Goal: Task Accomplishment & Management: Manage account settings

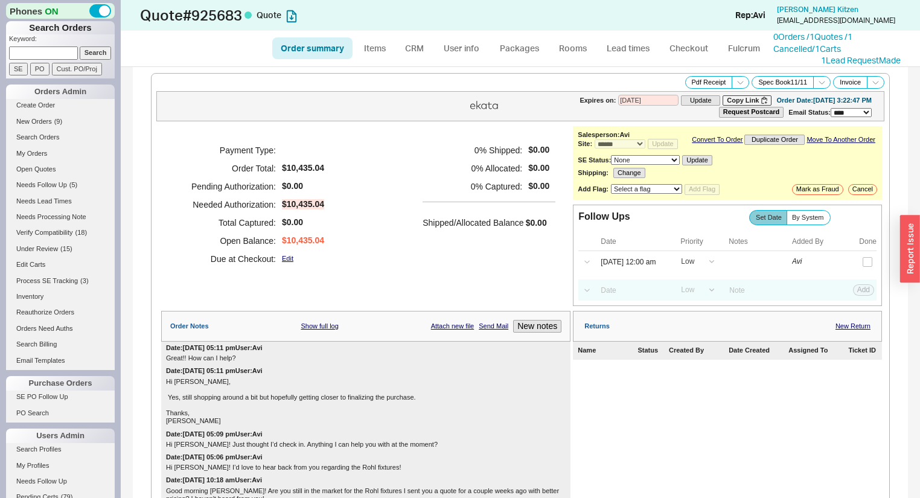
select select "*"
select select "LOW"
select select "3"
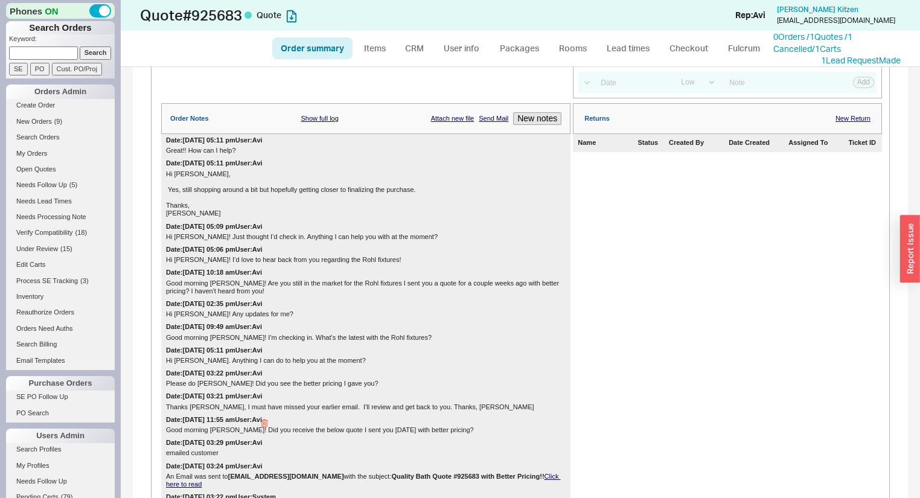
scroll to position [387, 0]
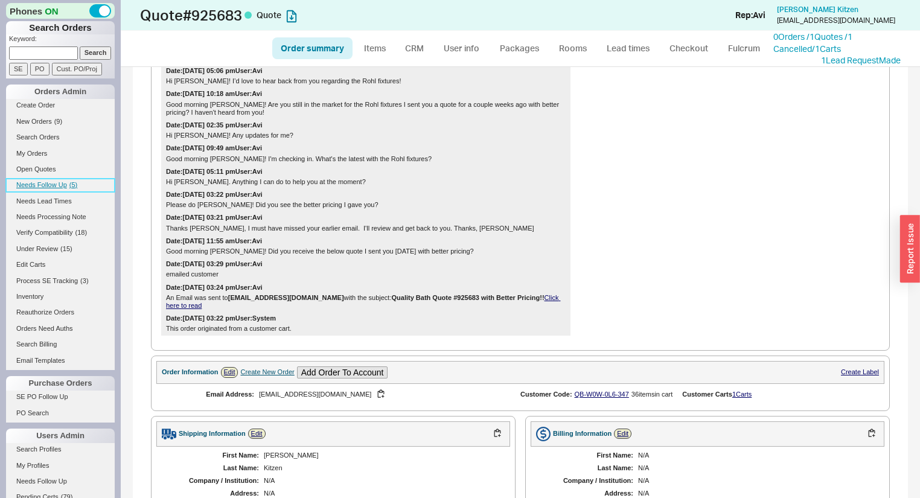
click at [54, 179] on link "Needs Follow Up ( 5 )" at bounding box center [60, 185] width 109 height 13
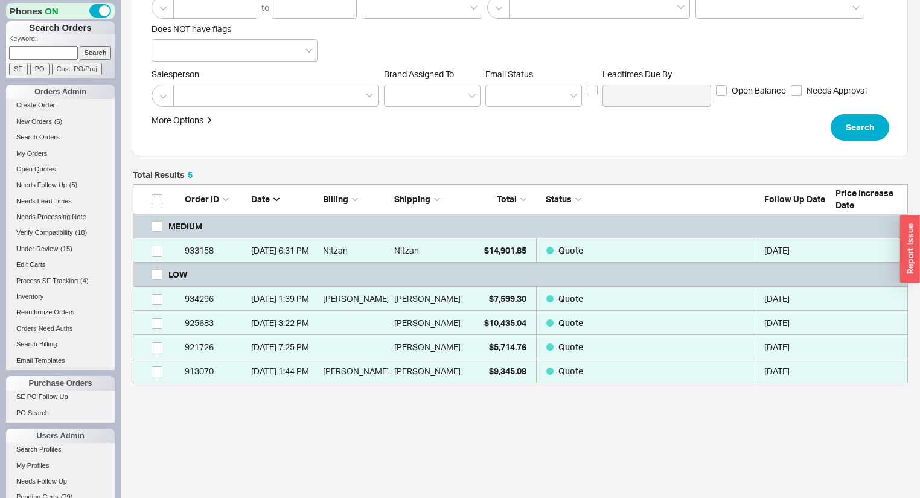
scroll to position [187, 0]
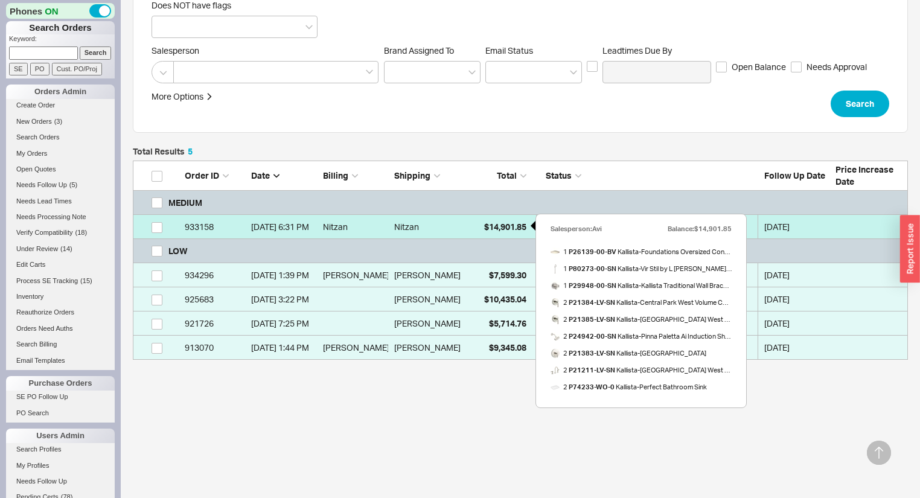
click at [437, 228] on div "Nitzan" at bounding box center [427, 227] width 66 height 24
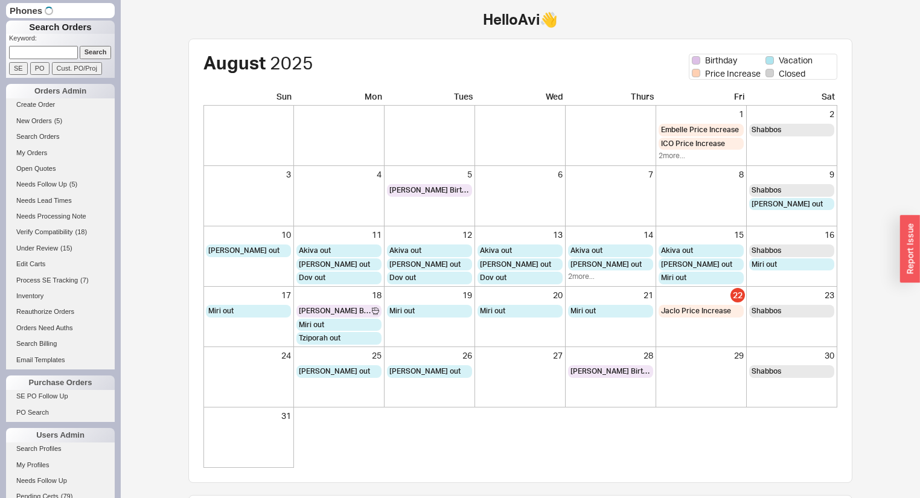
click at [48, 57] on input at bounding box center [43, 52] width 69 height 13
type input "qb-7r8-r70-rrr"
click at [80, 47] on input "Search" at bounding box center [96, 53] width 32 height 13
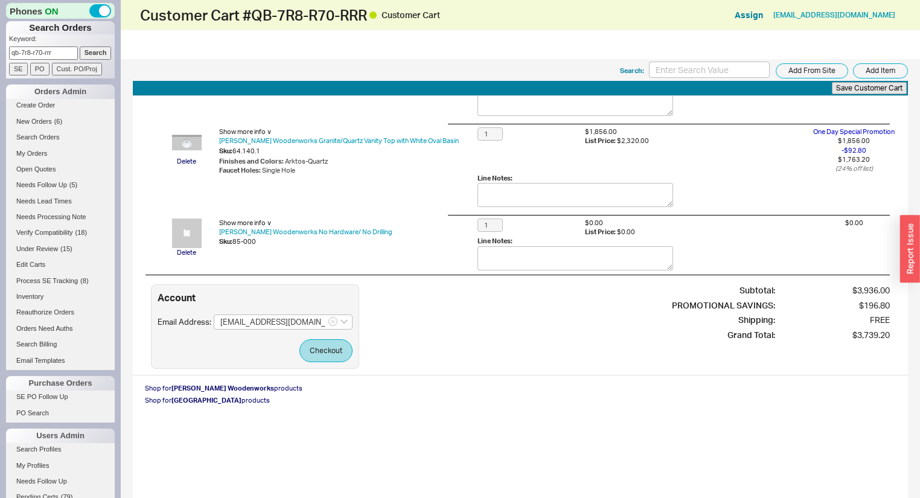
scroll to position [95, 0]
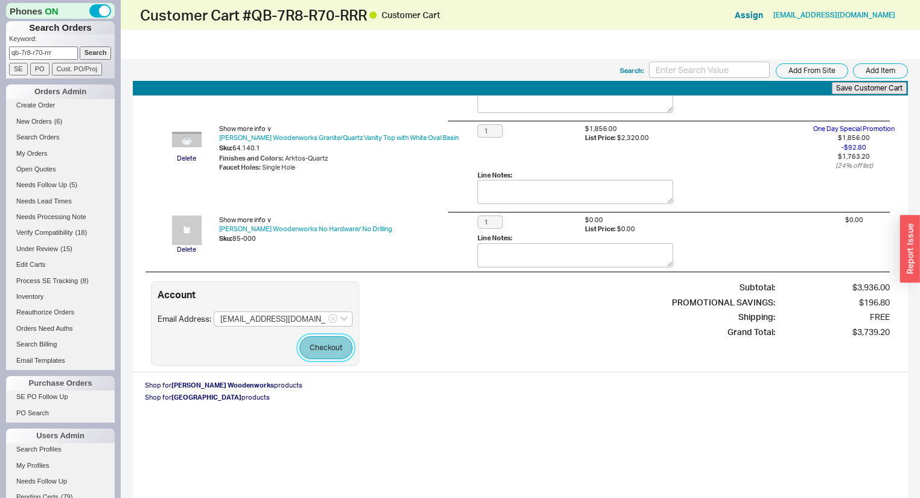
click at [333, 341] on button "Checkout" at bounding box center [326, 347] width 53 height 23
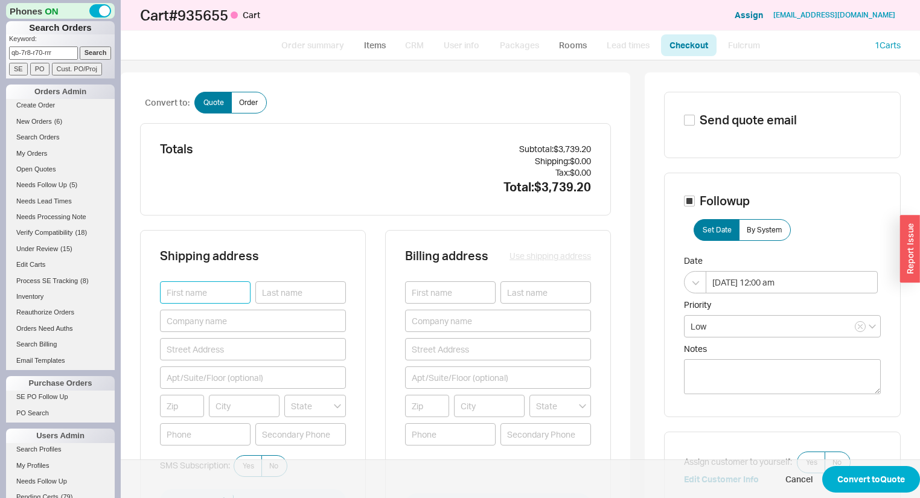
click at [205, 295] on input at bounding box center [205, 292] width 91 height 22
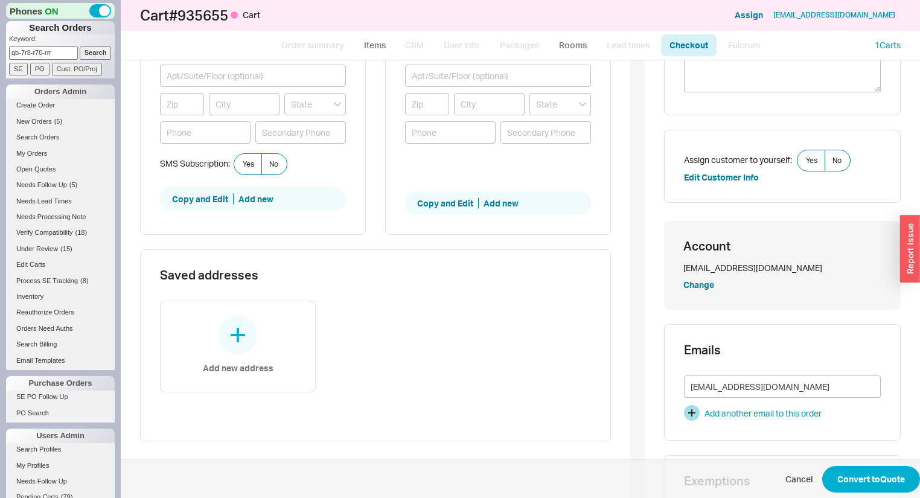
scroll to position [242, 0]
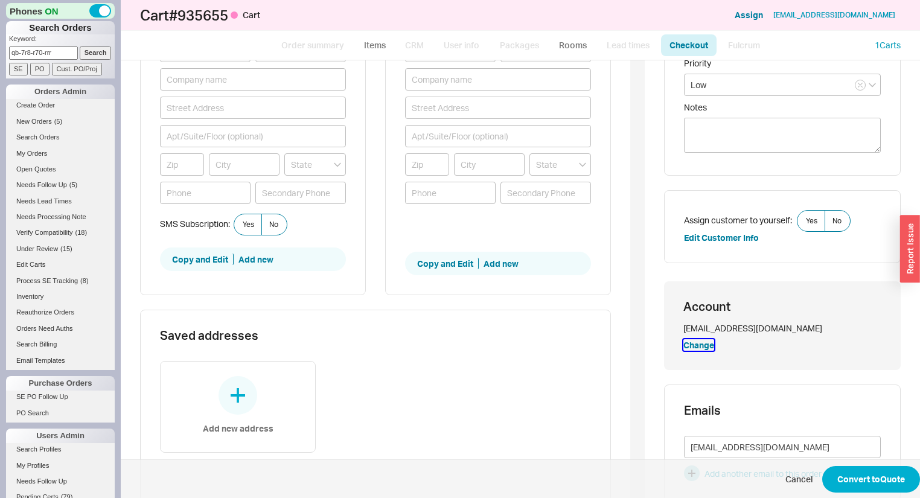
click at [696, 343] on button "Change" at bounding box center [699, 345] width 31 height 12
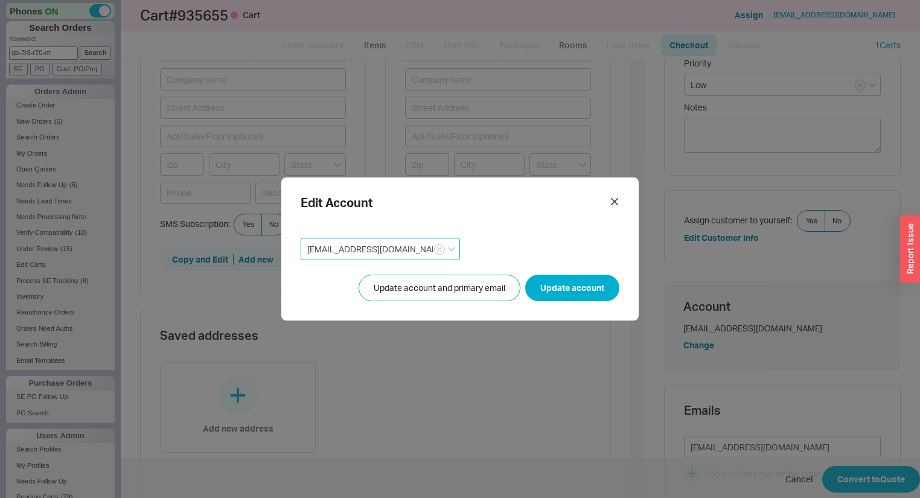
click at [339, 249] on input "jen@sixdgreesnetwork.com" at bounding box center [380, 249] width 159 height 22
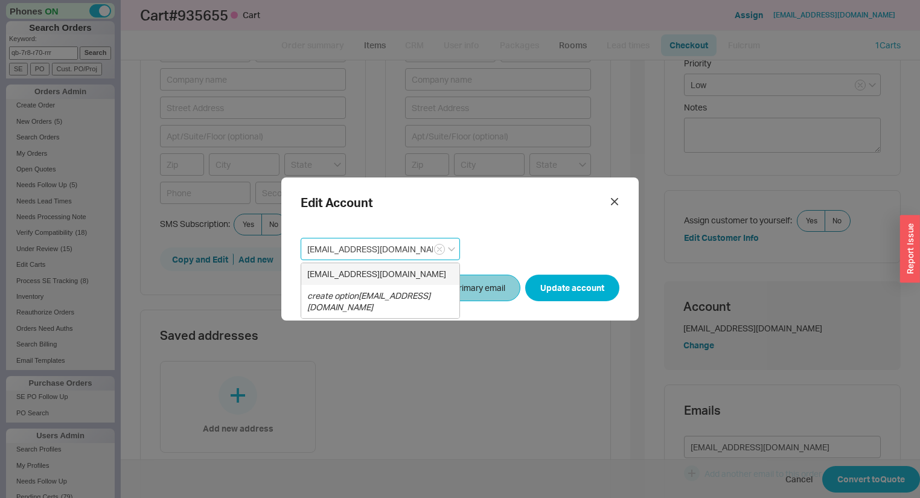
type input "[EMAIL_ADDRESS][DOMAIN_NAME]"
click at [483, 279] on button "Update account and primary email" at bounding box center [440, 288] width 162 height 27
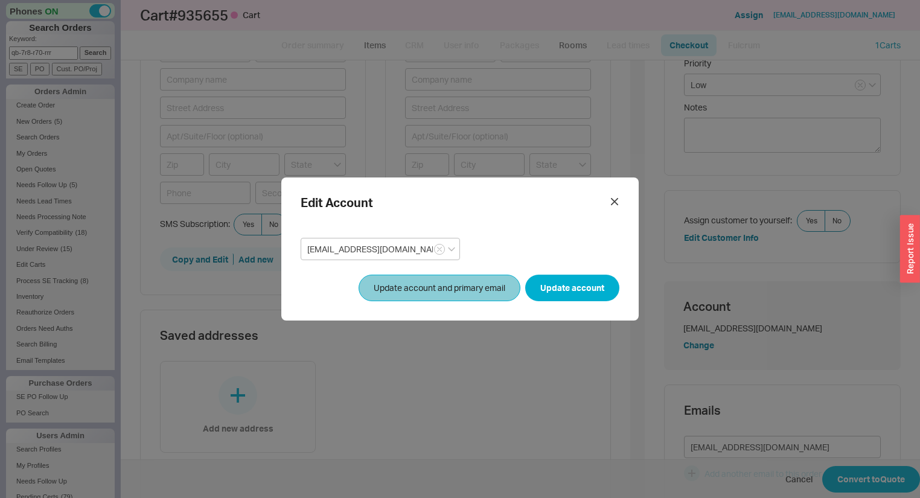
scroll to position [0, 0]
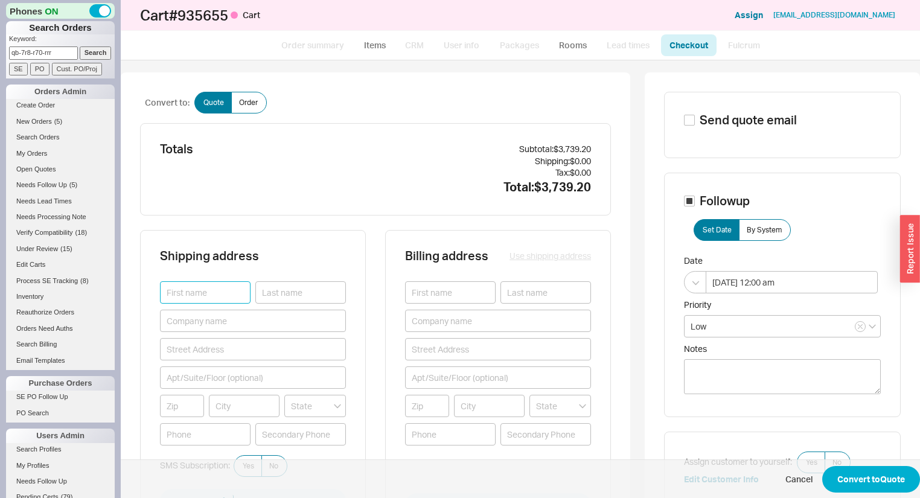
click at [201, 292] on input at bounding box center [205, 292] width 91 height 22
type input "Jennifer"
drag, startPoint x: 280, startPoint y: 298, endPoint x: 280, endPoint y: 288, distance: 10.3
click at [280, 290] on input at bounding box center [300, 292] width 91 height 22
type input "Slippy"
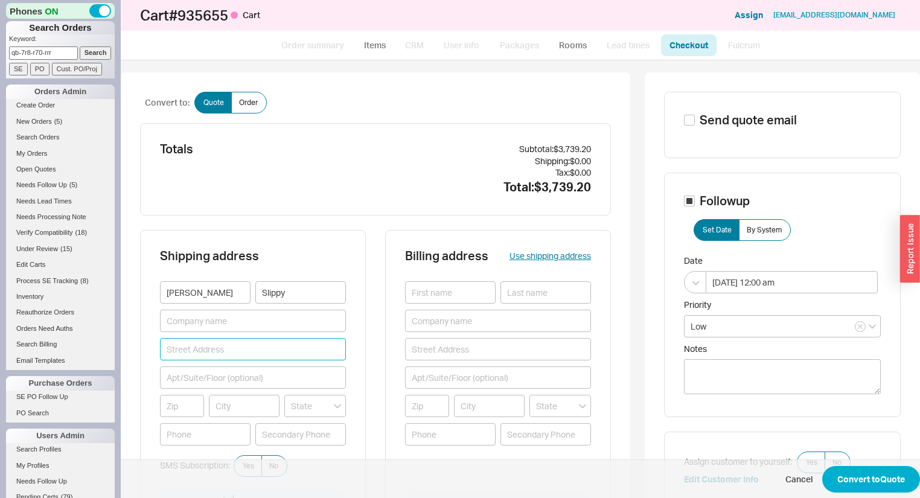
click at [261, 357] on input at bounding box center [253, 349] width 186 height 22
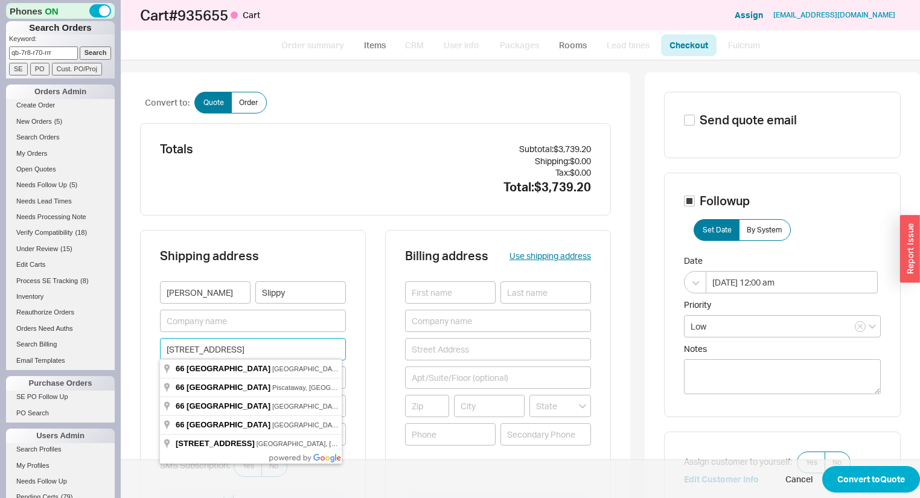
type input "66 Lincoln Park"
click at [359, 389] on div "Shipping address Jennifer Slippy 66 Lincoln Park SMS Subscription: Yes No Copy …" at bounding box center [253, 383] width 226 height 307
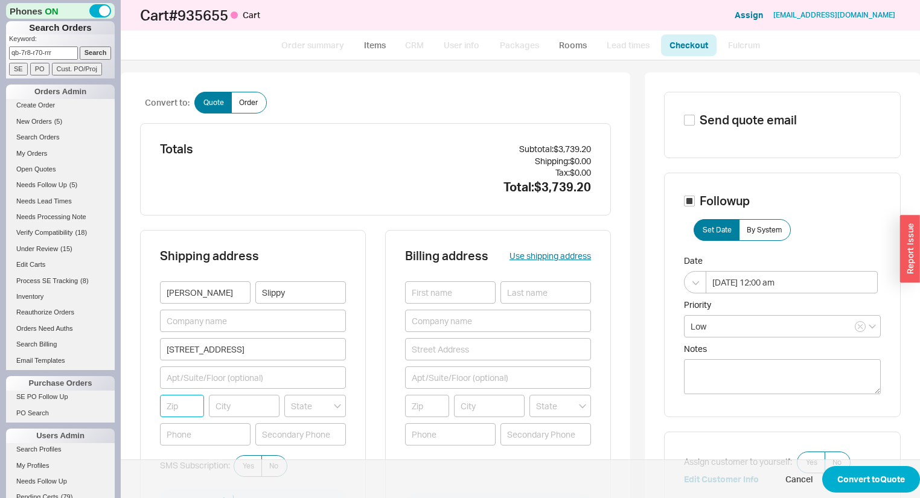
click at [190, 404] on input at bounding box center [182, 406] width 44 height 22
type input "94960"
type input "SAN ANSELMO"
type input "[US_STATE]"
type input "94960"
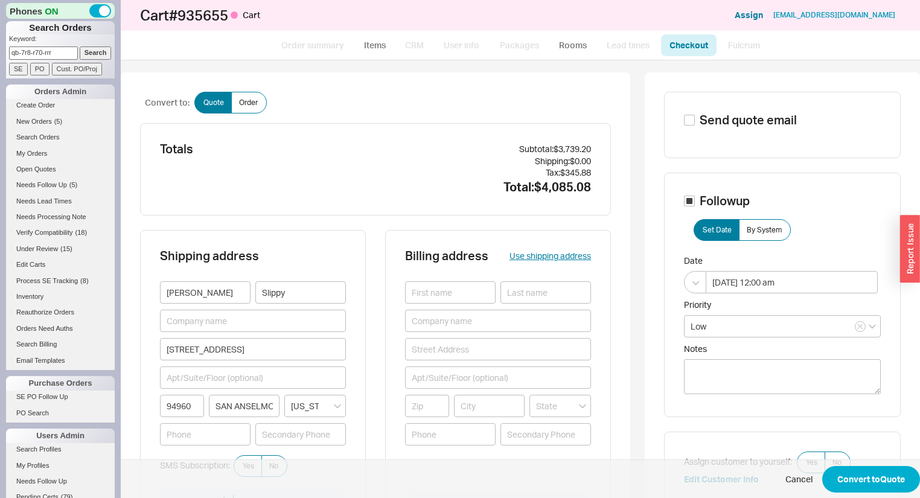
click at [392, 344] on div "Billing address Use shipping address Copy and Edit Add new" at bounding box center [498, 383] width 226 height 307
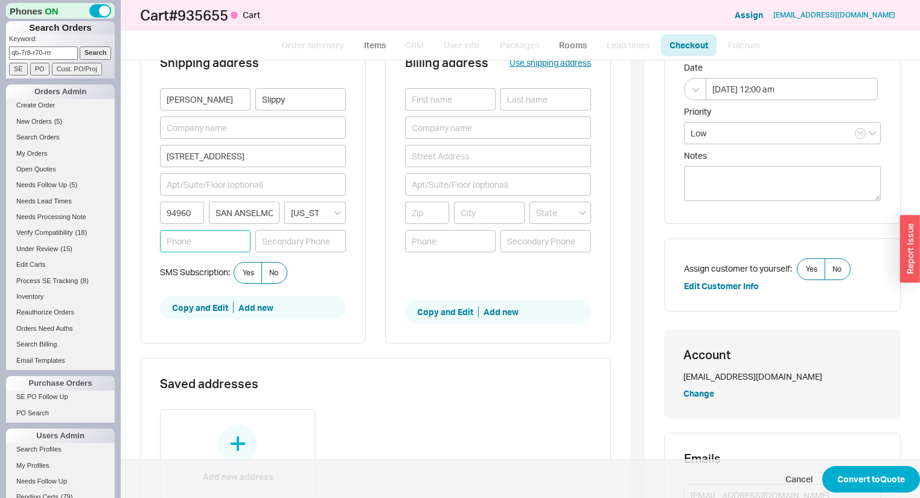
click at [209, 245] on input at bounding box center [205, 241] width 91 height 22
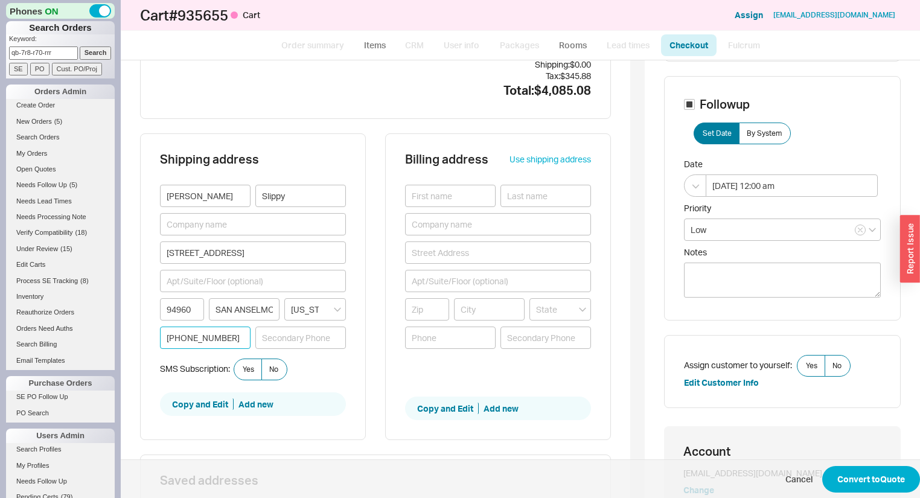
type input "415-816-3441"
click at [553, 157] on button "Use shipping address" at bounding box center [551, 159] width 82 height 12
type input "Jennifer"
type input "Slippy"
type input "66 Lincoln Park"
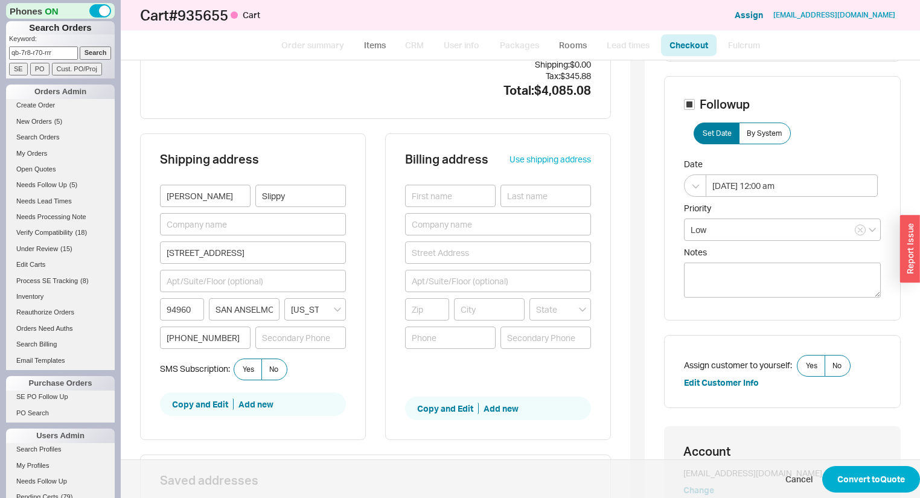
type input "94960"
type input "SAN ANSELMO"
type input "415-816-3441"
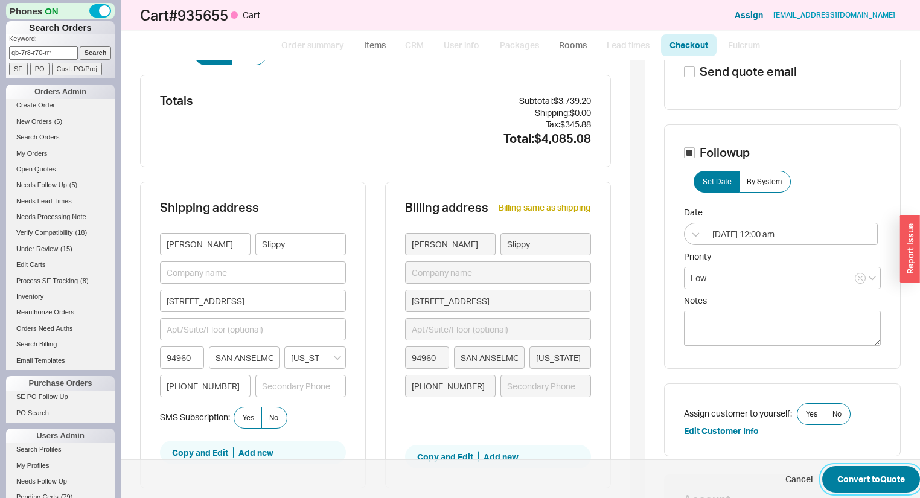
click at [868, 484] on button "Convert to Quote" at bounding box center [872, 479] width 98 height 27
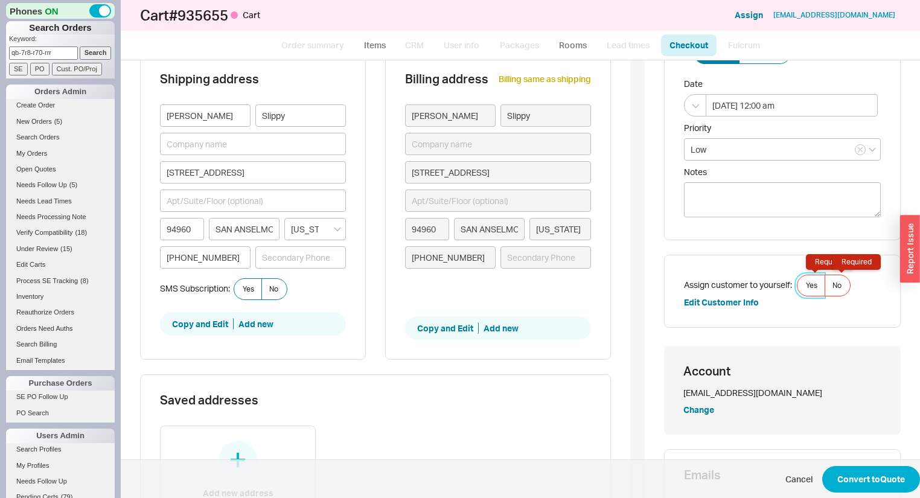
scroll to position [185, 0]
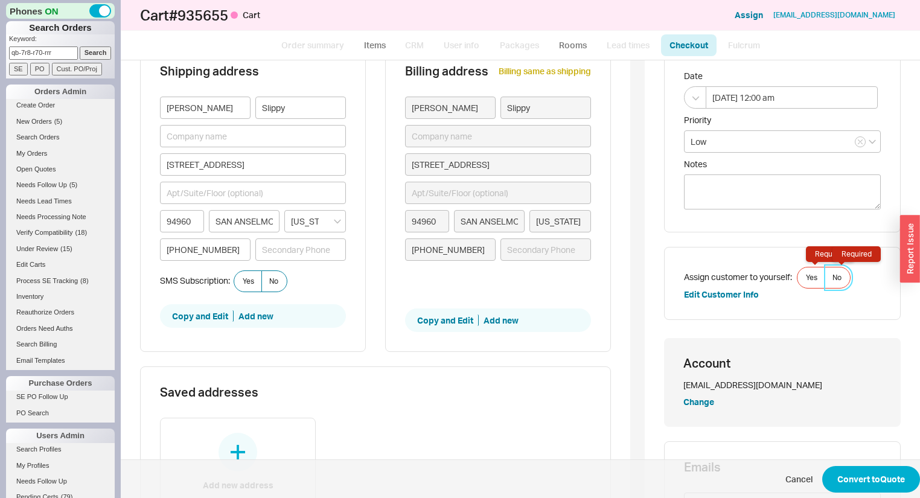
click at [833, 274] on span "No Required" at bounding box center [837, 278] width 9 height 10
click at [0, 0] on input "No Required" at bounding box center [0, 0] width 0 height 0
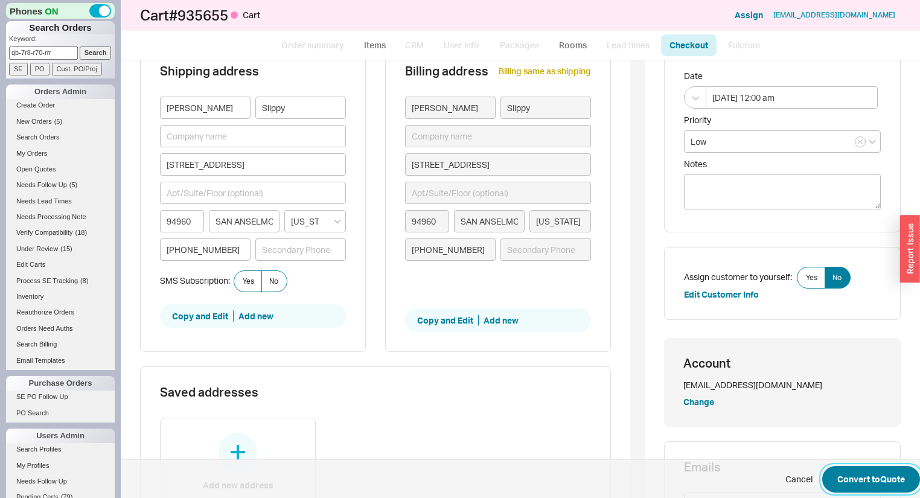
click at [881, 473] on button "Convert to Quote" at bounding box center [872, 479] width 98 height 27
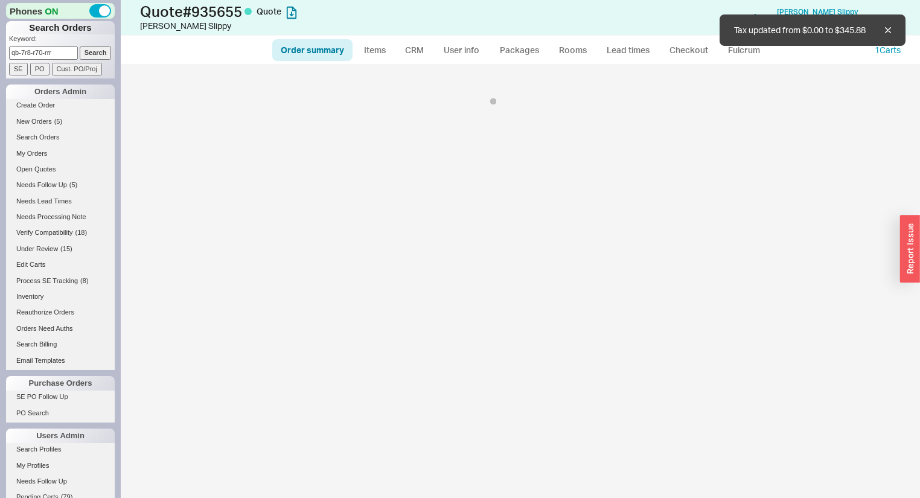
select select "*"
select select "LOW"
select select "3"
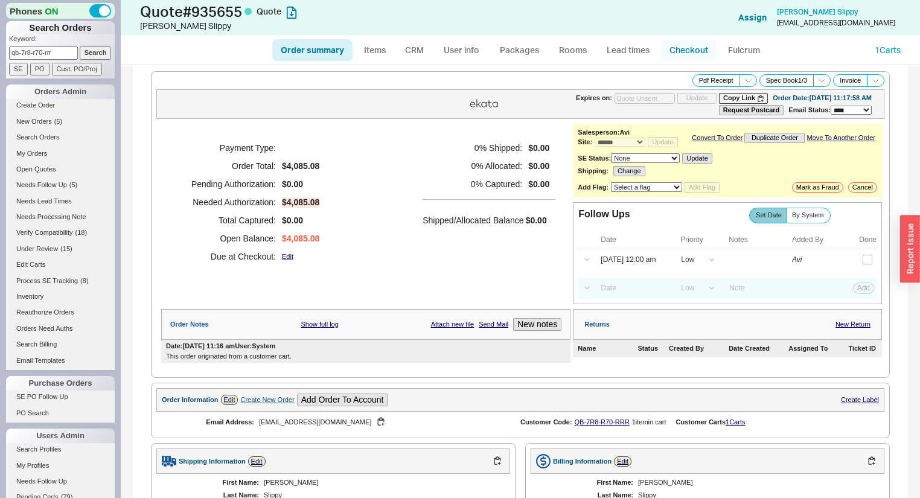
click at [671, 51] on link "Checkout" at bounding box center [689, 50] width 56 height 22
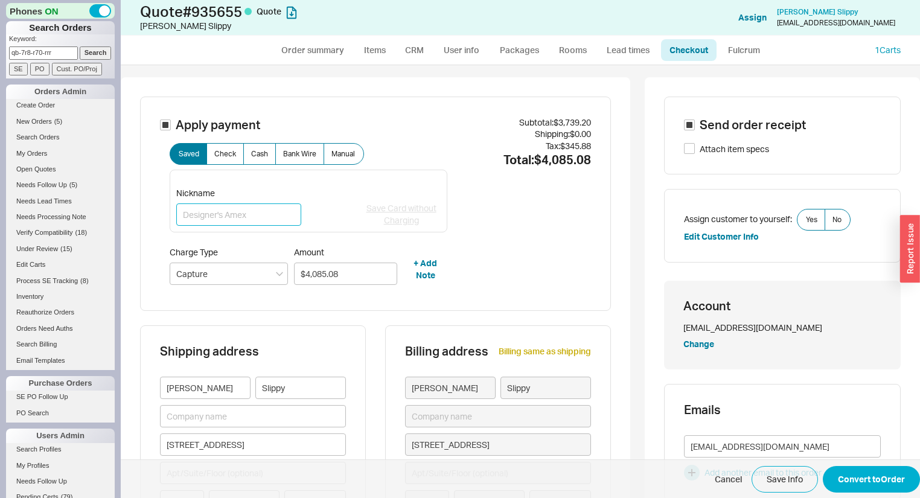
drag, startPoint x: 187, startPoint y: 217, endPoint x: 205, endPoint y: 210, distance: 20.1
click at [188, 217] on input "Nickname" at bounding box center [238, 215] width 125 height 22
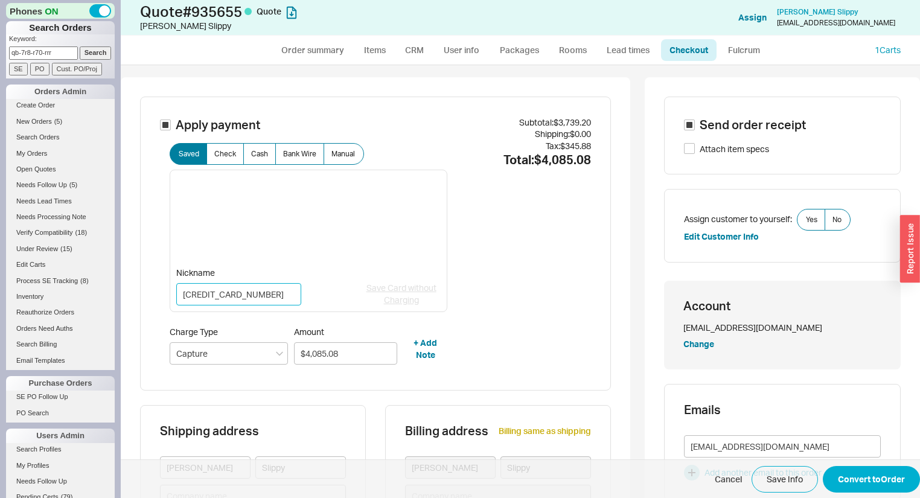
type input "376785376151009"
drag, startPoint x: 255, startPoint y: 301, endPoint x: 172, endPoint y: 301, distance: 83.3
click at [172, 301] on div "Nickname 376785376151009 Save Card without Charging" at bounding box center [309, 241] width 278 height 143
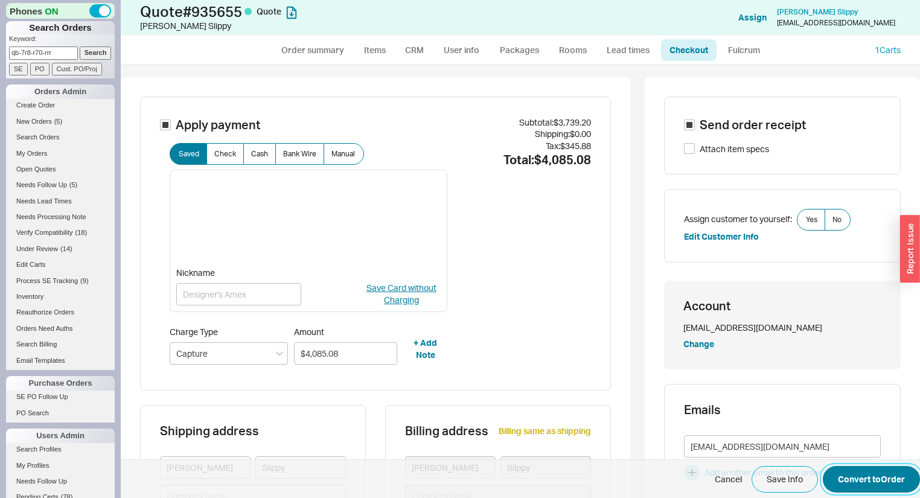
click at [843, 472] on button "Convert to Order" at bounding box center [871, 479] width 97 height 27
click at [843, 213] on label "No Required" at bounding box center [838, 220] width 26 height 22
click at [0, 0] on input "No Required" at bounding box center [0, 0] width 0 height 0
click at [889, 483] on button "Convert to Order" at bounding box center [871, 479] width 97 height 27
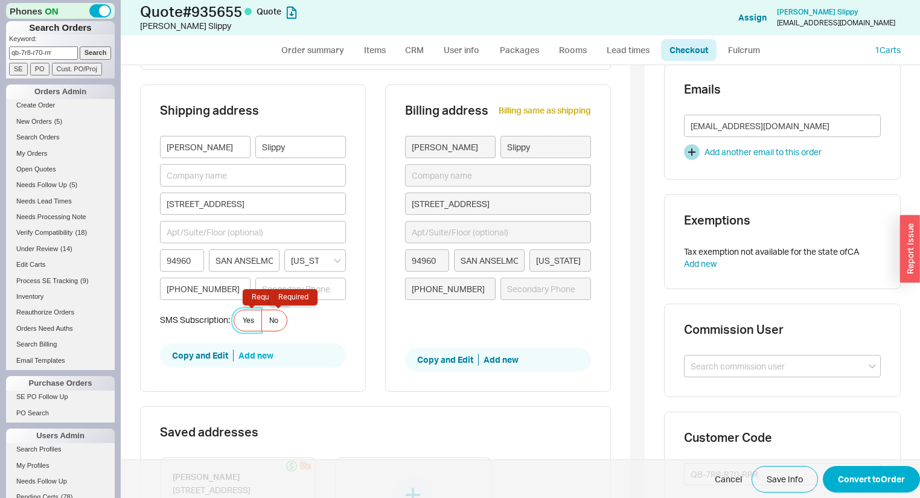
scroll to position [360, 0]
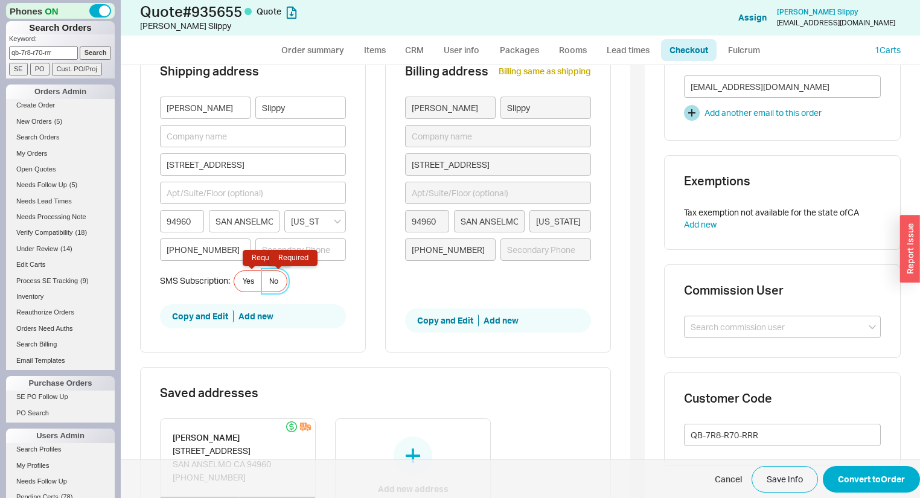
click at [279, 286] on label "No Required" at bounding box center [274, 282] width 26 height 22
click at [0, 0] on input "No Required" at bounding box center [0, 0] width 0 height 0
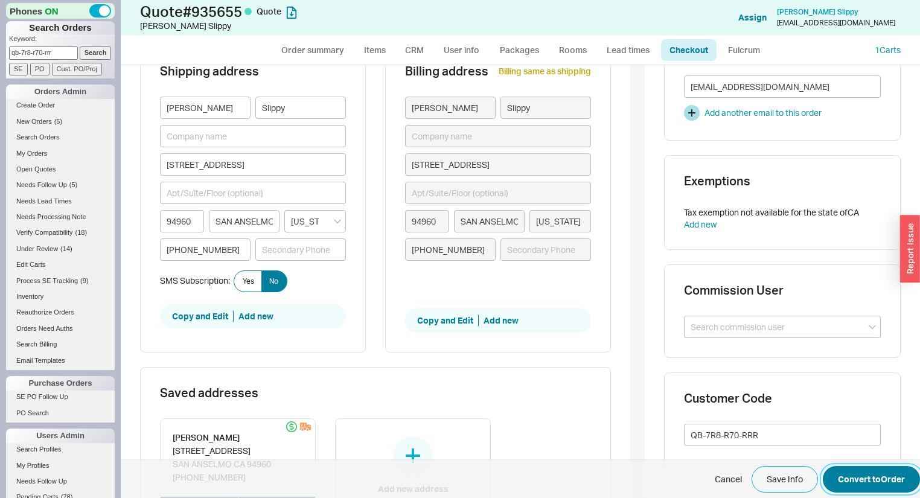
click at [838, 473] on button "Convert to Order" at bounding box center [871, 479] width 97 height 27
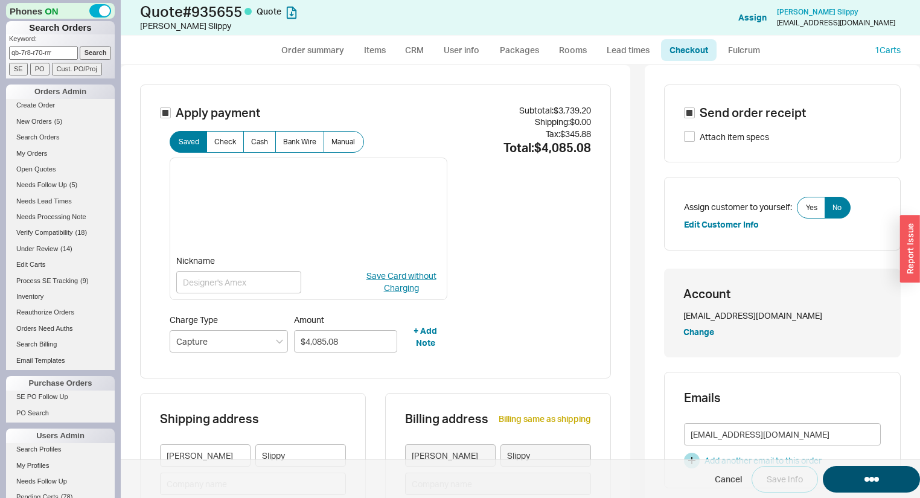
scroll to position [0, 0]
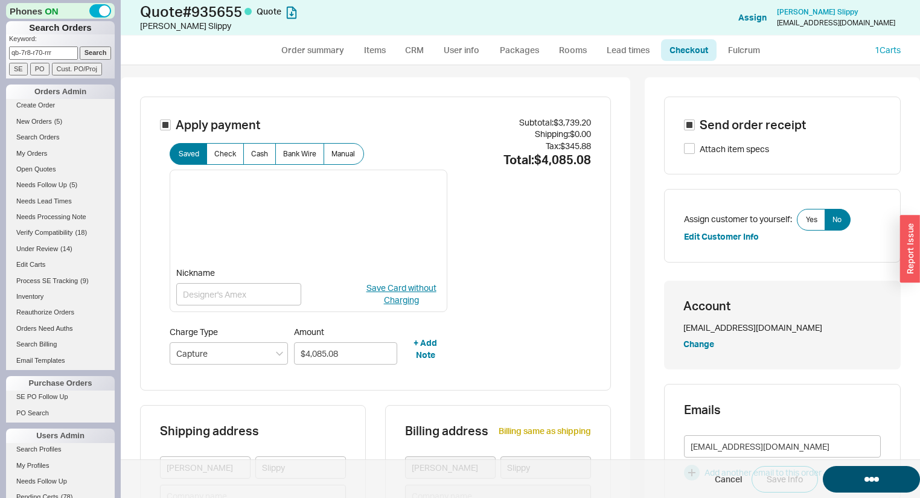
select select "*"
select select "LOW"
select select "3"
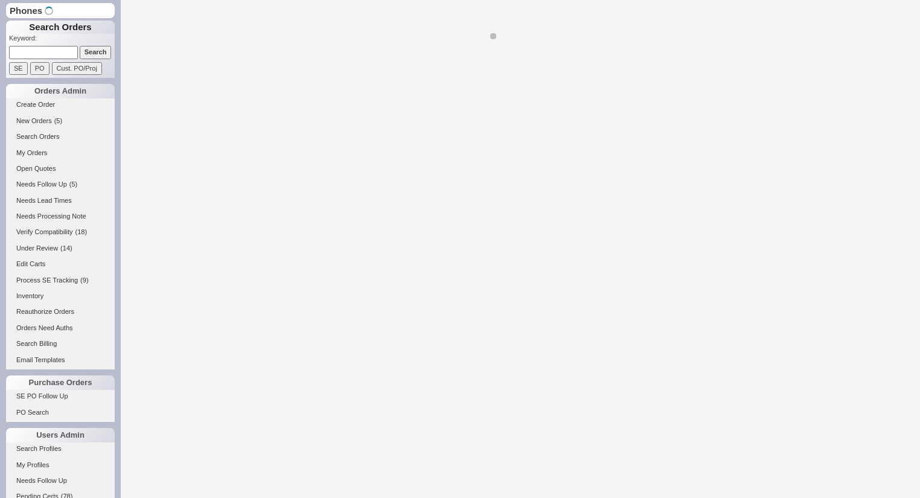
select select "*"
select select "LOW"
select select "3"
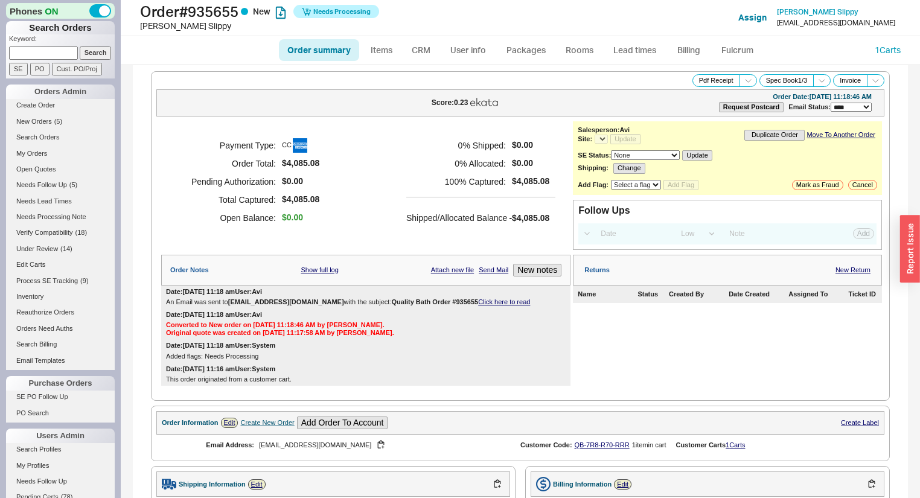
select select "*"
click at [493, 298] on link "Click here to read" at bounding box center [504, 301] width 52 height 7
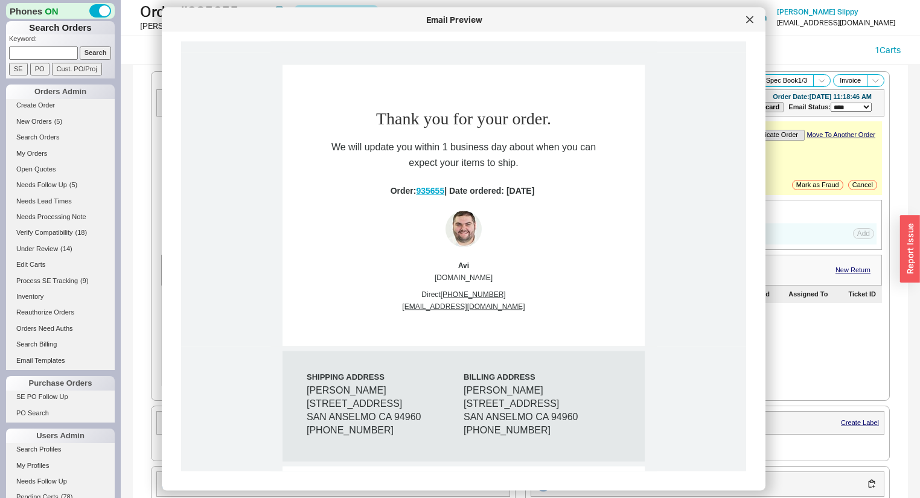
scroll to position [338, 0]
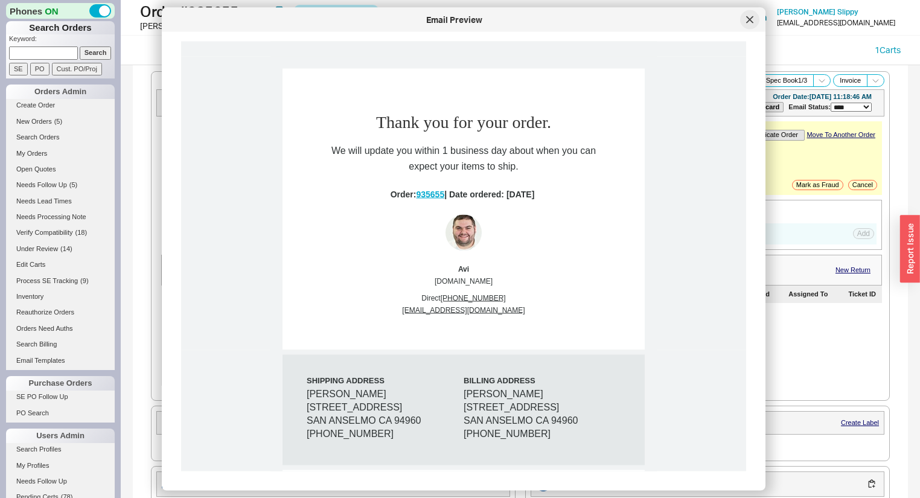
click at [755, 21] on div at bounding box center [749, 19] width 19 height 19
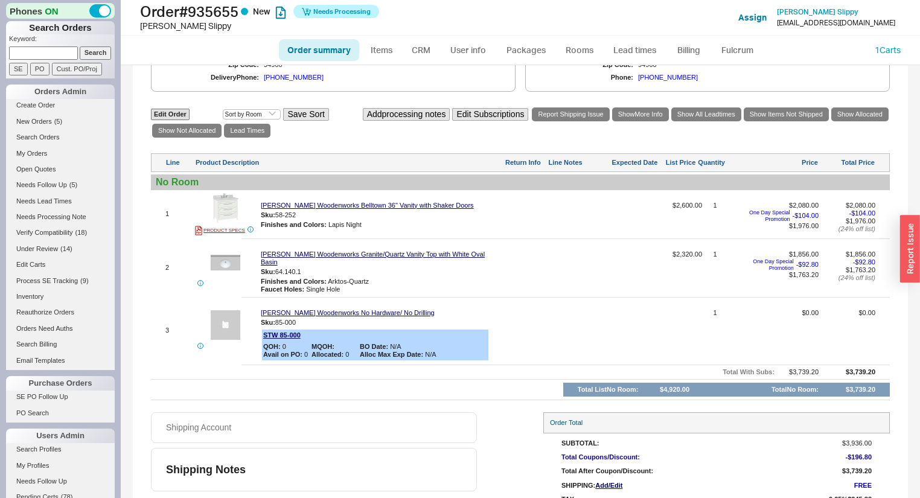
scroll to position [469, 0]
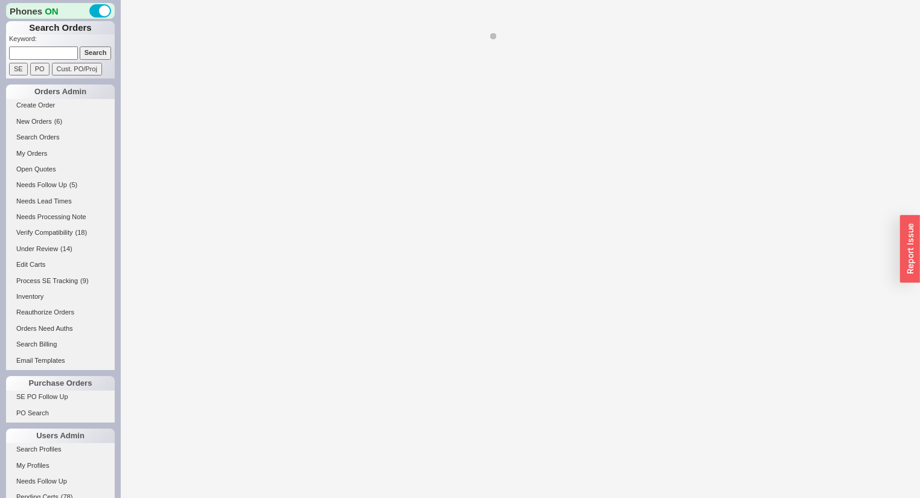
select select "*"
select select "LOW"
select select "3"
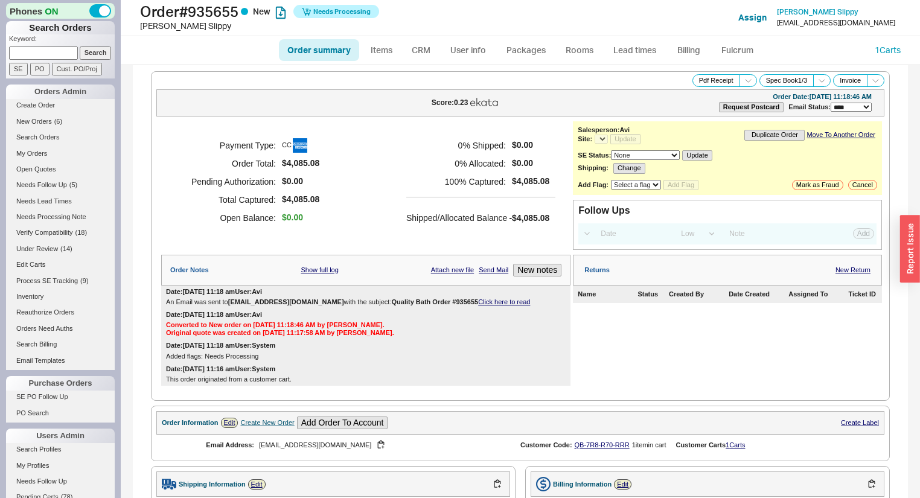
select select "*"
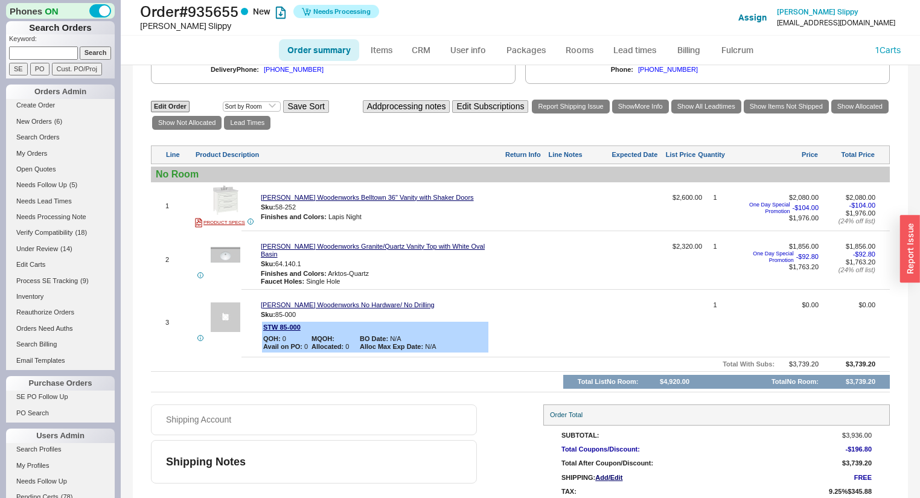
scroll to position [566, 0]
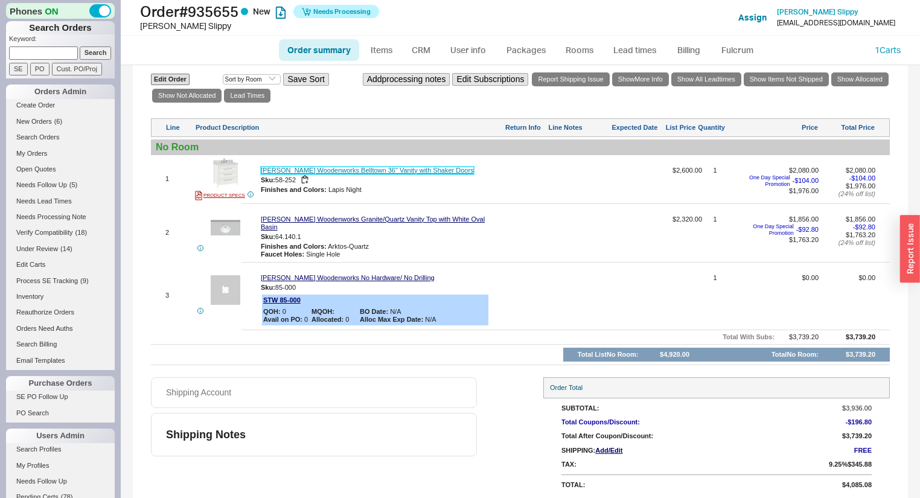
click at [326, 174] on link "[PERSON_NAME] Woodenworks Belltown 36" Vanity with Shaker Doors" at bounding box center [367, 171] width 213 height 8
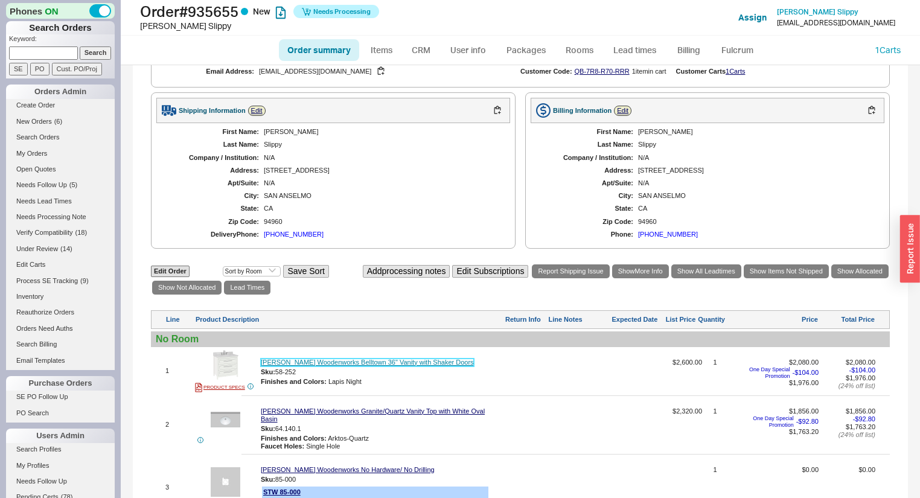
scroll to position [373, 0]
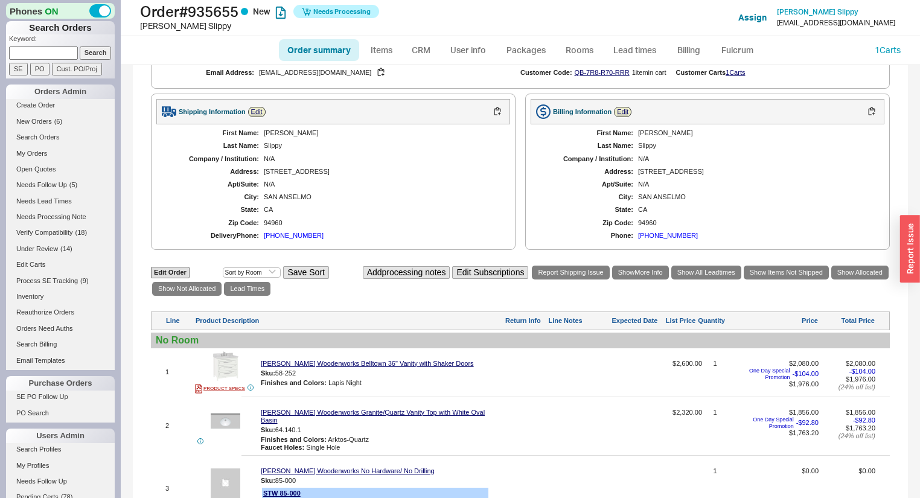
click at [292, 232] on div "[PHONE_NUMBER]" at bounding box center [294, 236] width 60 height 8
click at [408, 365] on link "Strasser Woodenworks Belltown 36" Vanity with Shaker Doors" at bounding box center [367, 364] width 213 height 8
click at [307, 377] on button "button" at bounding box center [305, 373] width 14 height 11
click at [377, 54] on link "Items" at bounding box center [381, 50] width 39 height 22
select select "3"
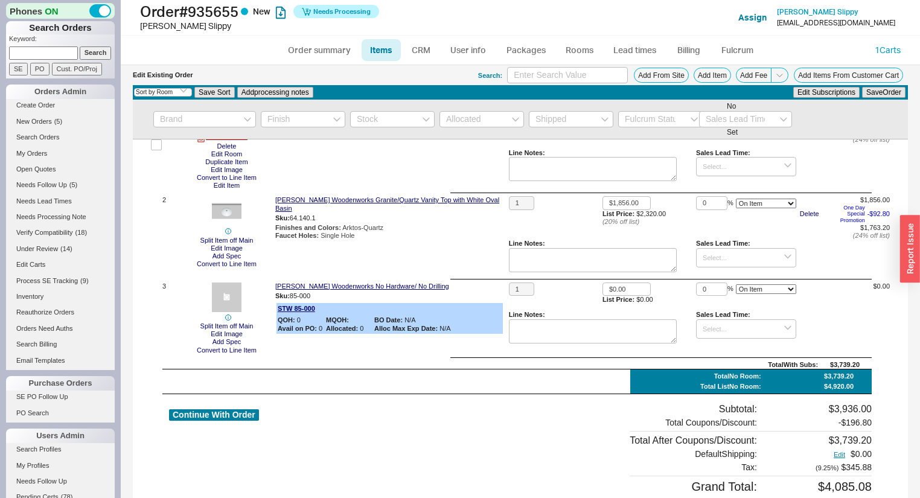
scroll to position [97, 0]
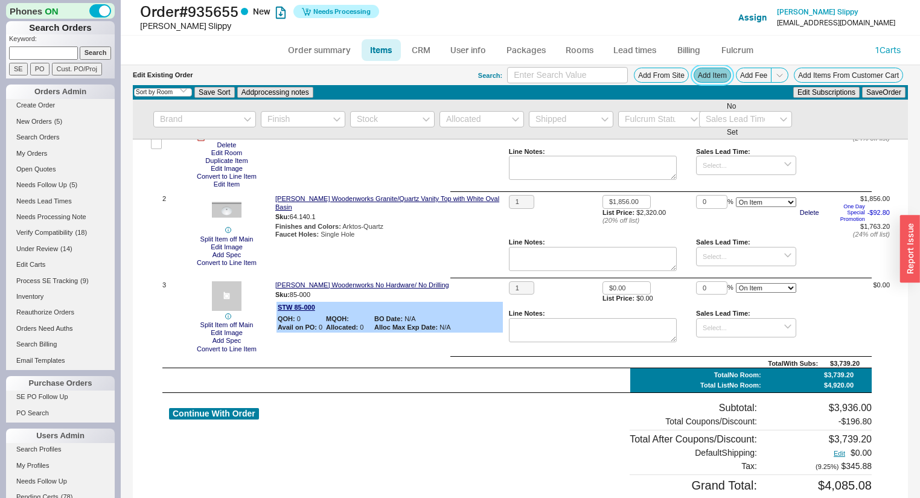
click at [701, 70] on button "Add Item" at bounding box center [712, 75] width 37 height 15
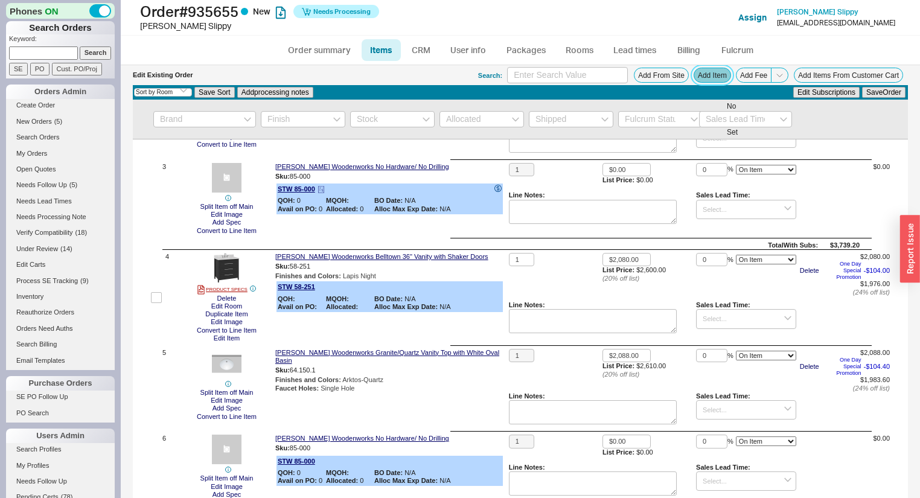
scroll to position [0, 0]
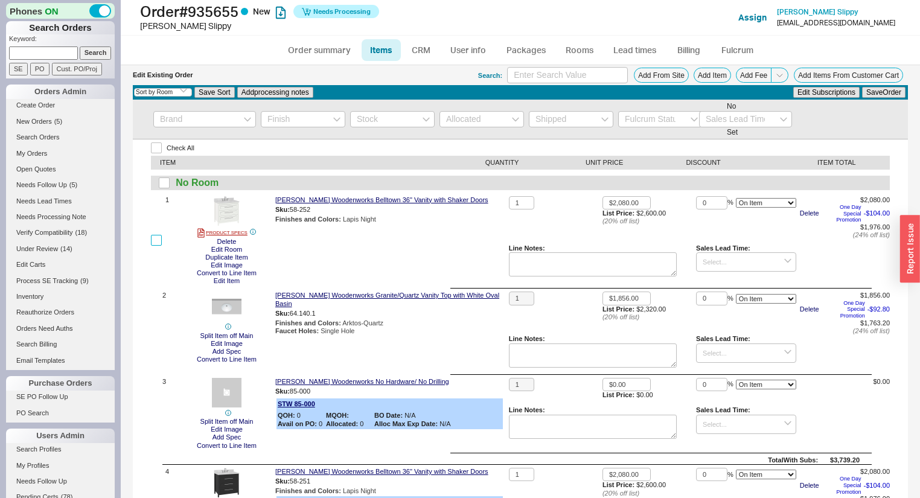
click at [156, 239] on input "checkbox" at bounding box center [156, 240] width 11 height 11
checkbox input "true"
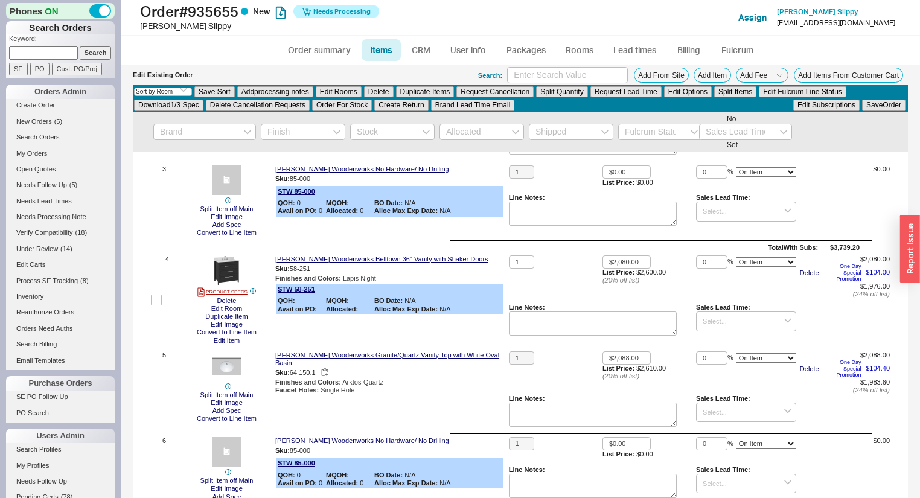
scroll to position [242, 0]
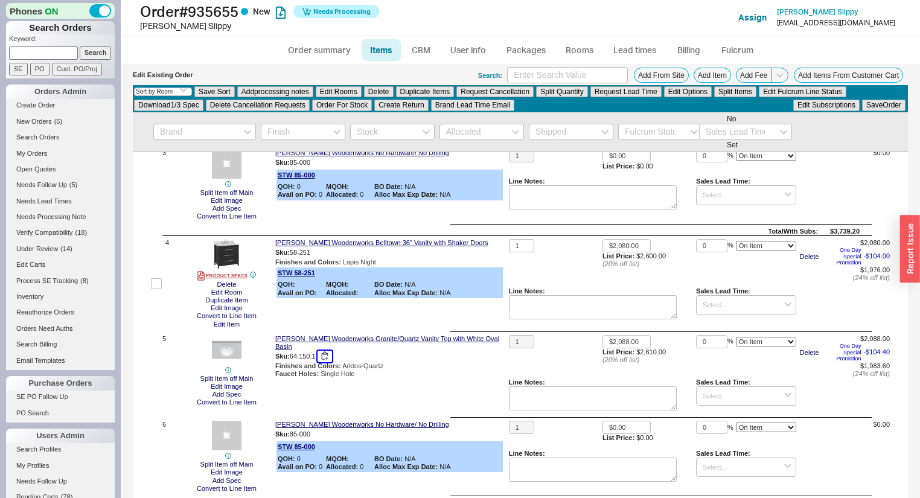
click at [324, 351] on button "button" at bounding box center [325, 356] width 14 height 11
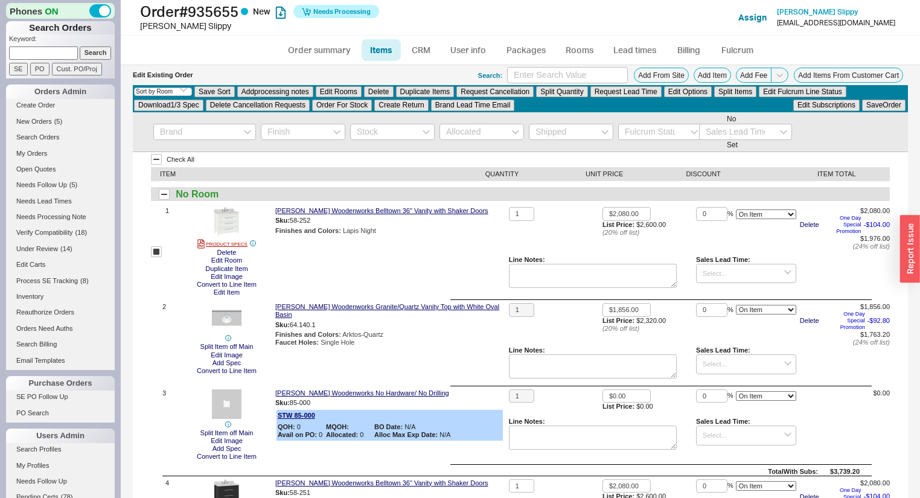
scroll to position [0, 0]
click at [324, 321] on button "button" at bounding box center [325, 326] width 14 height 11
click at [341, 44] on link "Order summary" at bounding box center [319, 50] width 80 height 22
select select "*"
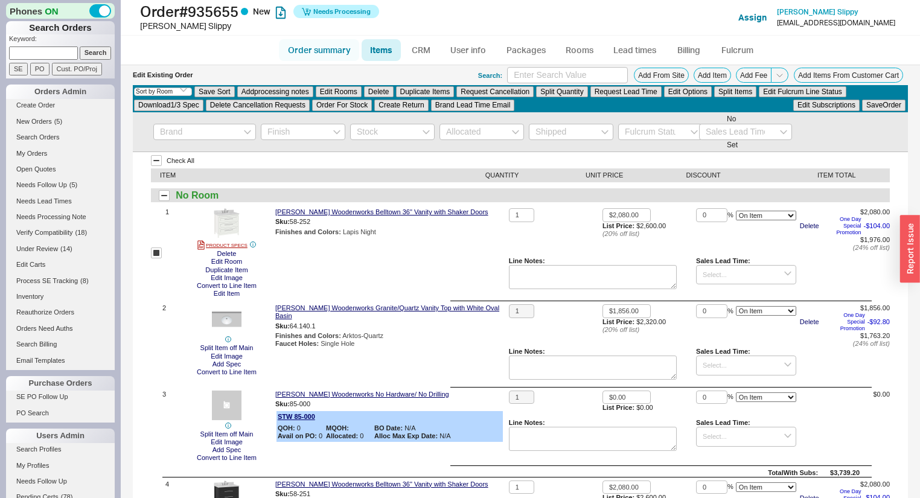
select select "LOW"
select select "3"
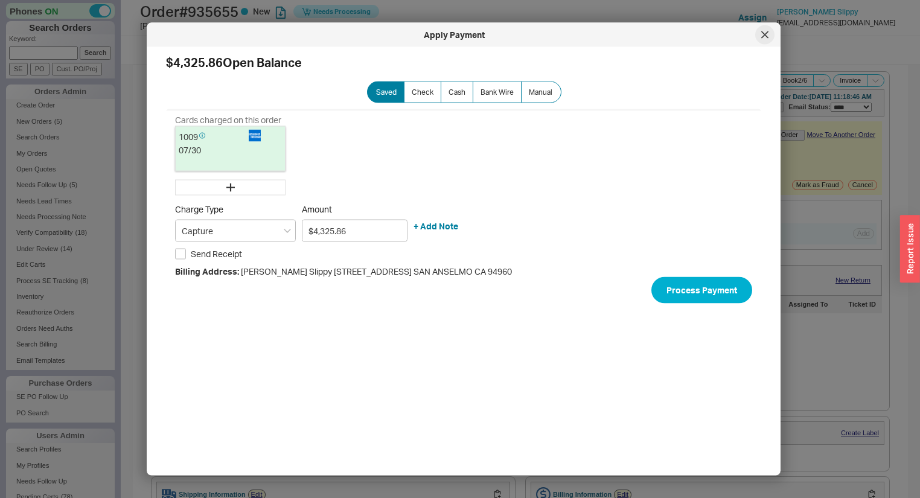
click at [771, 40] on div at bounding box center [765, 34] width 19 height 19
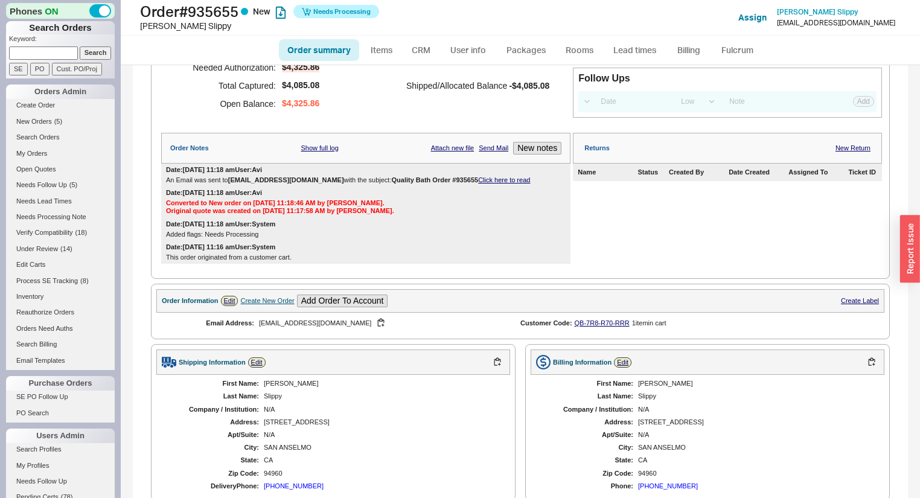
scroll to position [97, 0]
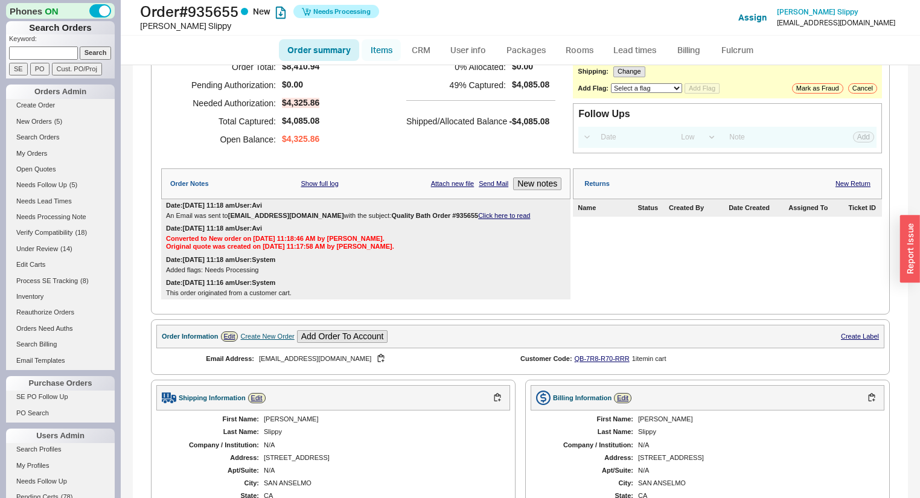
click at [383, 43] on link "Items" at bounding box center [381, 50] width 39 height 22
select select "3"
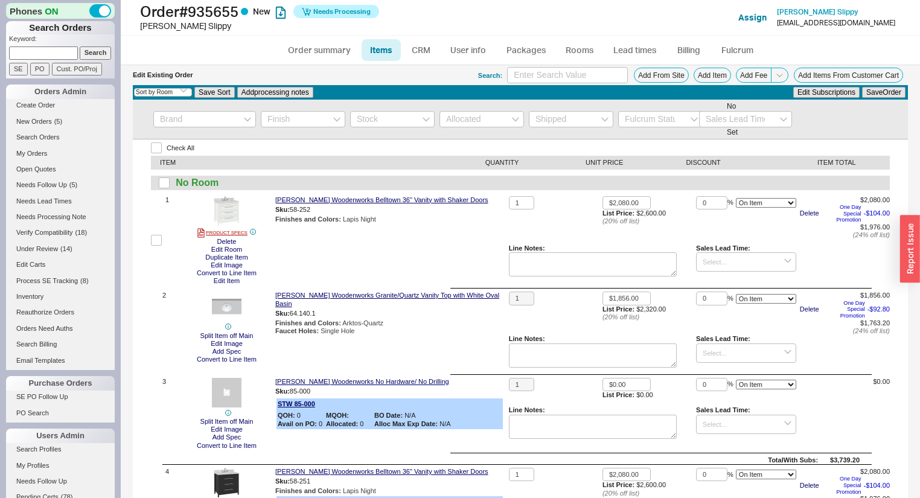
click at [158, 248] on label at bounding box center [156, 240] width 11 height 89
click at [158, 246] on input "checkbox" at bounding box center [156, 240] width 11 height 11
checkbox input "true"
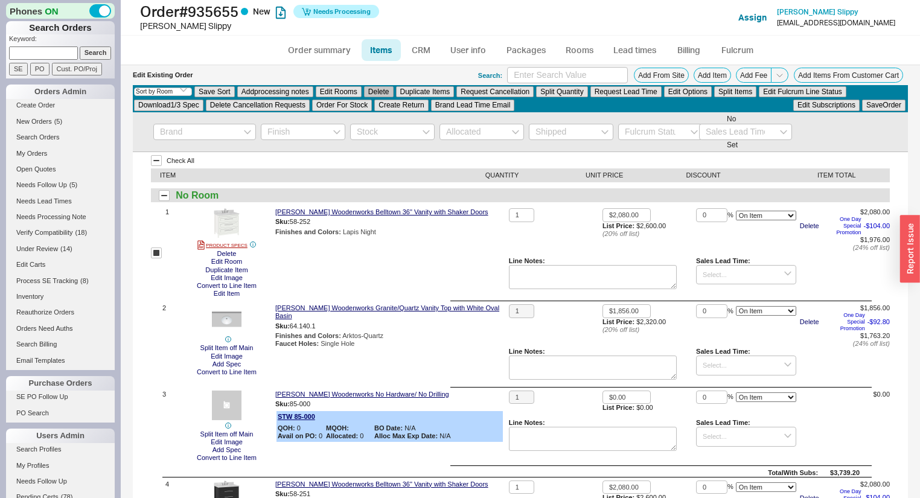
click at [378, 89] on button "Delete" at bounding box center [379, 91] width 30 height 11
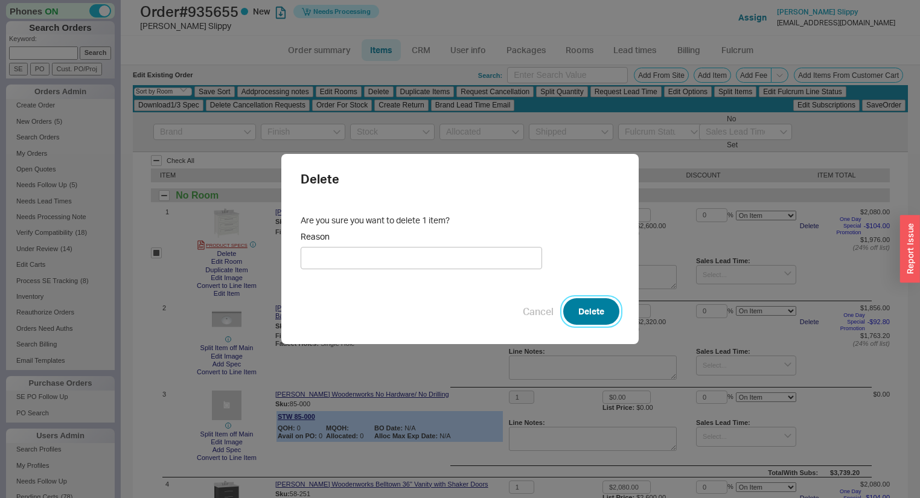
click at [581, 312] on button "Delete" at bounding box center [591, 311] width 56 height 27
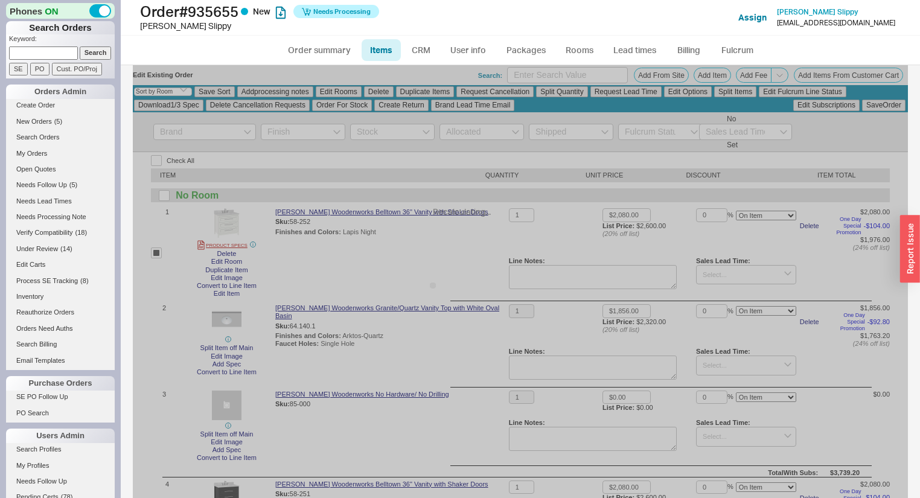
checkbox input "false"
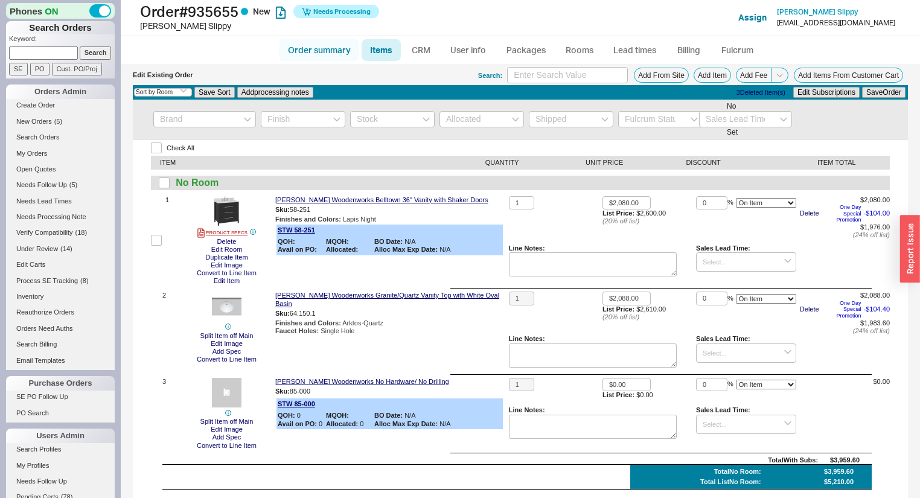
click at [330, 56] on link "Order summary" at bounding box center [319, 50] width 80 height 22
select select "*"
select select "LOW"
select select "3"
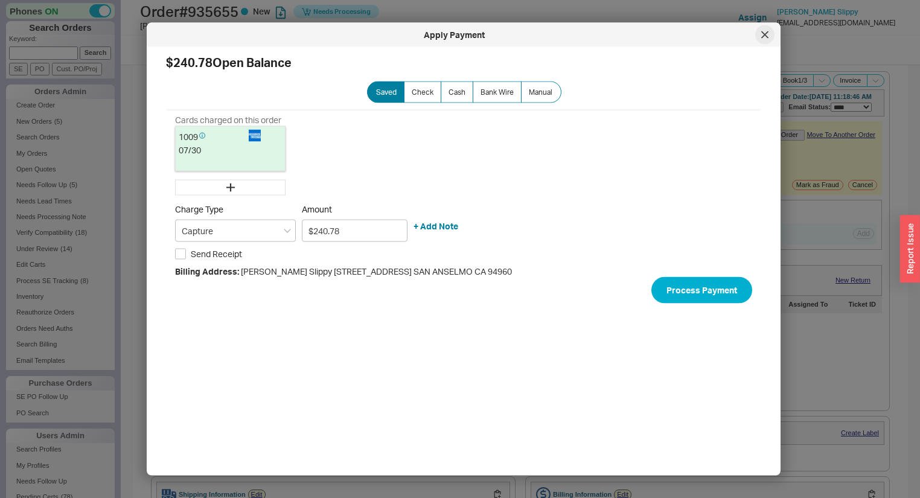
click at [770, 33] on div at bounding box center [765, 34] width 19 height 19
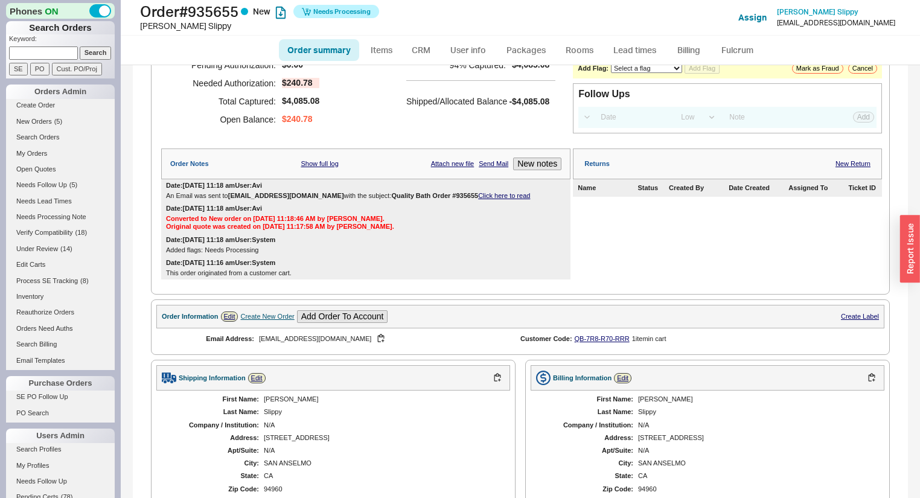
scroll to position [242, 0]
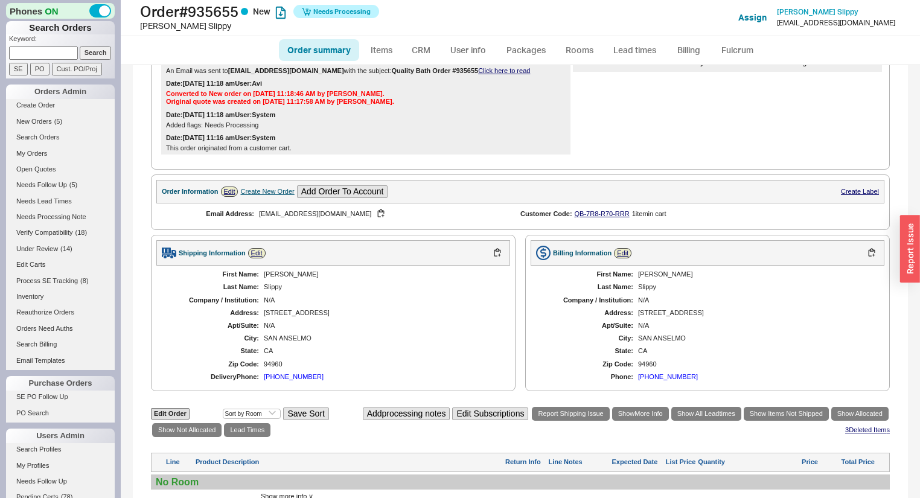
click at [292, 376] on div "415-816-3441" at bounding box center [294, 377] width 60 height 8
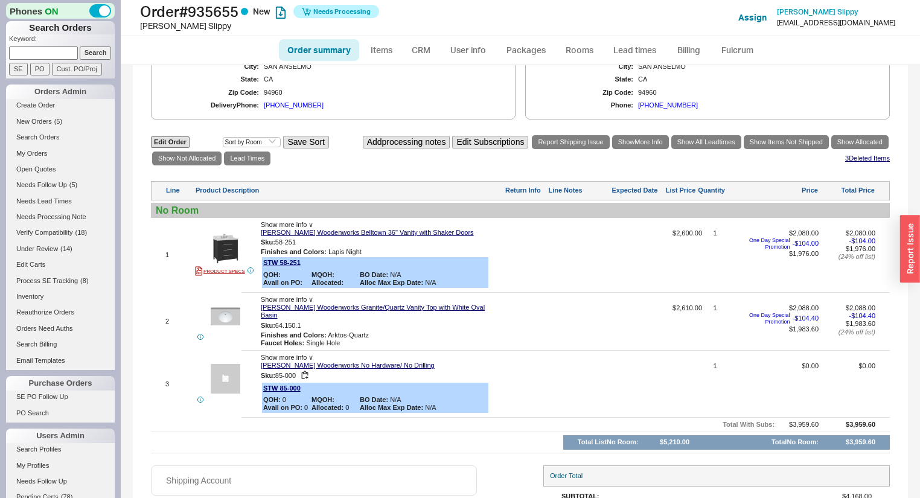
scroll to position [507, 0]
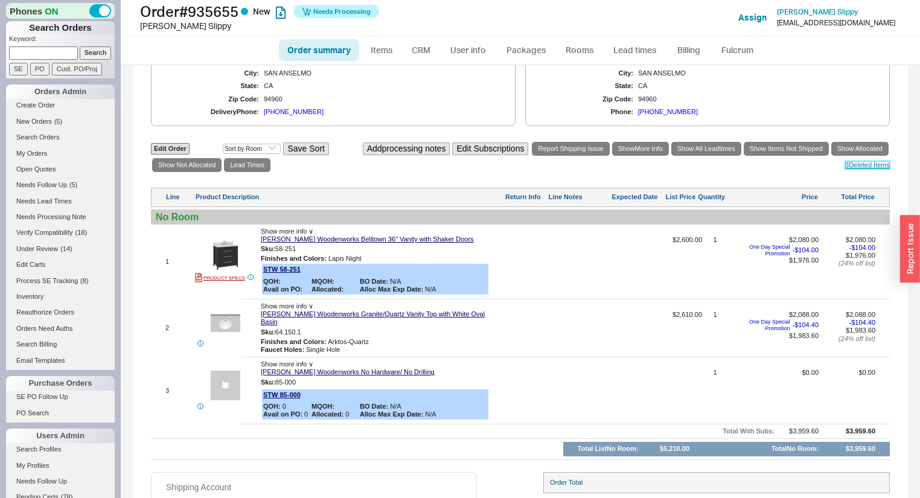
click at [851, 165] on link "3 Deleted Item s" at bounding box center [867, 165] width 45 height 8
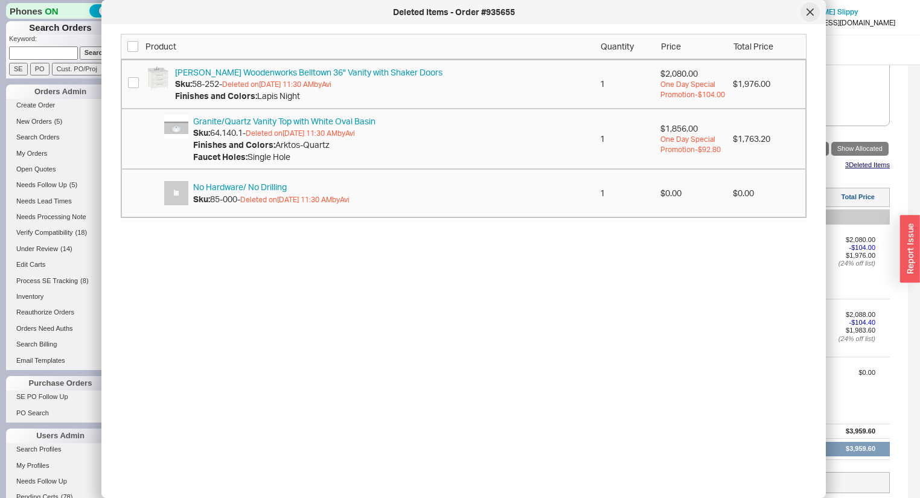
click at [808, 18] on div at bounding box center [810, 11] width 19 height 19
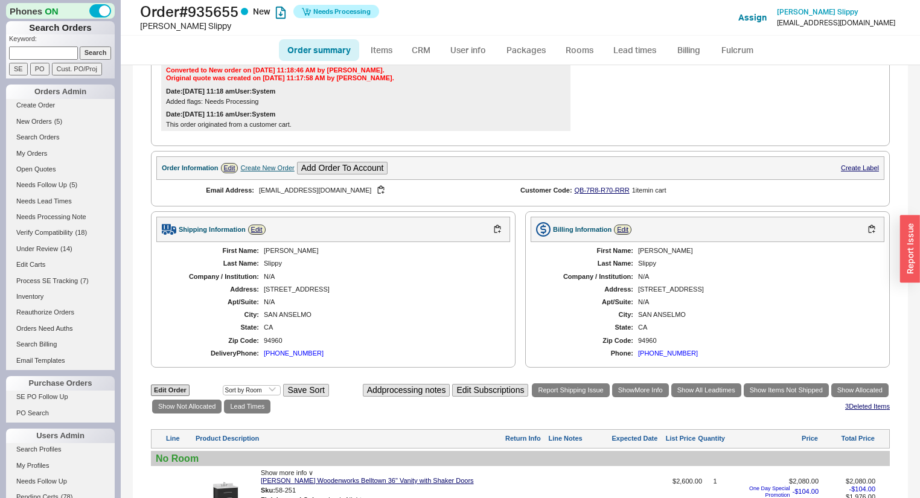
scroll to position [0, 0]
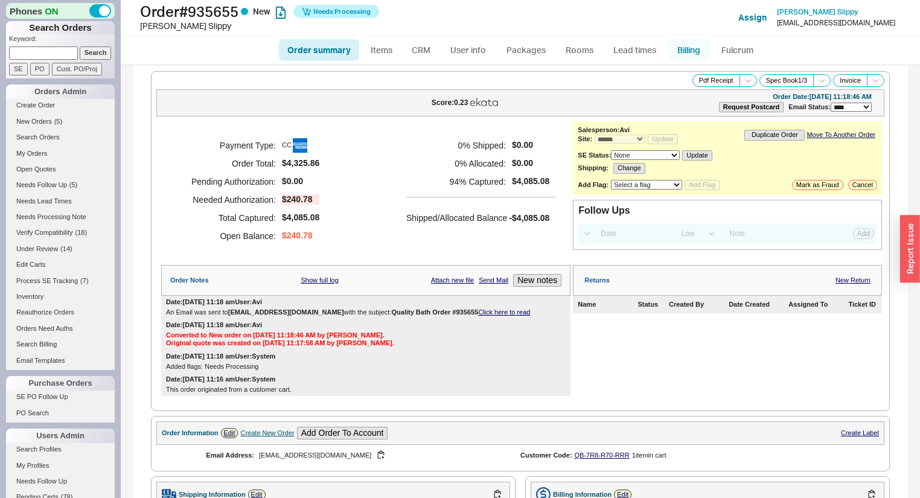
click at [686, 52] on link "Billing" at bounding box center [689, 50] width 42 height 22
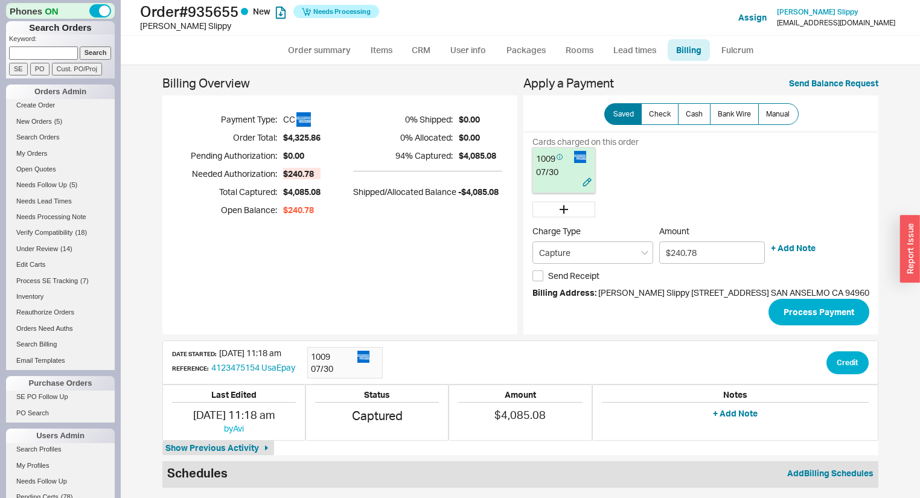
click at [543, 166] on div "07 / 30" at bounding box center [564, 172] width 56 height 12
click at [307, 42] on link "Order summary" at bounding box center [319, 50] width 80 height 22
click at [321, 53] on link "Order summary" at bounding box center [319, 50] width 80 height 22
click at [333, 39] on link "Order summary" at bounding box center [319, 50] width 80 height 22
select select "*"
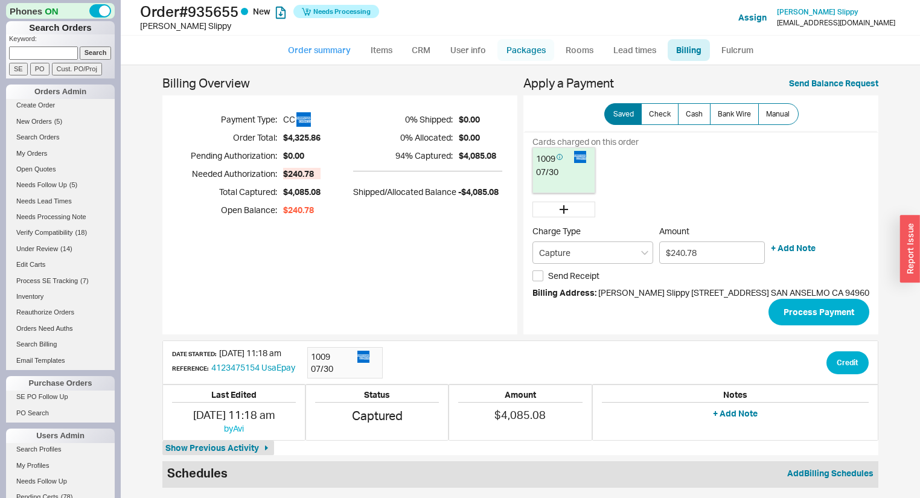
select select "*"
select select "LOW"
select select "3"
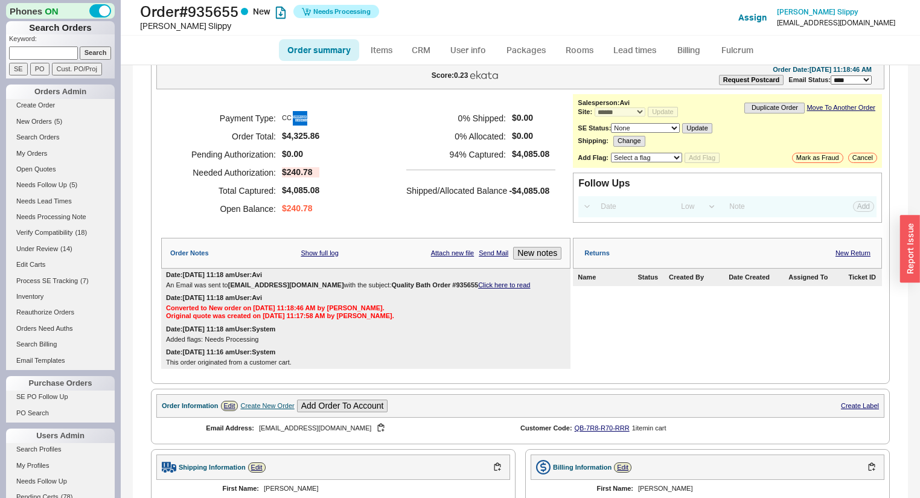
scroll to position [24, 0]
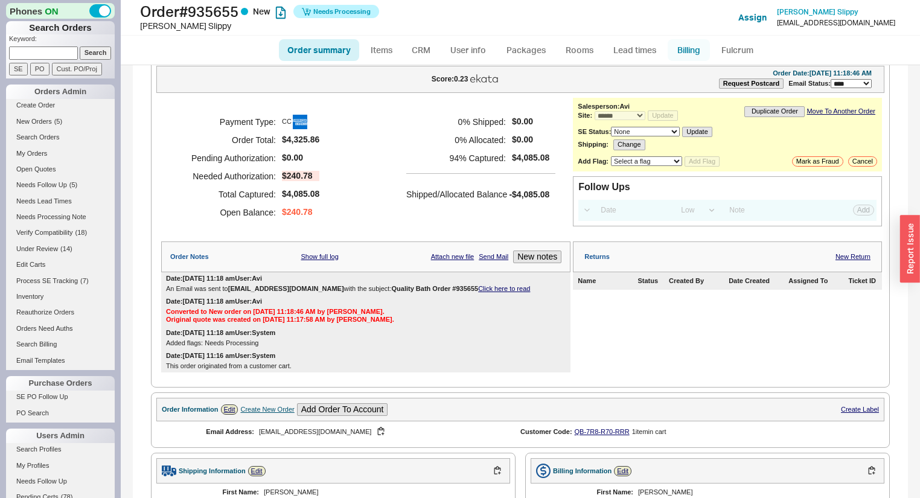
click at [696, 50] on link "Billing" at bounding box center [689, 50] width 42 height 22
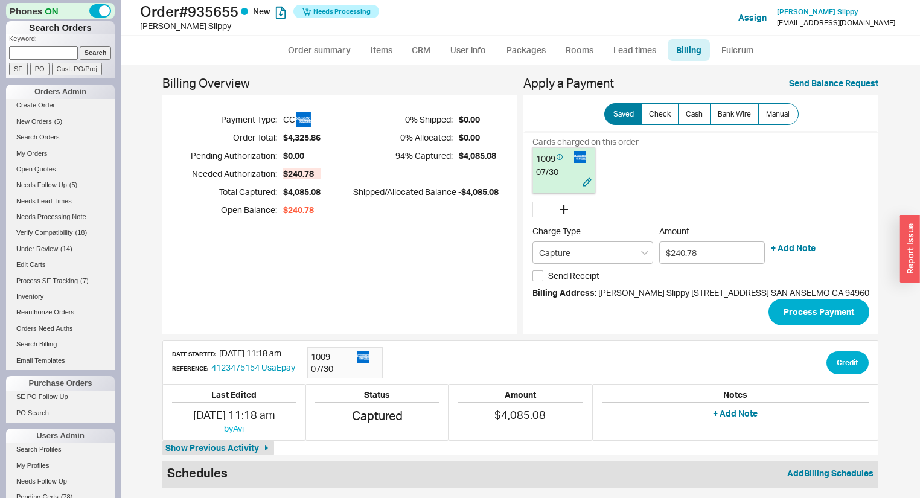
click at [547, 176] on div "07 / 30" at bounding box center [564, 172] width 56 height 12
click at [800, 310] on button "Process Payment" at bounding box center [819, 312] width 101 height 27
type input "$0.00"
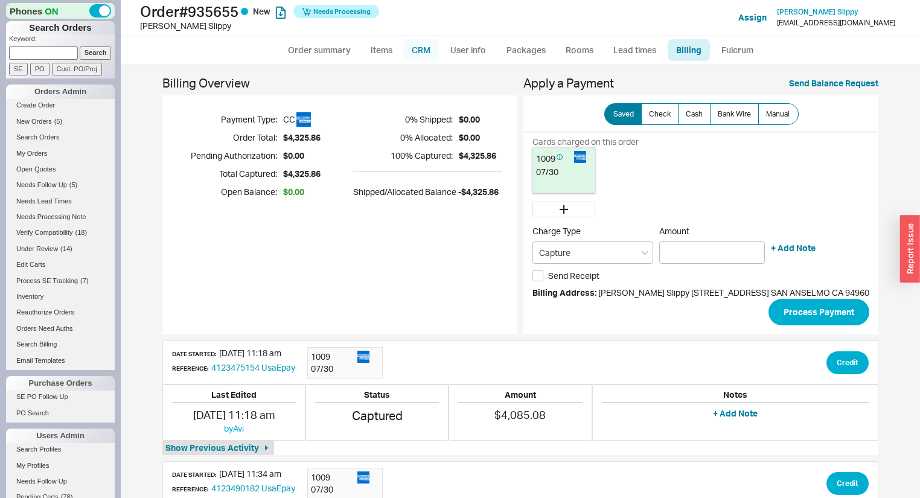
click at [423, 50] on link "CRM" at bounding box center [421, 50] width 36 height 22
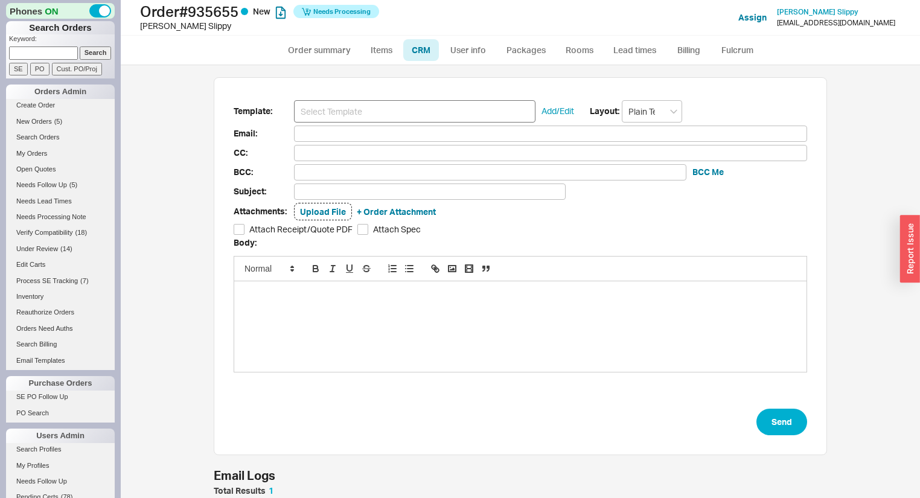
scroll to position [60, 606]
click at [399, 109] on input at bounding box center [415, 111] width 242 height 22
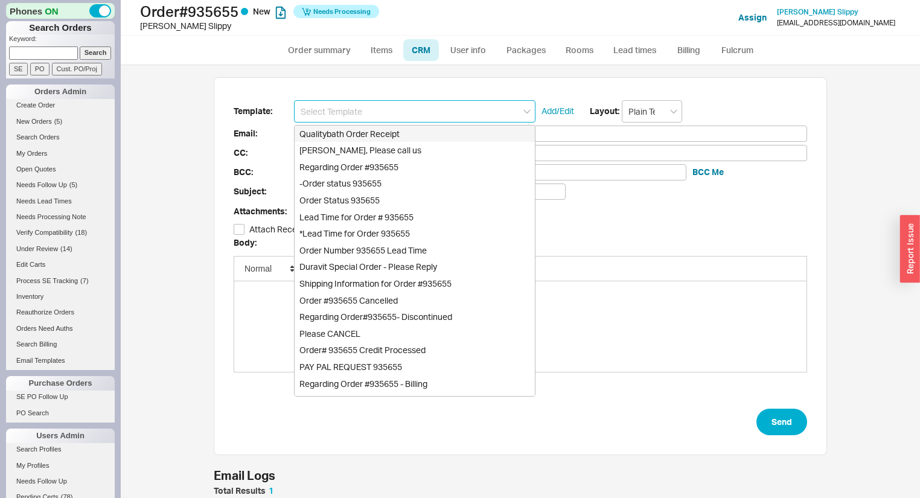
click at [388, 135] on div "Qualitybath Order Receipt" at bounding box center [415, 134] width 240 height 17
type input "Receipt"
type input "jen@sixdegreesnetwork.com"
type input "Quality Bath Order # 935655 Receipt"
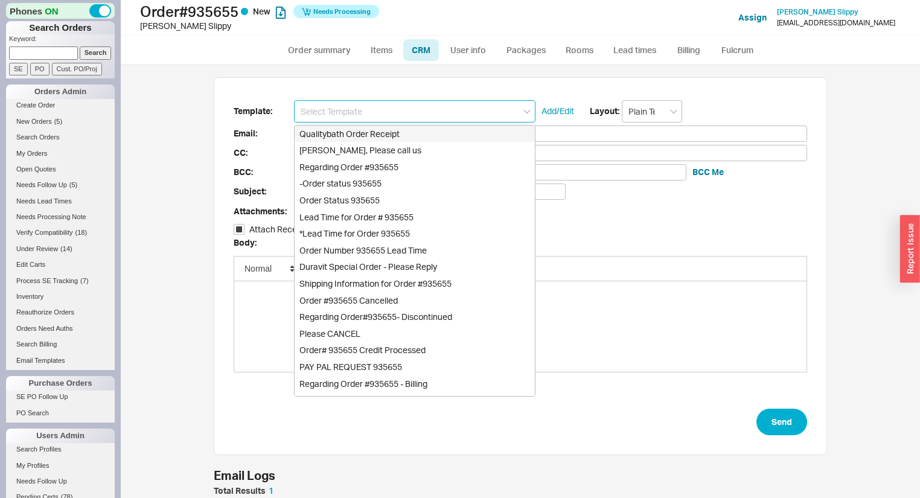
checkbox input "true"
type input "Qualitybath Order Receipt"
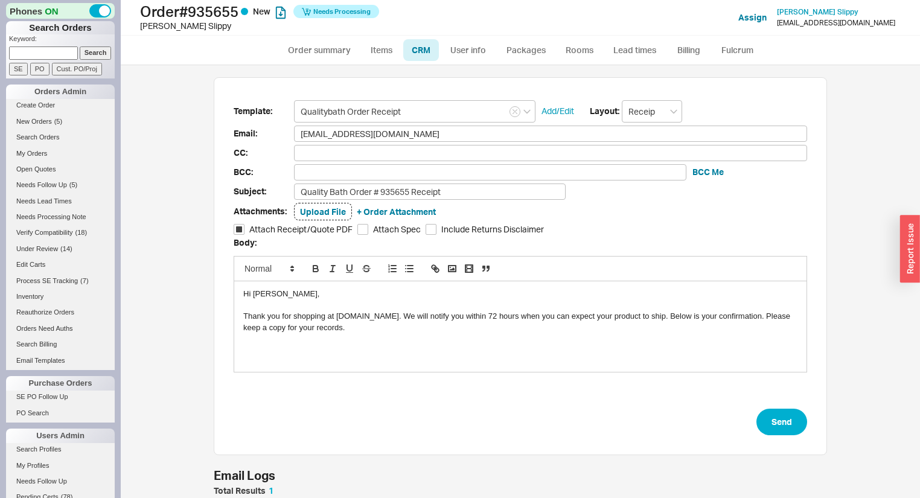
click at [486, 204] on div "Attachments: Upload File + Order Attachment" at bounding box center [521, 212] width 574 height 18
click at [489, 192] on input "Quality Bath Order # 935655 Receipt" at bounding box center [430, 192] width 272 height 16
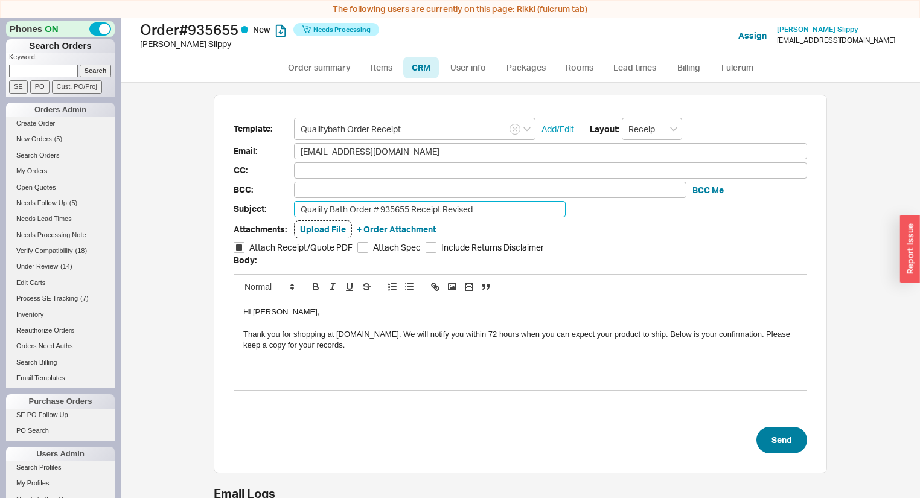
type input "Quality Bath Order # 935655 Receipt Revised"
click at [787, 427] on button "Send" at bounding box center [782, 440] width 51 height 27
select select "*"
select select "LOW"
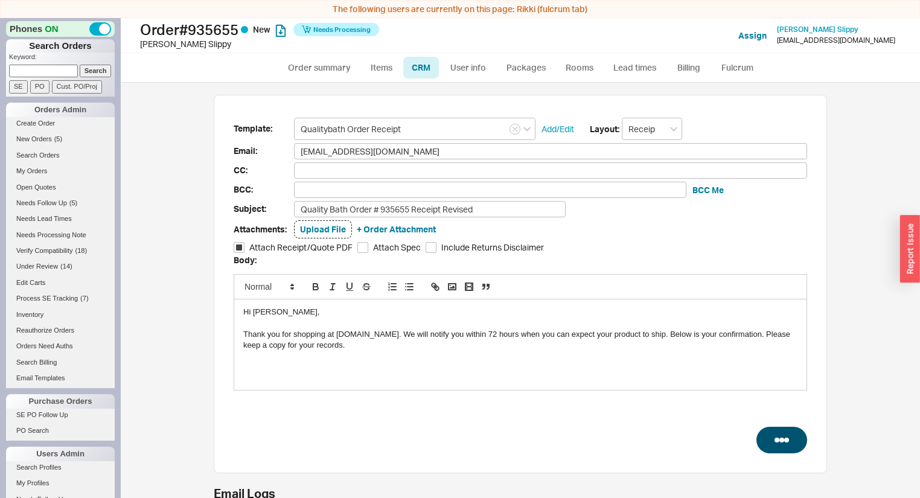
select select "3"
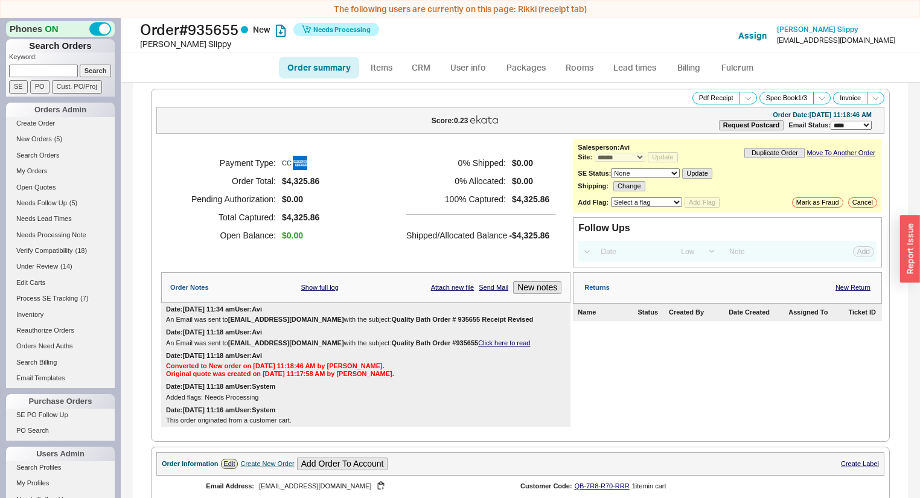
click at [331, 212] on div "Payment Type: CC Order Total: $4,325.86 Pending Authorization: $0.00 Total Capt…" at bounding box center [365, 199] width 409 height 121
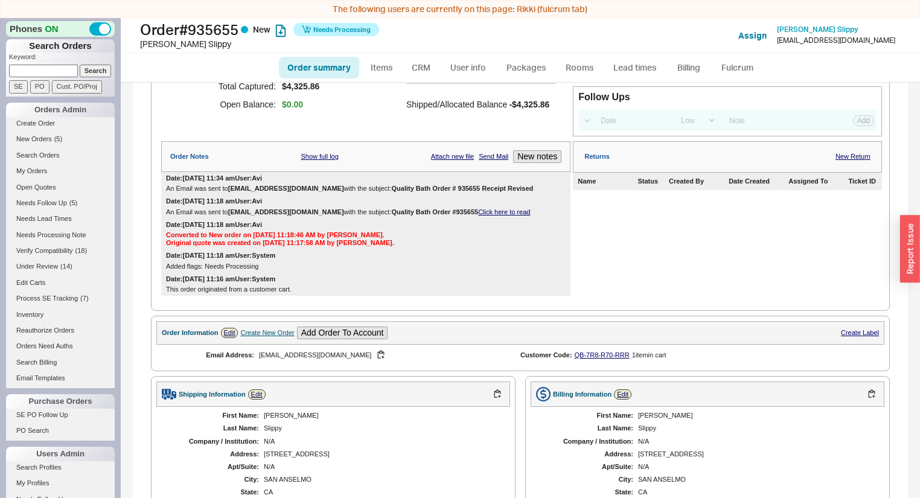
scroll to position [83, 0]
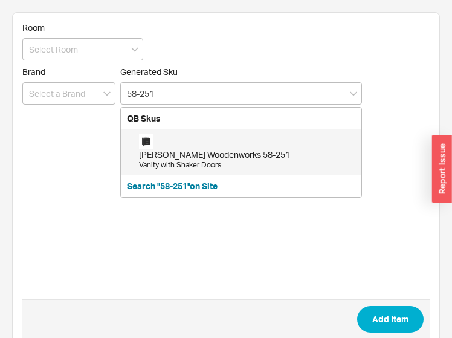
click at [188, 146] on div "Strasser Woodenworks 58-251 Vanity with Shaker Doors" at bounding box center [247, 152] width 216 height 36
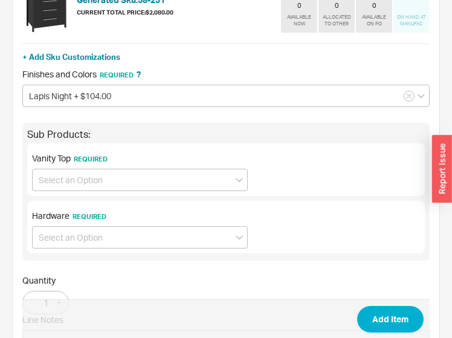
scroll to position [145, 0]
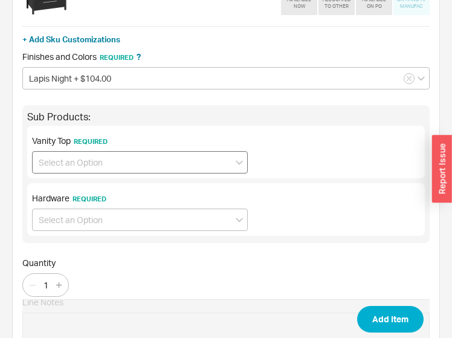
type input "58-251"
click at [145, 158] on input at bounding box center [140, 162] width 216 height 22
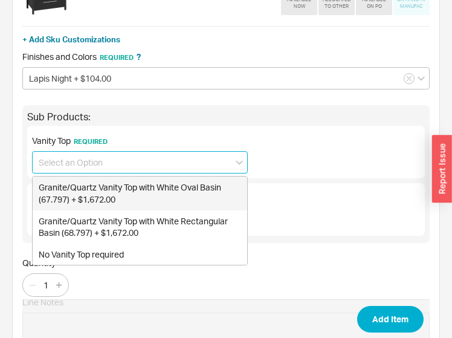
click at [151, 186] on div "Granite/Quartz Vanity Top with White Oval Basin (67.797) + $1,672.00" at bounding box center [140, 192] width 214 height 33
type input "Granite/Quartz Vanity Top with White Oval Basin (67.797) + $1,672.00"
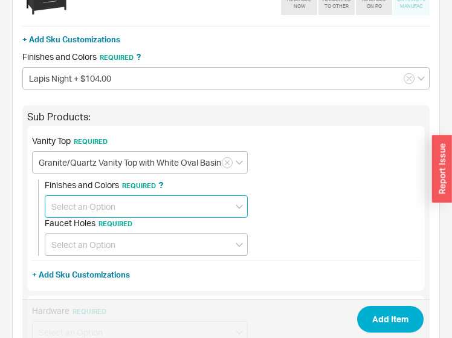
click at [143, 205] on input at bounding box center [146, 206] width 203 height 22
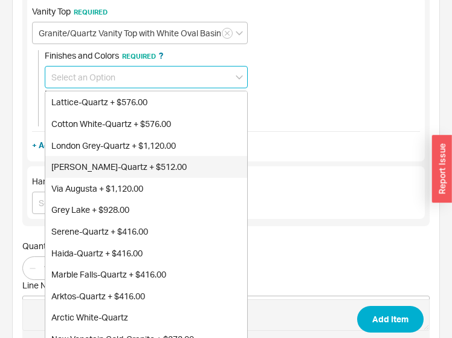
scroll to position [290, 0]
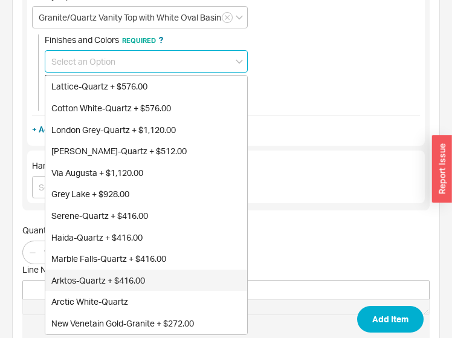
click at [118, 275] on div "Arktos-Quartz + $416.00" at bounding box center [146, 280] width 202 height 22
type input "Arktos-Quartz + $416.00"
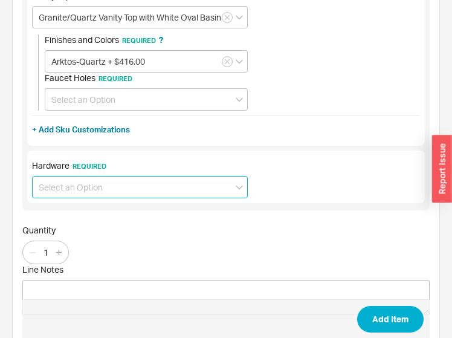
click at [126, 190] on input at bounding box center [140, 187] width 216 height 22
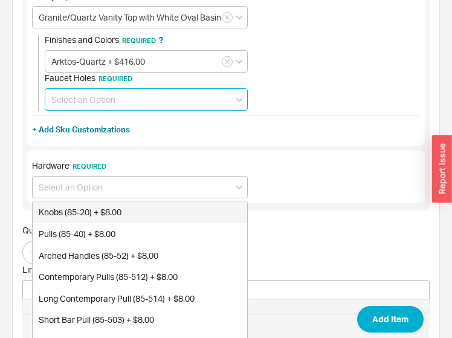
click at [123, 89] on input at bounding box center [146, 99] width 203 height 22
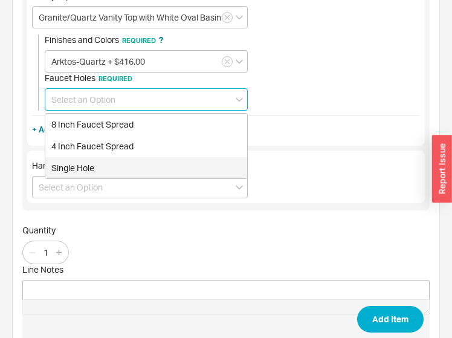
click at [91, 161] on div "Single Hole" at bounding box center [146, 168] width 202 height 22
type input "Single Hole"
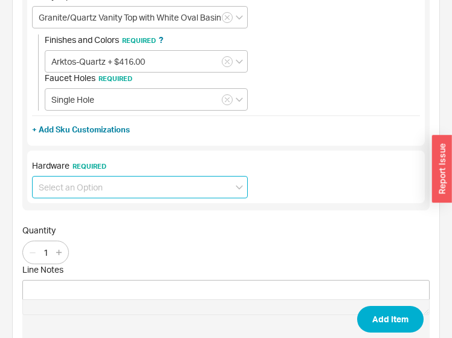
click at [89, 185] on input at bounding box center [140, 187] width 216 height 22
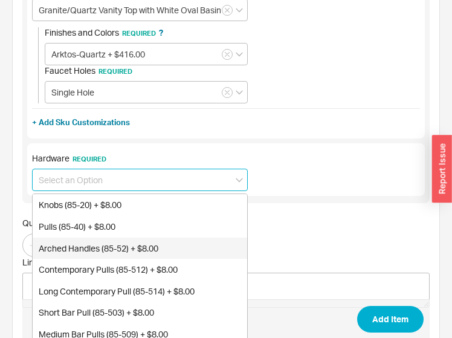
scroll to position [345, 0]
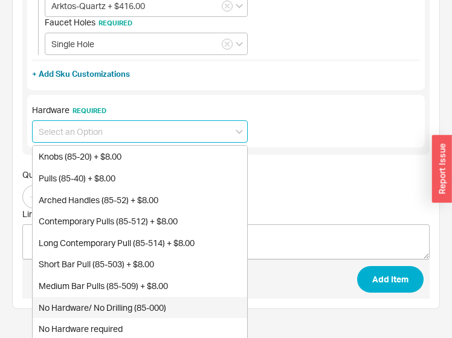
click at [100, 300] on div "No Hardware/ No Drilling (85-000)" at bounding box center [140, 308] width 214 height 22
type input "No Hardware/ No Drilling (85-000)"
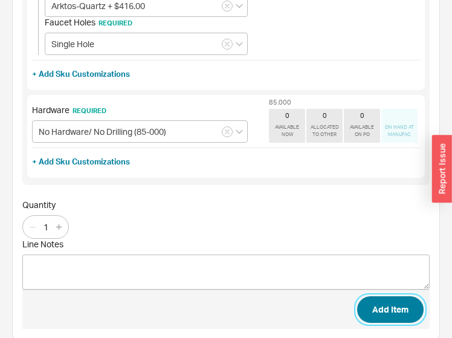
click at [404, 300] on button "Add Item" at bounding box center [390, 309] width 66 height 27
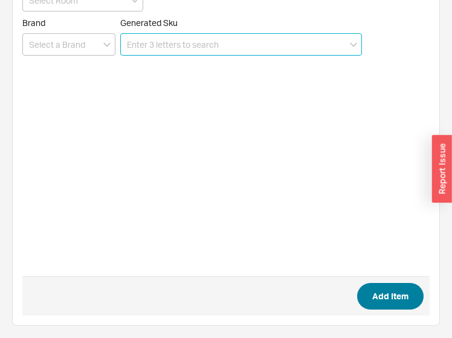
scroll to position [48, 0]
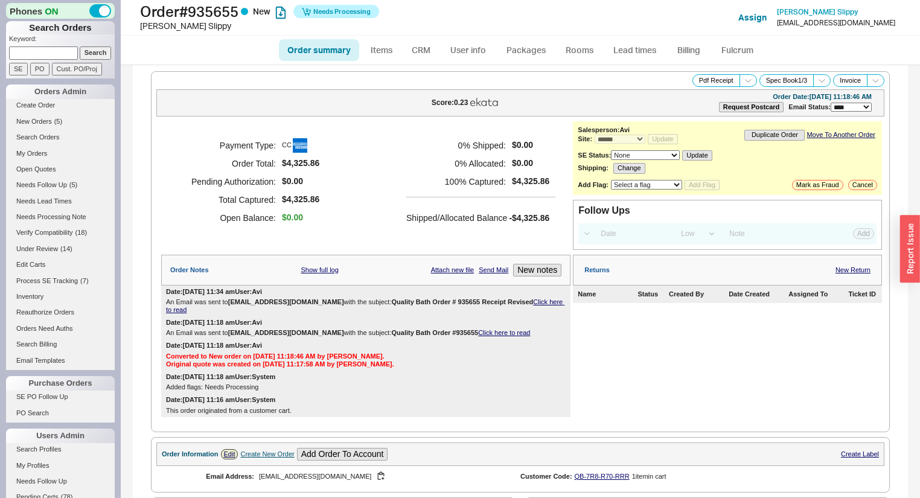
select select "*"
select select "LOW"
select select "3"
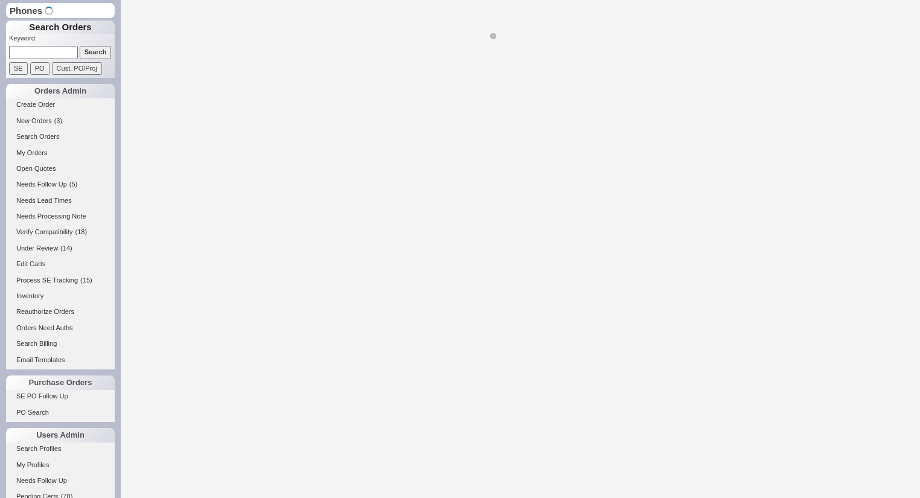
select select "*"
select select "MEDIUM"
select select "LOW"
select select "3"
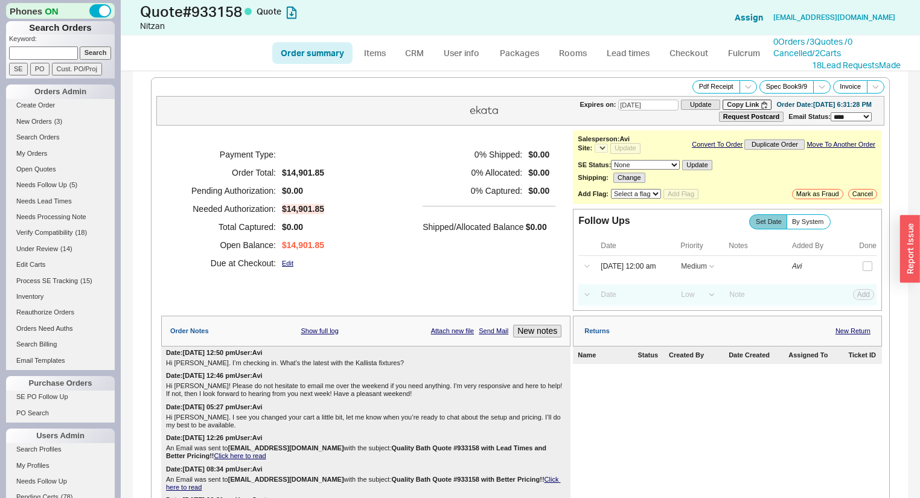
select select "*"
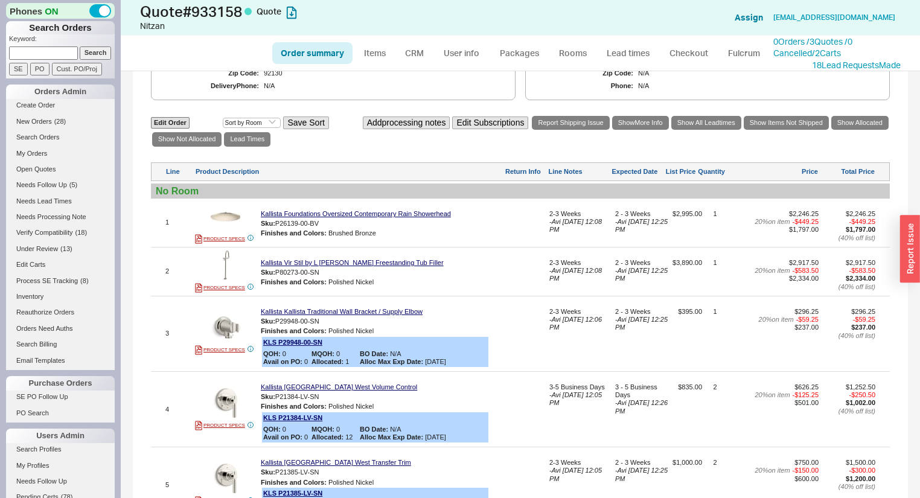
scroll to position [193, 0]
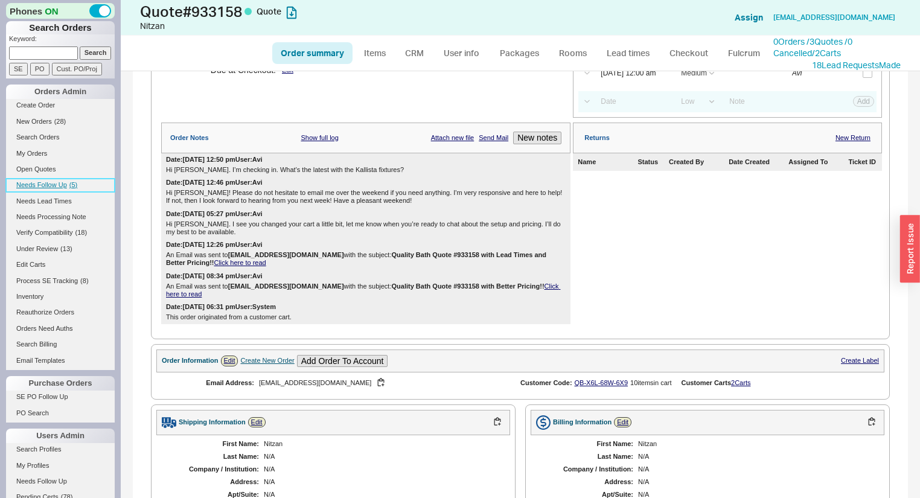
click at [70, 188] on link "Needs Follow Up ( 5 )" at bounding box center [60, 185] width 109 height 13
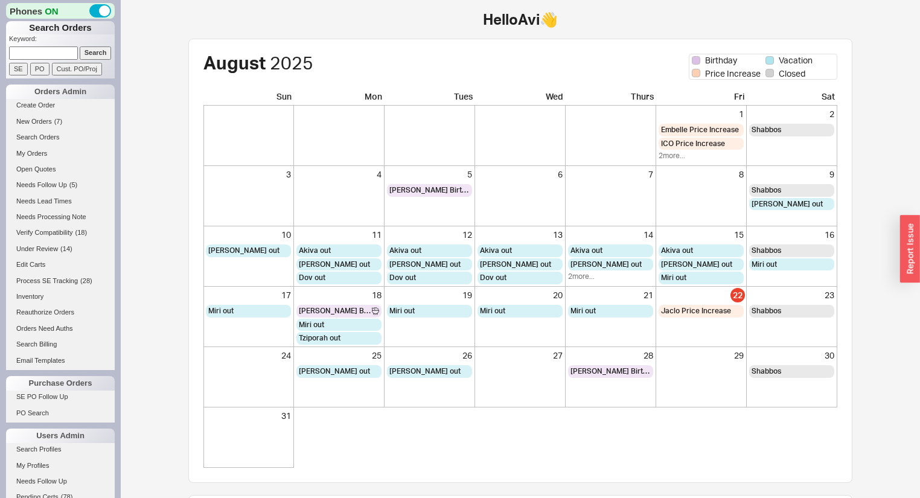
click at [39, 56] on input at bounding box center [43, 53] width 69 height 13
type input "qb-84x-48x-037"
click at [80, 47] on input "Search" at bounding box center [96, 53] width 32 height 13
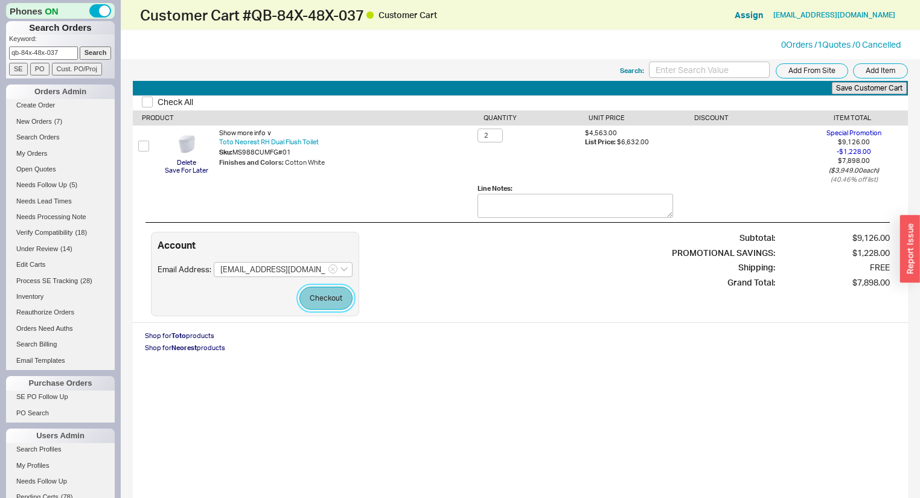
click at [312, 290] on button "Checkout" at bounding box center [326, 298] width 53 height 23
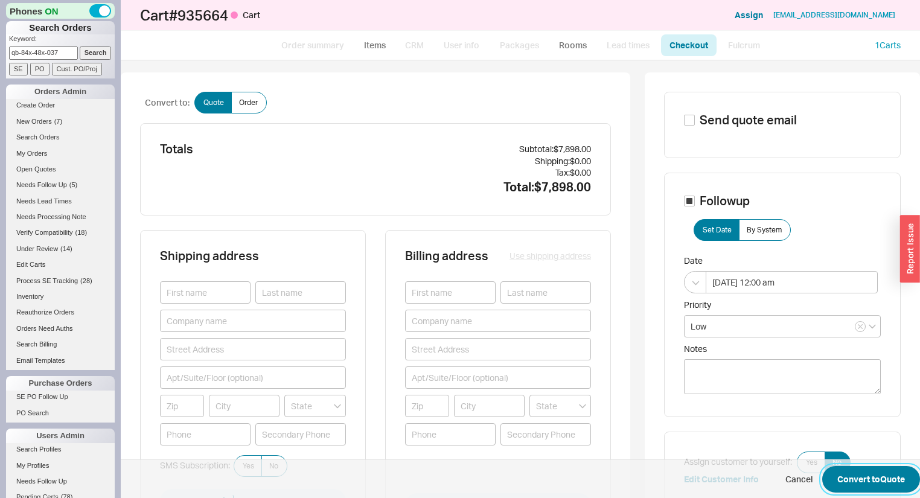
click at [883, 486] on button "Convert to Quote" at bounding box center [872, 479] width 98 height 27
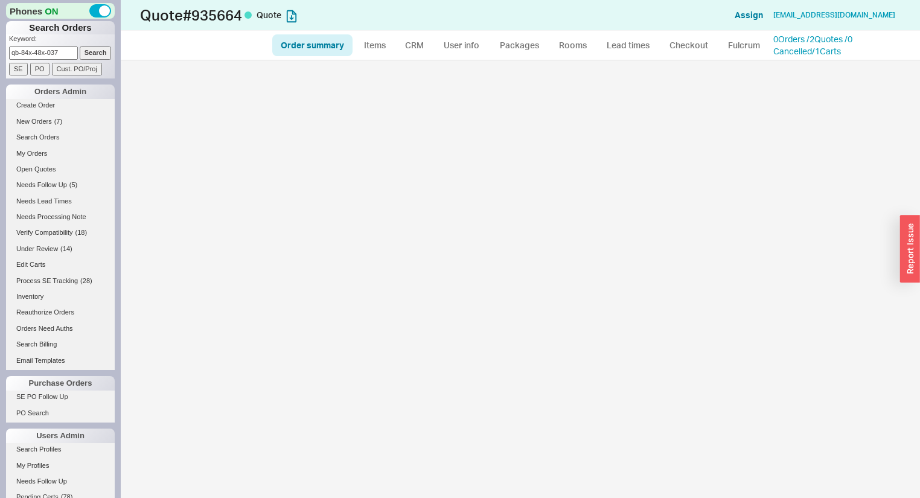
select select "*"
select select "LOW"
select select "3"
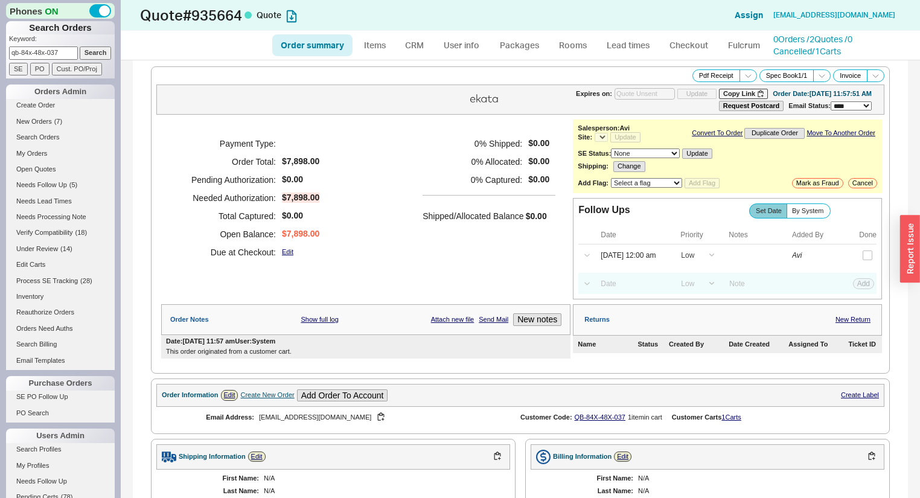
select select "*"
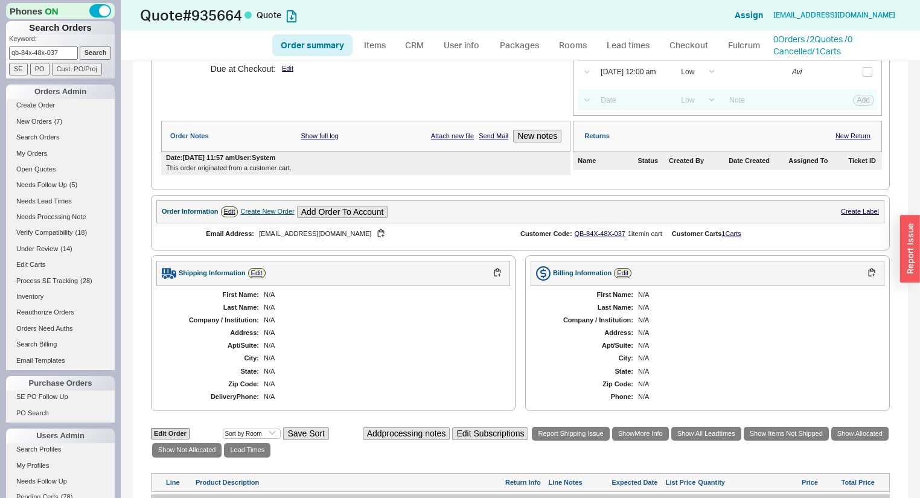
scroll to position [387, 0]
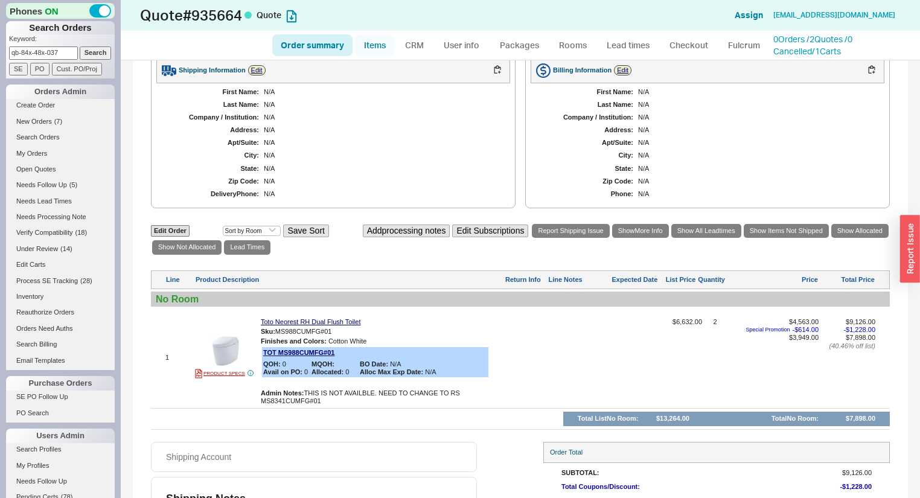
click at [374, 45] on link "Items" at bounding box center [374, 45] width 39 height 22
select select "3"
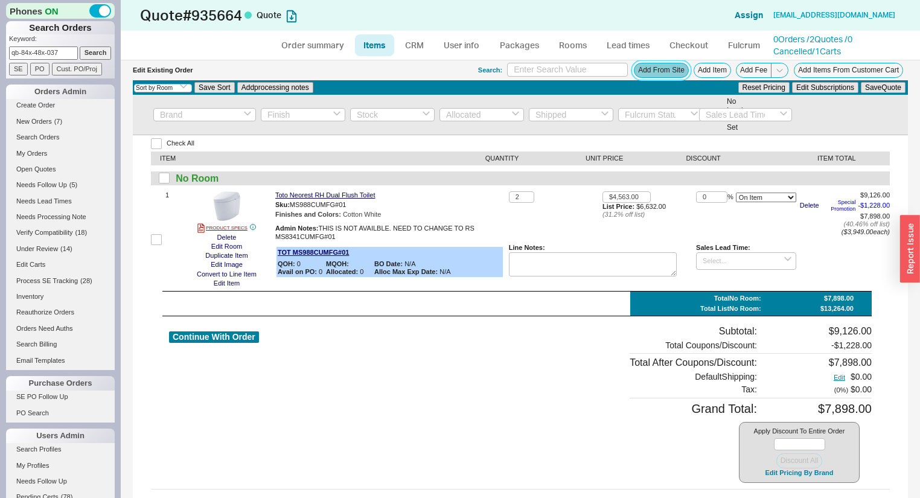
click at [654, 72] on button "Add From Site" at bounding box center [661, 70] width 55 height 15
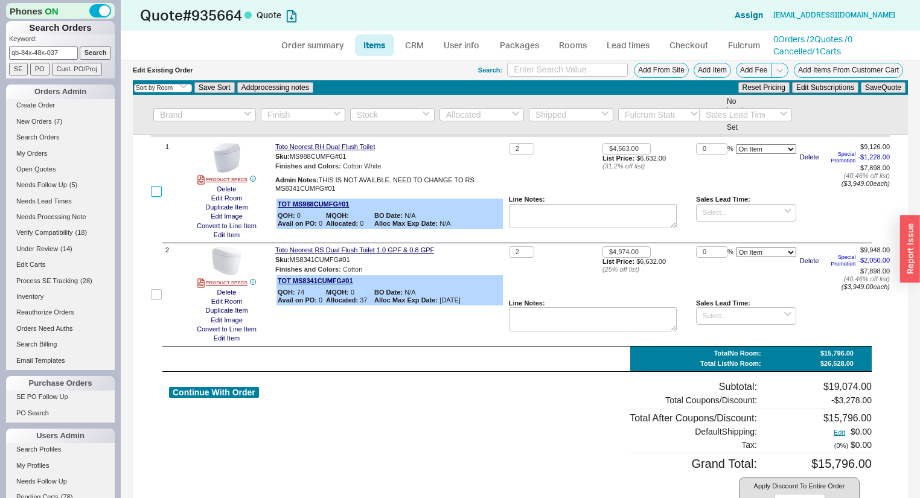
click at [158, 188] on input "checkbox" at bounding box center [156, 191] width 11 height 11
checkbox input "true"
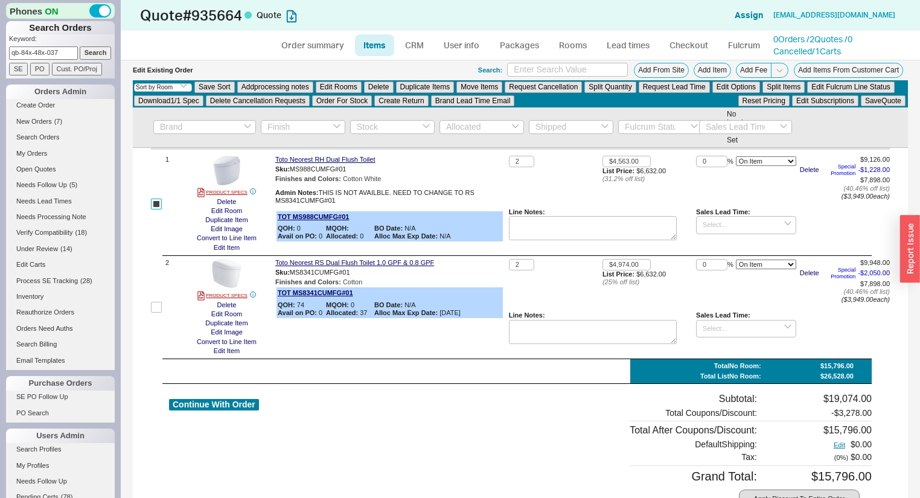
scroll to position [60, 0]
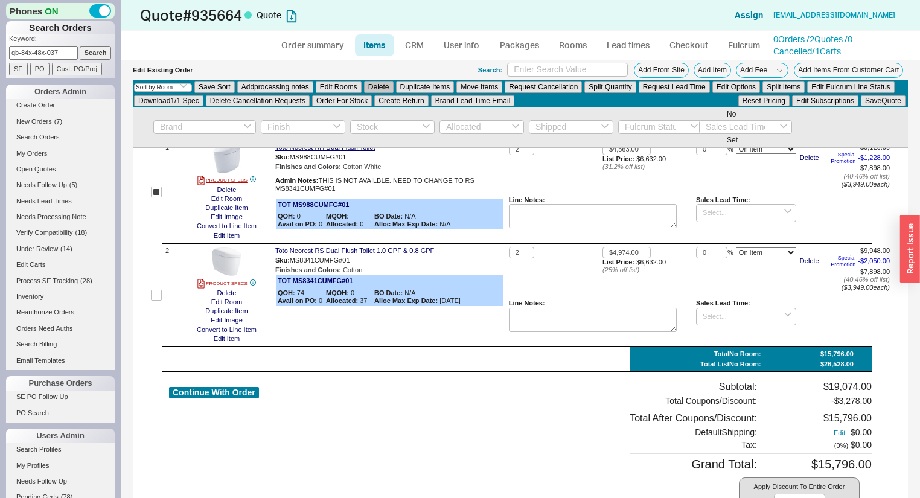
click at [385, 88] on button "Delete" at bounding box center [379, 87] width 30 height 11
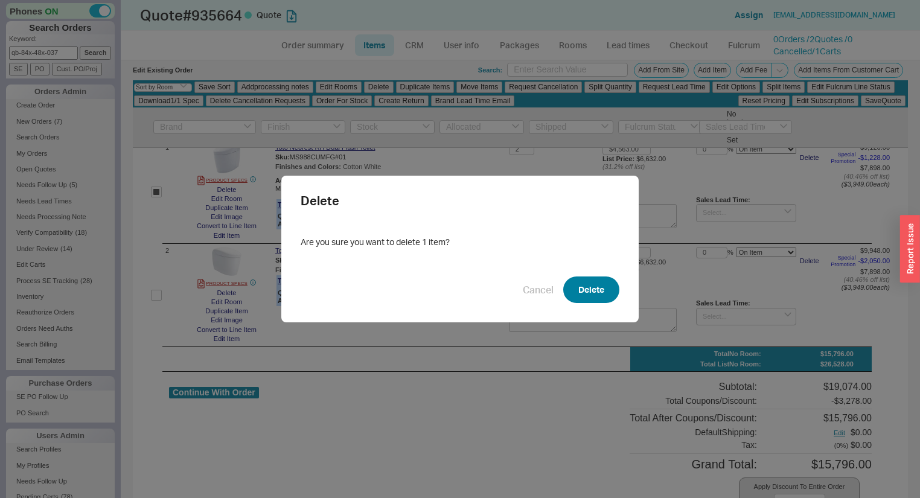
click at [570, 294] on button "Delete" at bounding box center [591, 290] width 56 height 27
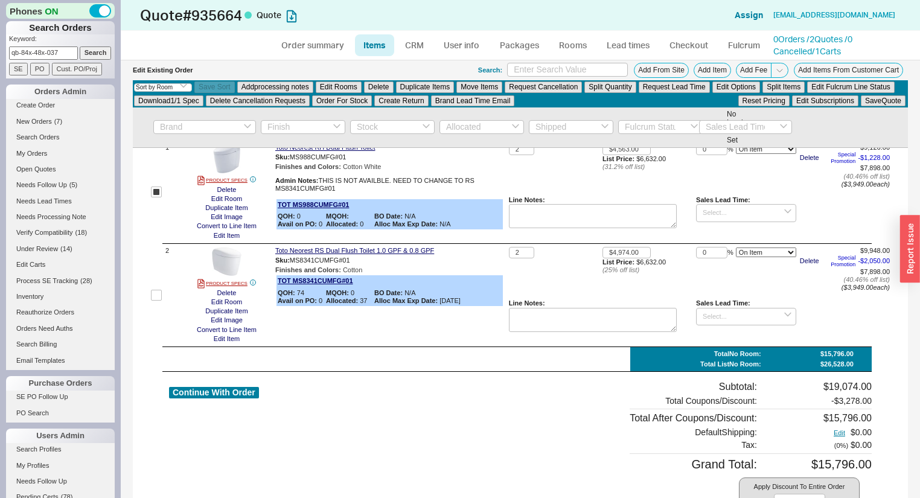
checkbox input "false"
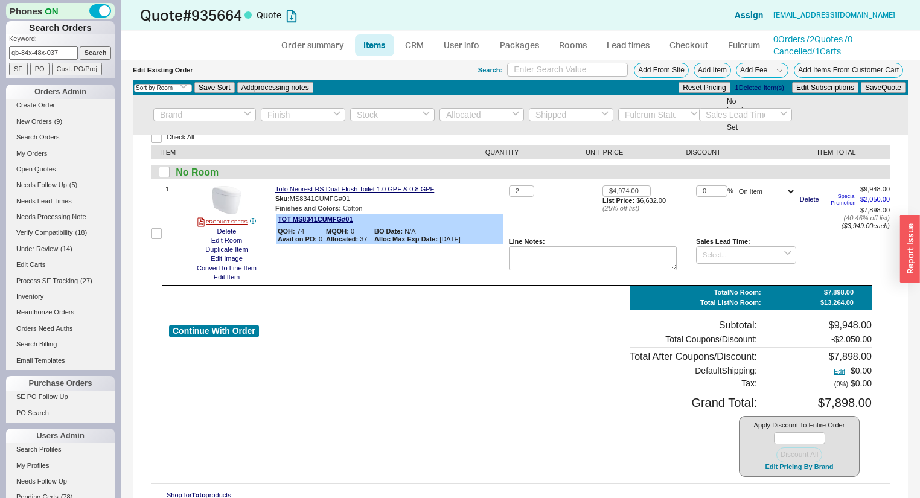
scroll to position [0, 0]
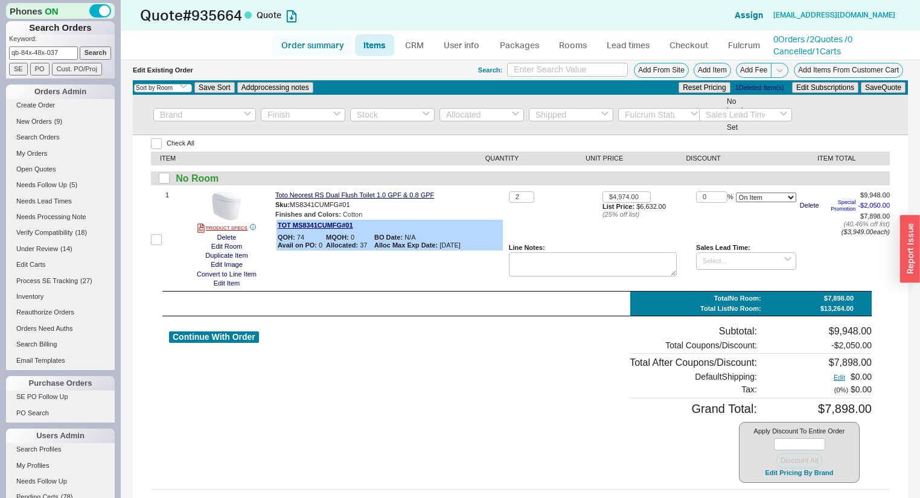
click at [337, 45] on link "Order summary" at bounding box center [312, 45] width 80 height 22
select select "*"
select select "LOW"
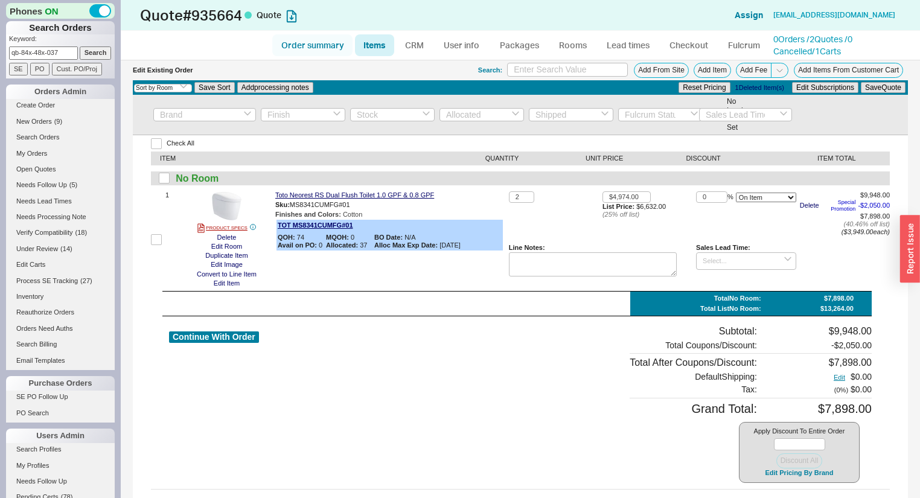
select select "3"
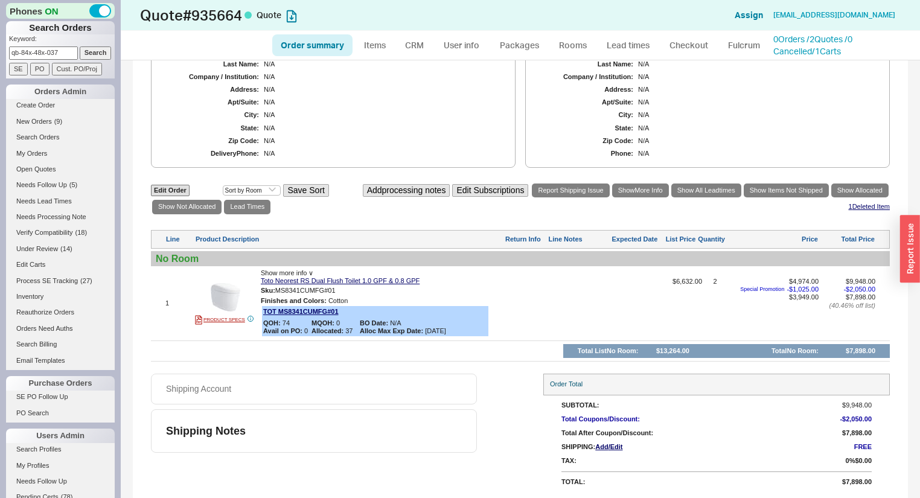
scroll to position [437, 0]
click at [602, 292] on div at bounding box center [581, 308] width 63 height 60
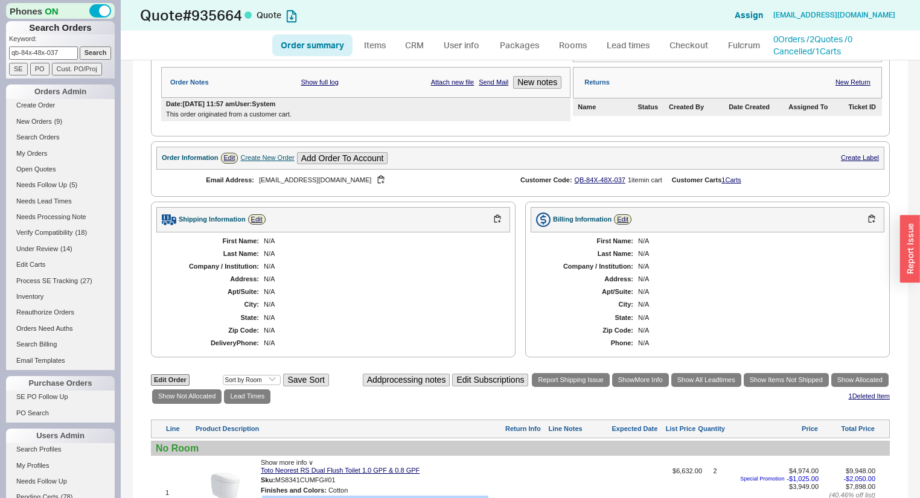
scroll to position [244, 0]
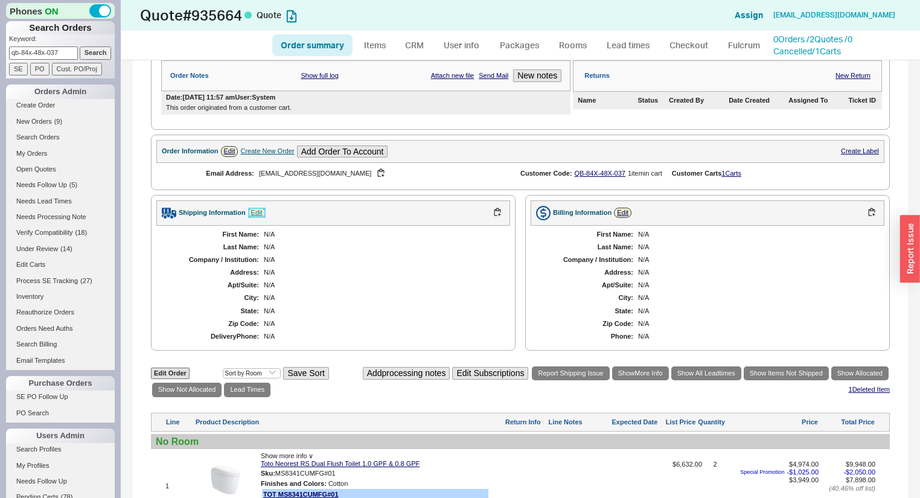
click at [260, 215] on link "Edit" at bounding box center [257, 213] width 18 height 10
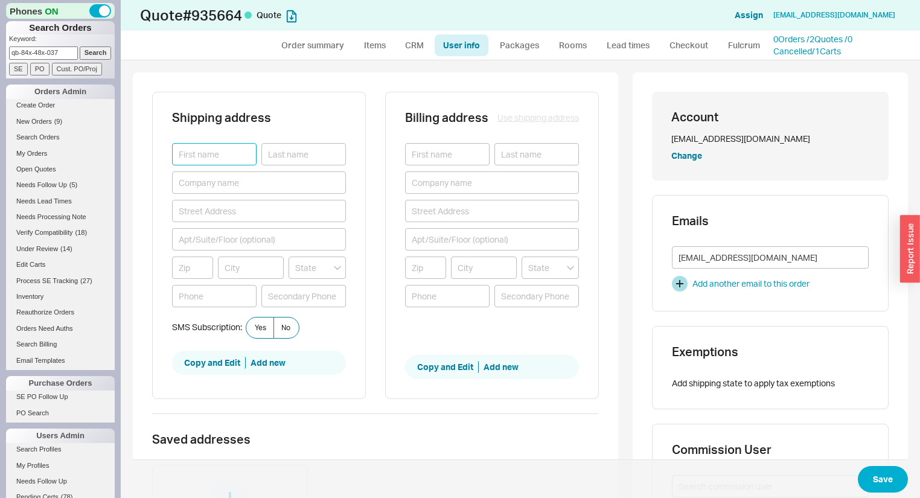
click at [210, 150] on input at bounding box center [214, 154] width 85 height 22
type input "[PERSON_NAME]"
click at [281, 156] on input at bounding box center [303, 154] width 85 height 22
type input "Dangoor"
click at [251, 205] on input at bounding box center [259, 211] width 174 height 22
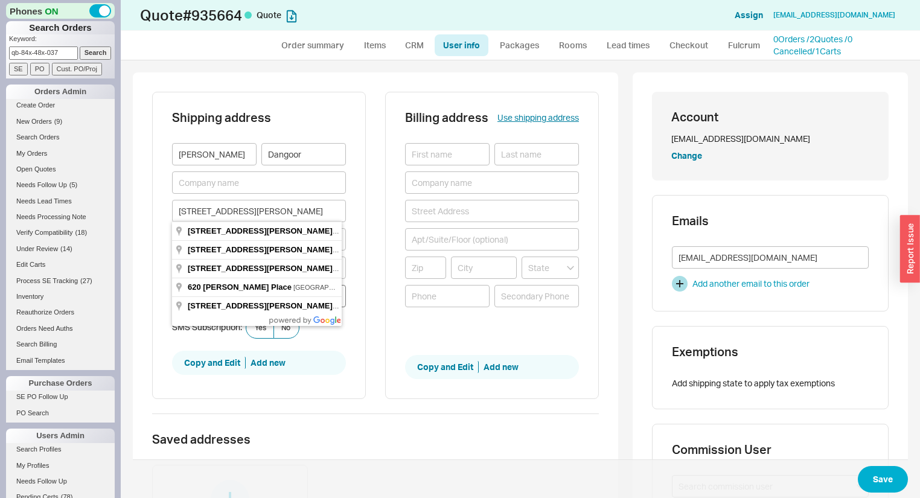
type input "[STREET_ADDRESS][PERSON_NAME]"
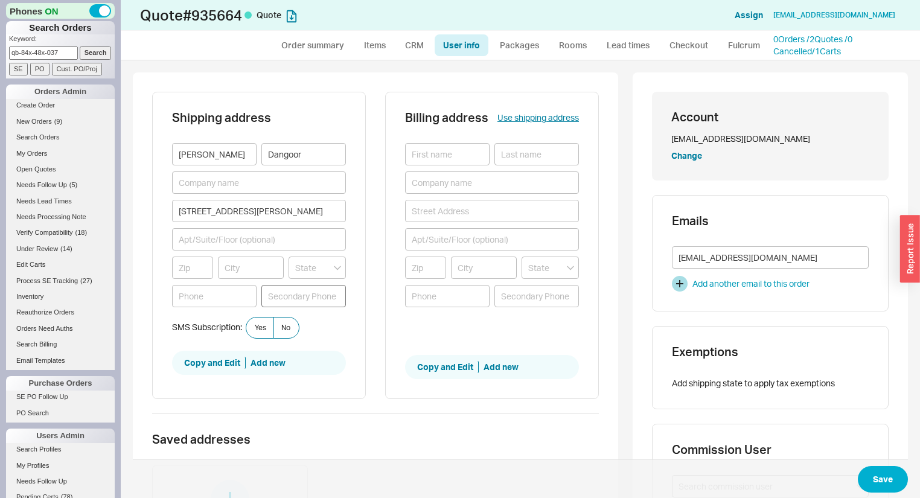
type input "90210"
type input "[PERSON_NAME][GEOGRAPHIC_DATA]"
type input "California"
click at [225, 298] on input at bounding box center [214, 296] width 85 height 22
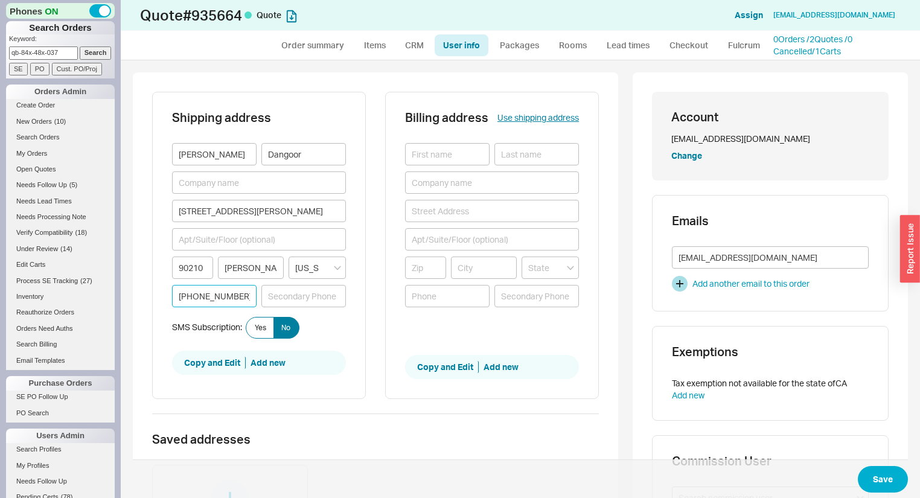
type input "[PHONE_NUMBER]"
click at [286, 329] on span "No" at bounding box center [285, 328] width 9 height 10
click at [0, 0] on input "No" at bounding box center [0, 0] width 0 height 0
click at [894, 476] on button "Save" at bounding box center [883, 479] width 50 height 27
select select "*"
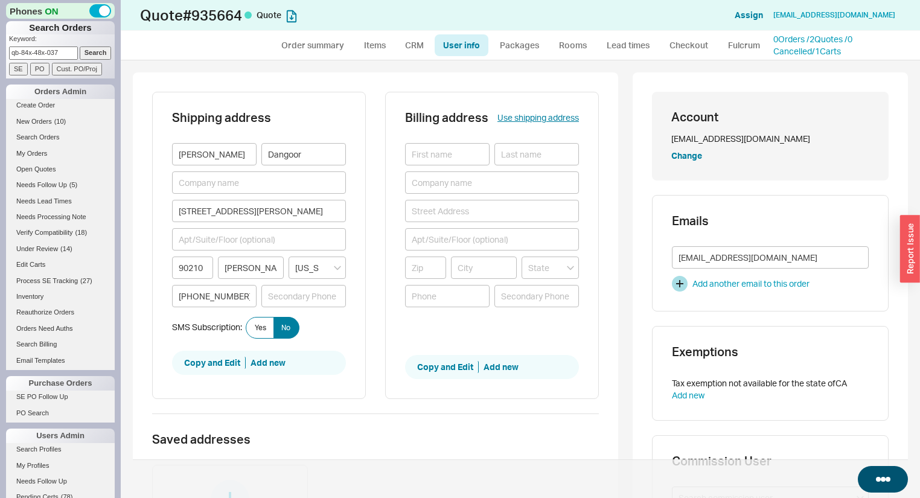
select select "*"
select select "LOW"
select select "3"
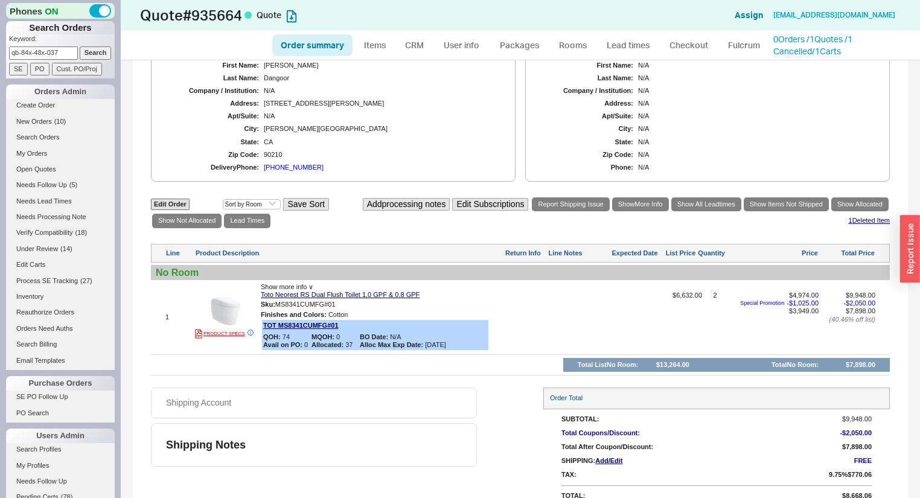
scroll to position [437, 0]
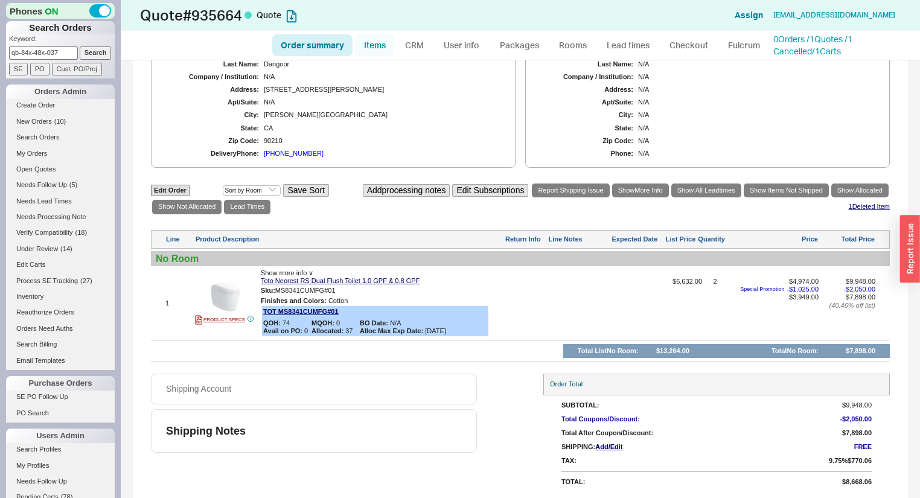
click at [377, 48] on link "Items" at bounding box center [374, 45] width 39 height 22
select select "3"
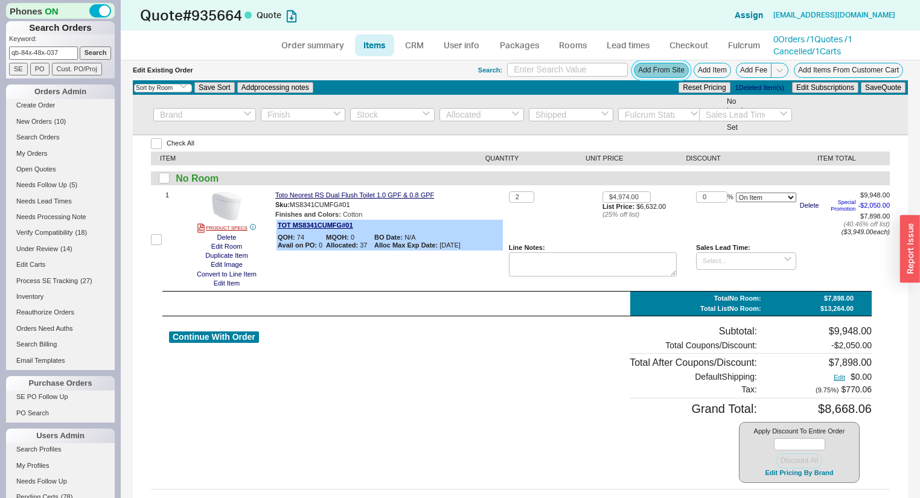
click at [664, 65] on button "Add From Site" at bounding box center [661, 70] width 55 height 15
click at [300, 41] on link "Order summary" at bounding box center [312, 45] width 80 height 22
select select "*"
select select "LOW"
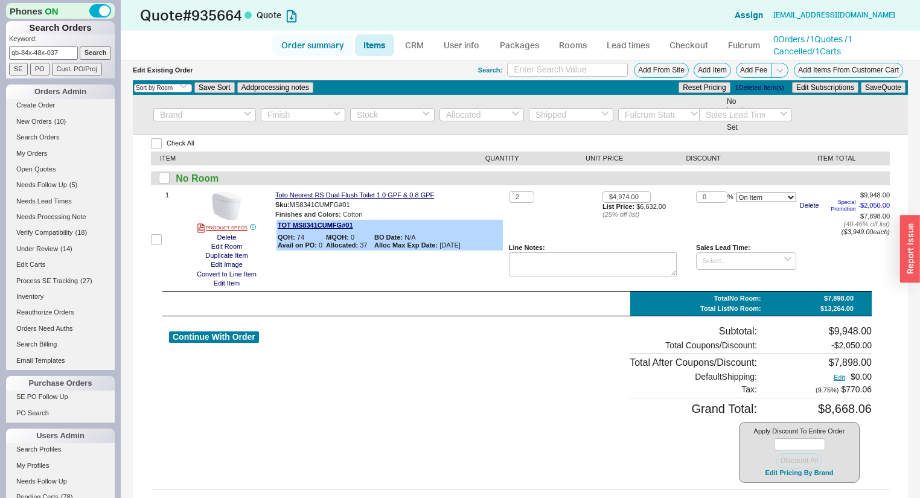
select select "LOW"
select select "3"
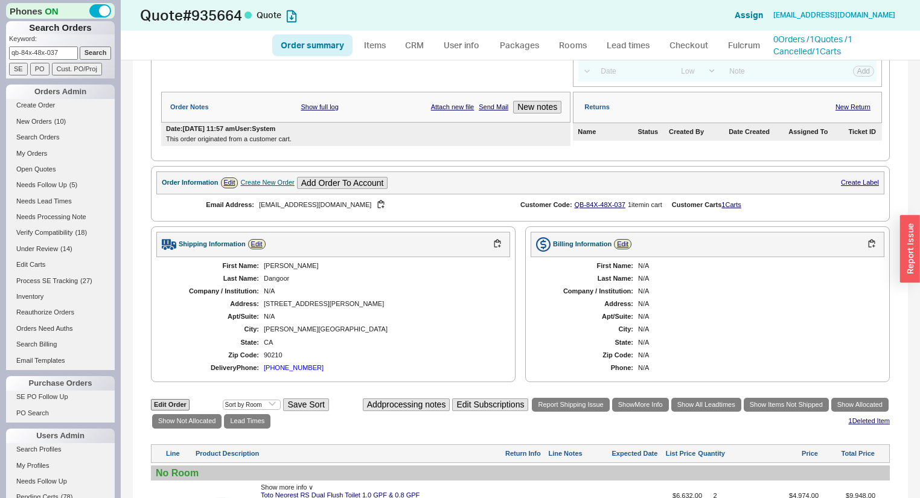
scroll to position [242, 0]
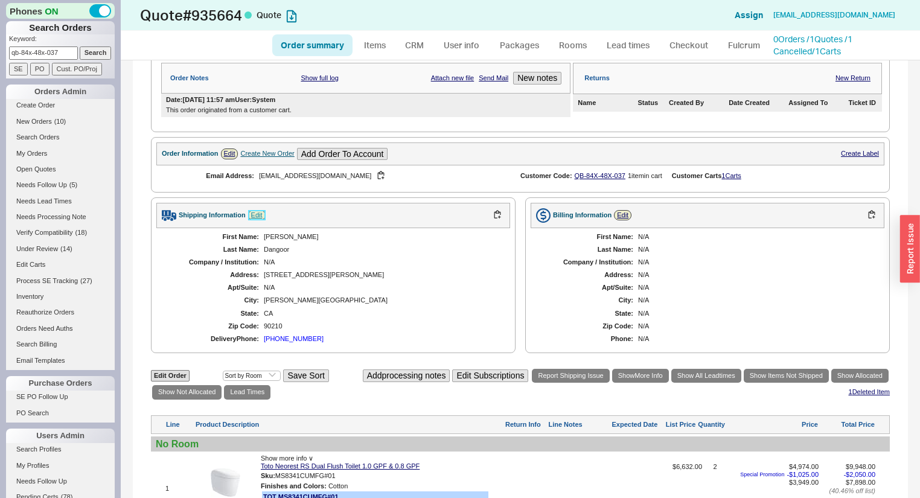
click at [259, 218] on link "Edit" at bounding box center [257, 215] width 18 height 10
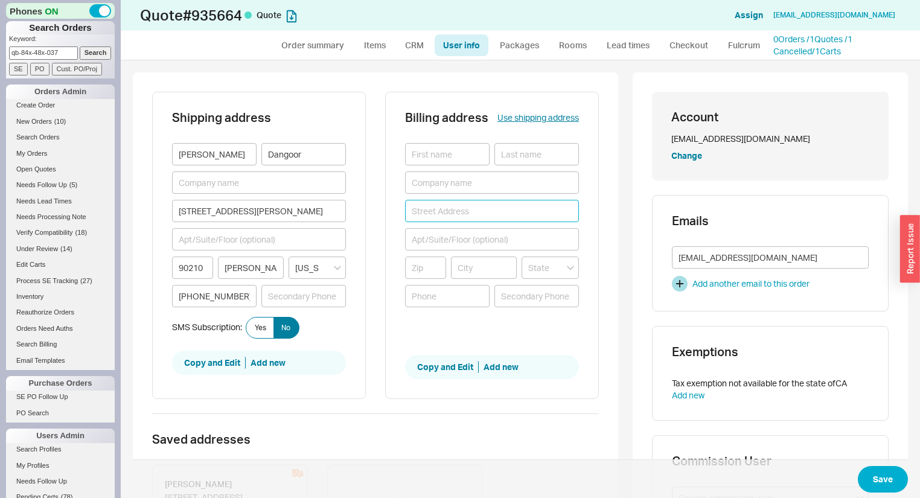
click at [454, 210] on input at bounding box center [492, 211] width 174 height 22
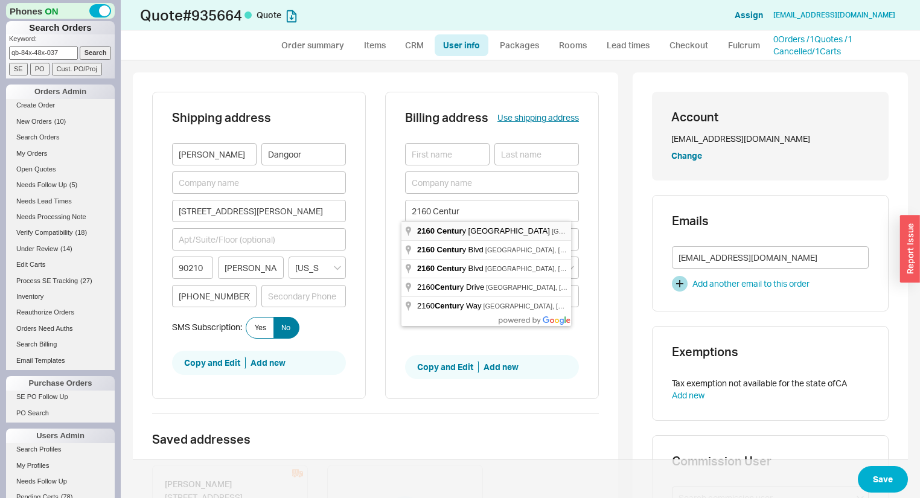
type input "[STREET_ADDRESS]"
type input "90067"
type input "[GEOGRAPHIC_DATA]"
type input "California"
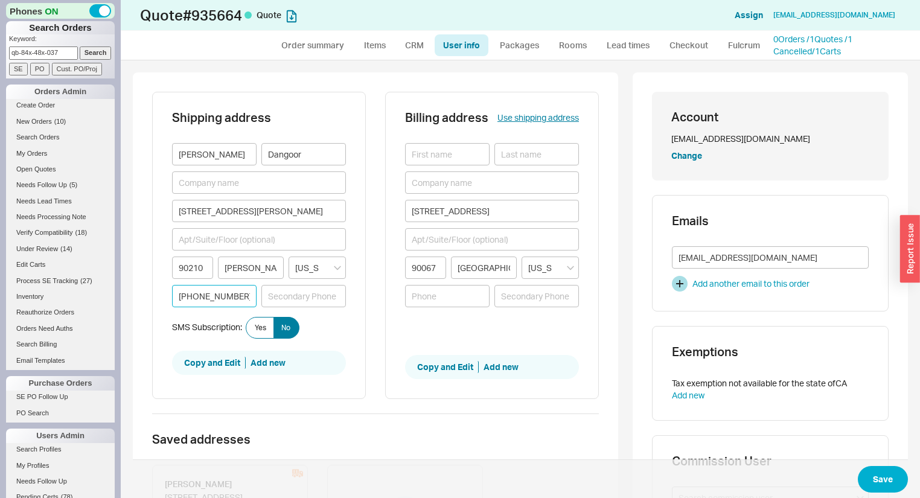
drag, startPoint x: 241, startPoint y: 295, endPoint x: 170, endPoint y: 288, distance: 71.0
click at [170, 288] on div "Shipping address Daniel Dangoor 620 Cole Place 90210 Beverly Hills California 3…" at bounding box center [259, 245] width 214 height 307
click at [441, 300] on input at bounding box center [447, 296] width 85 height 22
paste input "[PHONE_NUMBER]"
type input "[PHONE_NUMBER]"
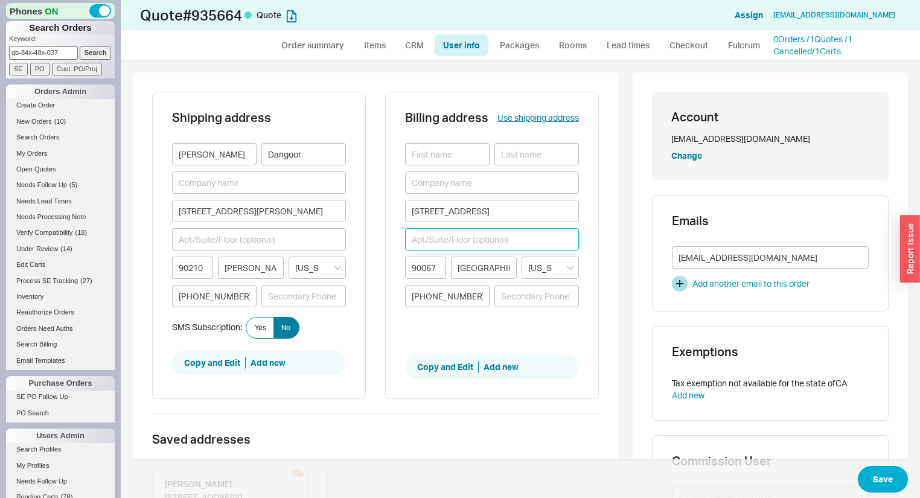
click at [459, 236] on input at bounding box center [492, 239] width 174 height 22
type input "1502"
click at [454, 141] on div "Billing address Use shipping address" at bounding box center [492, 127] width 174 height 31
click at [456, 158] on input at bounding box center [447, 154] width 85 height 22
type input "[PERSON_NAME]"
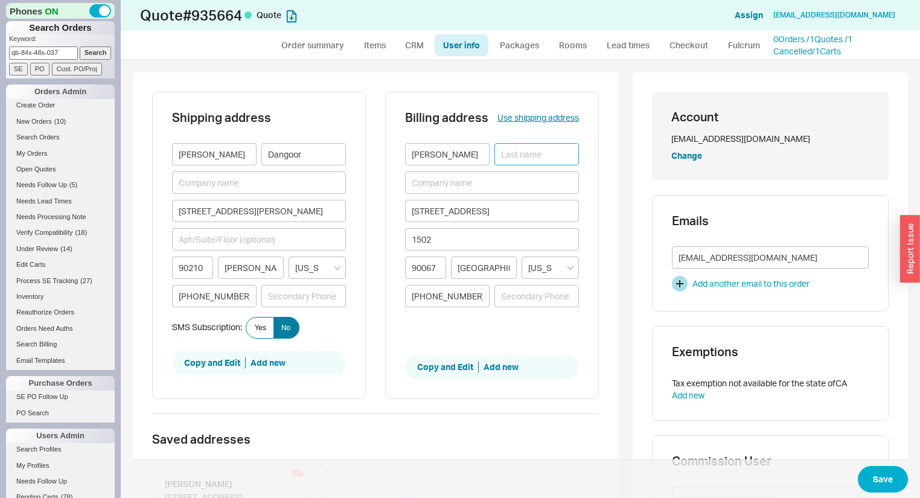
click at [544, 152] on input at bounding box center [537, 154] width 85 height 22
type input "Dangoor"
click at [887, 485] on button "Save" at bounding box center [883, 479] width 50 height 27
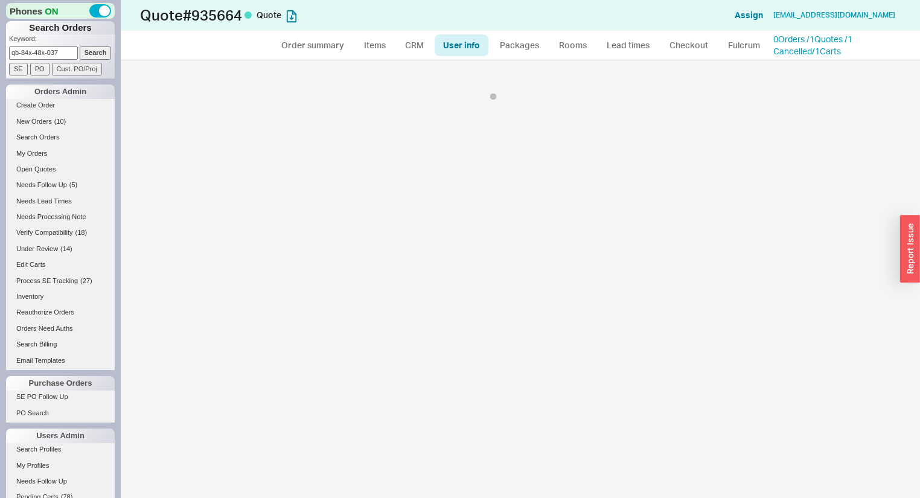
select select "*"
select select "LOW"
select select "3"
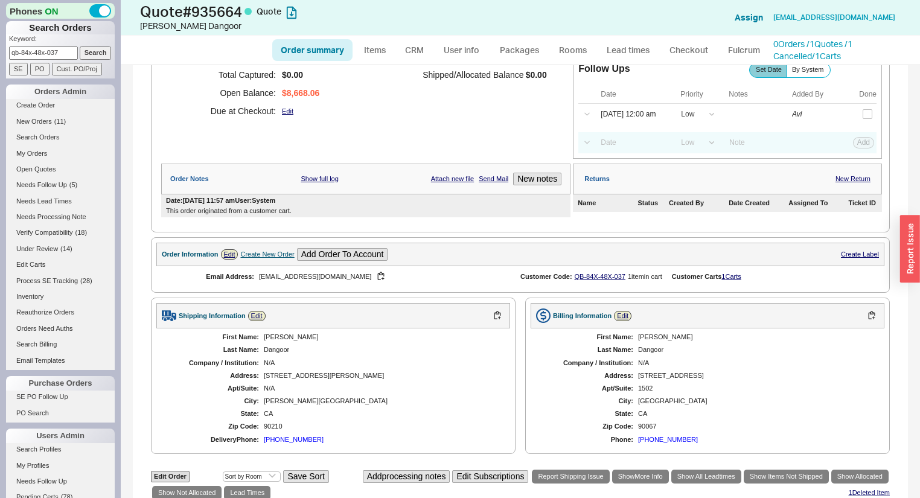
scroll to position [104, 0]
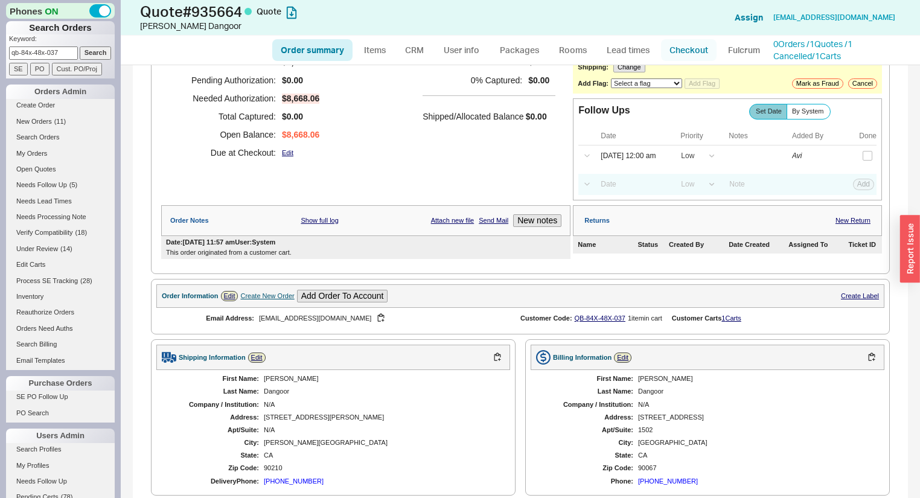
click at [667, 50] on link "Checkout" at bounding box center [689, 50] width 56 height 22
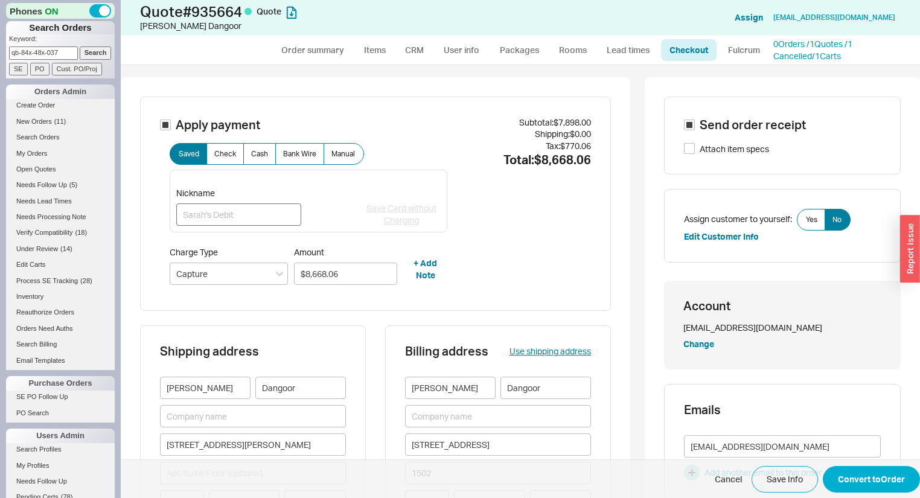
click at [232, 204] on label "Nickname" at bounding box center [238, 207] width 125 height 38
click at [232, 204] on input "Nickname" at bounding box center [238, 215] width 125 height 22
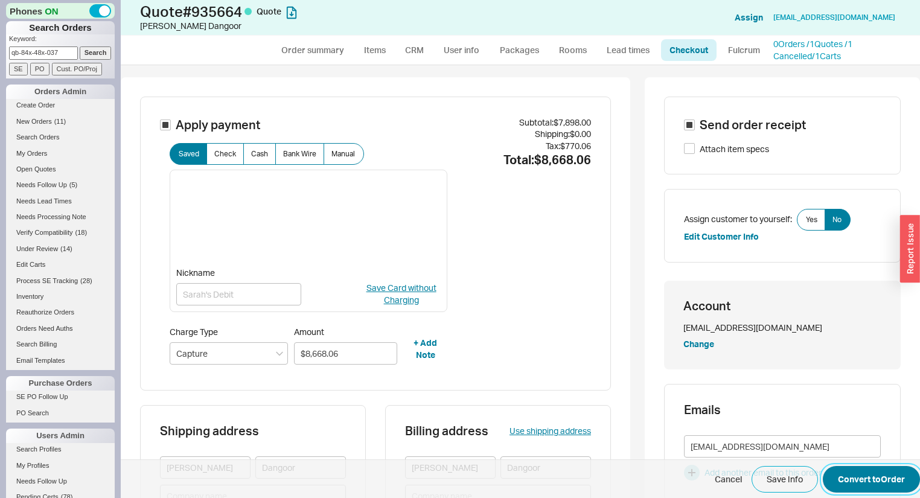
click at [859, 478] on button "Convert to Order" at bounding box center [871, 479] width 97 height 27
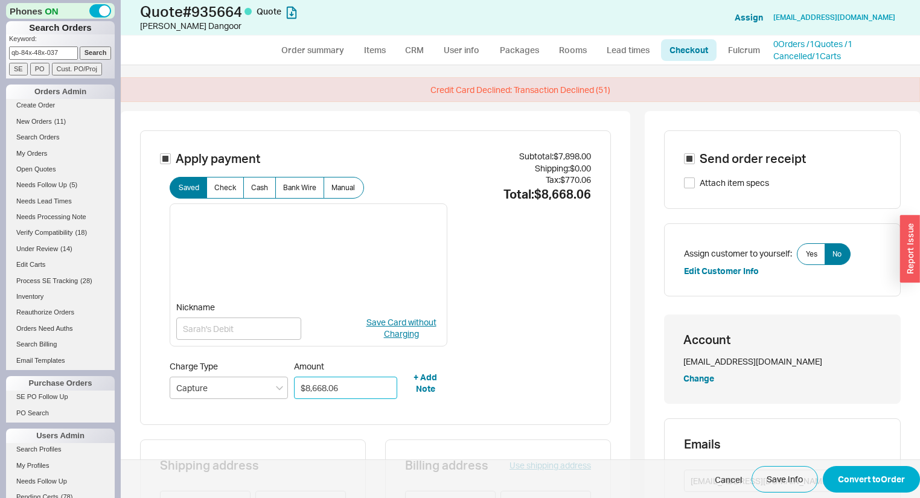
drag, startPoint x: 347, startPoint y: 387, endPoint x: 271, endPoint y: 367, distance: 78.5
click at [271, 367] on div "Charge Type Capture Amount $8,668.06 + Add Note" at bounding box center [309, 380] width 278 height 38
type input "$7,000.00"
click at [856, 480] on button "Convert to Order" at bounding box center [871, 479] width 97 height 27
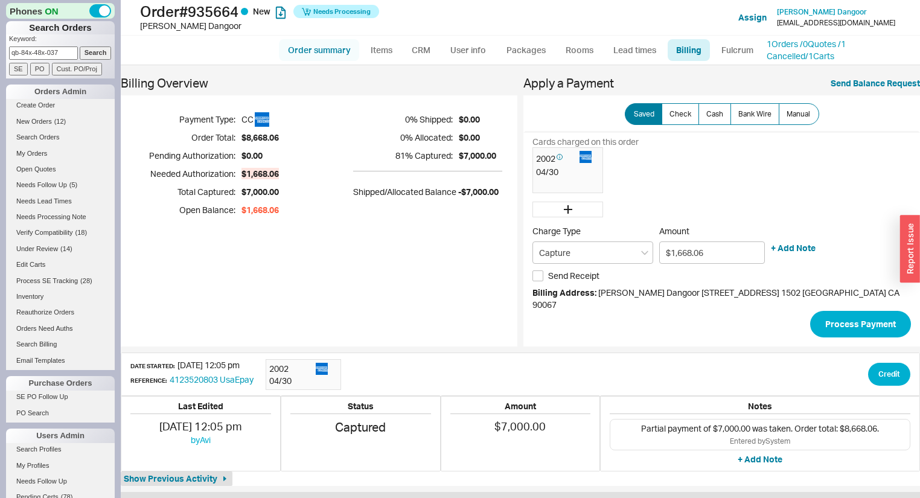
click at [312, 48] on link "Order summary" at bounding box center [319, 50] width 80 height 22
select select "*"
select select "LOW"
select select "3"
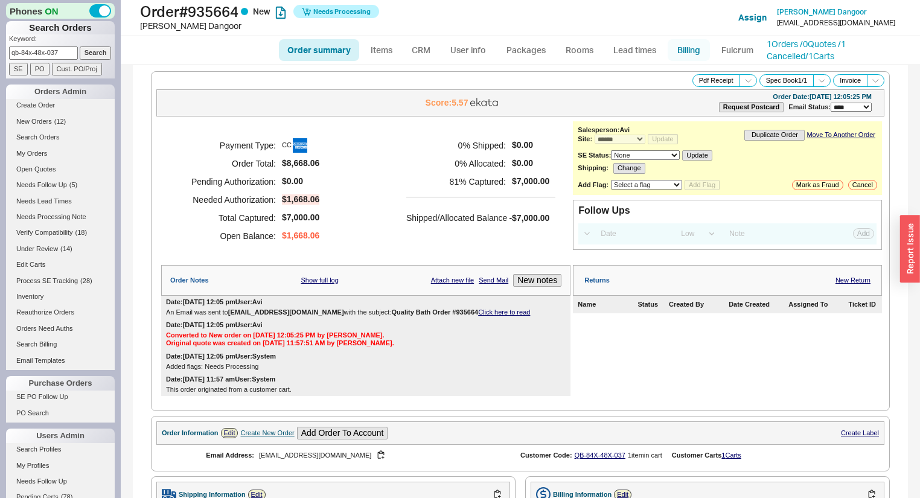
drag, startPoint x: 708, startPoint y: 42, endPoint x: 701, endPoint y: 45, distance: 7.1
click at [707, 42] on link "Billing" at bounding box center [689, 50] width 42 height 22
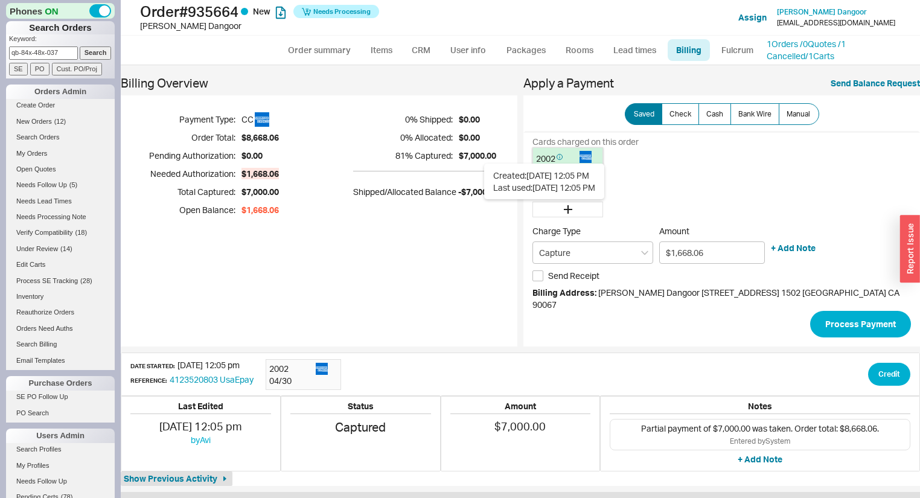
click at [557, 158] on circle at bounding box center [559, 157] width 5 height 5
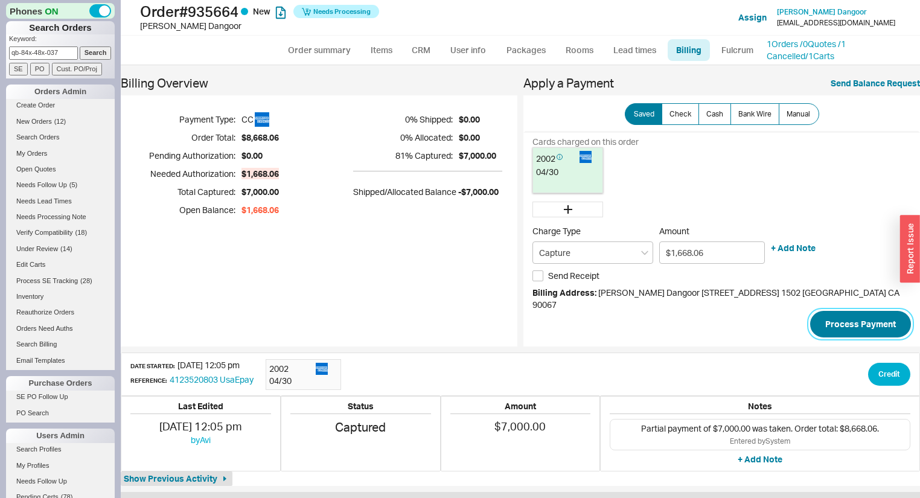
click at [832, 311] on button "Process Payment" at bounding box center [860, 324] width 101 height 27
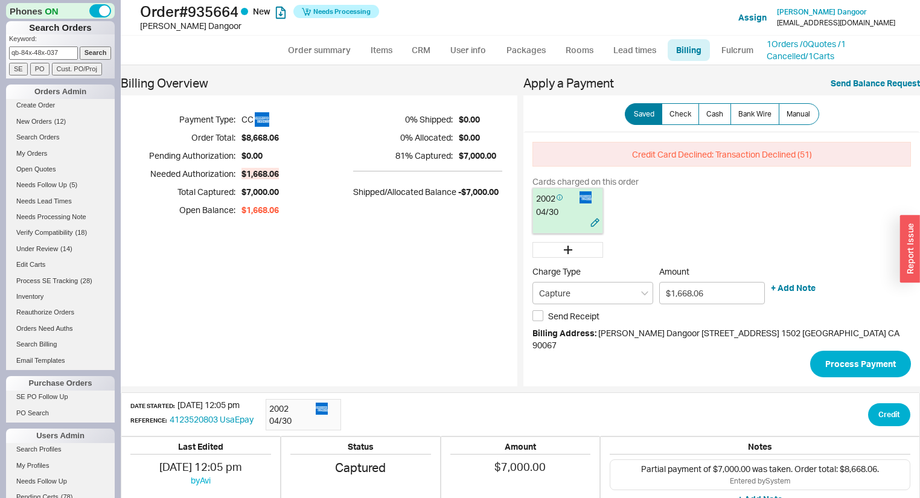
click at [562, 194] on div "2002" at bounding box center [557, 198] width 42 height 15
click at [818, 352] on button "Process Payment" at bounding box center [860, 364] width 101 height 27
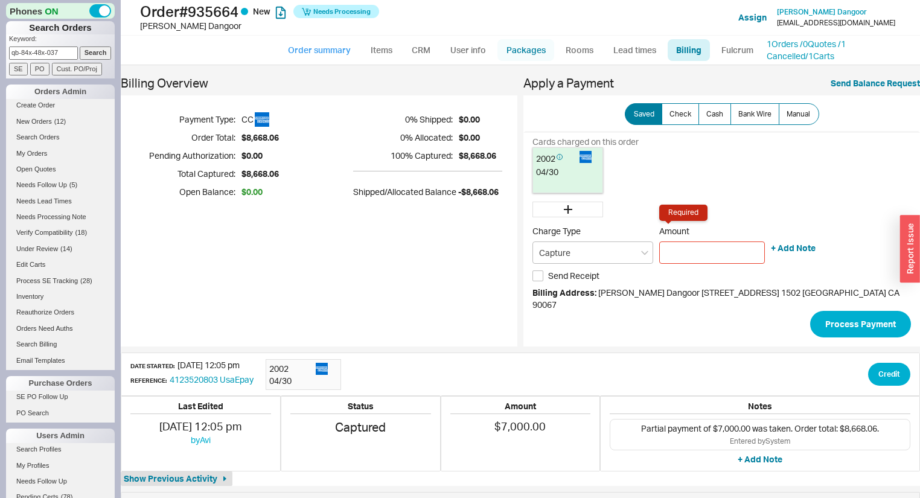
click at [318, 53] on link "Order summary" at bounding box center [319, 50] width 80 height 22
select select "*"
select select "LOW"
select select "3"
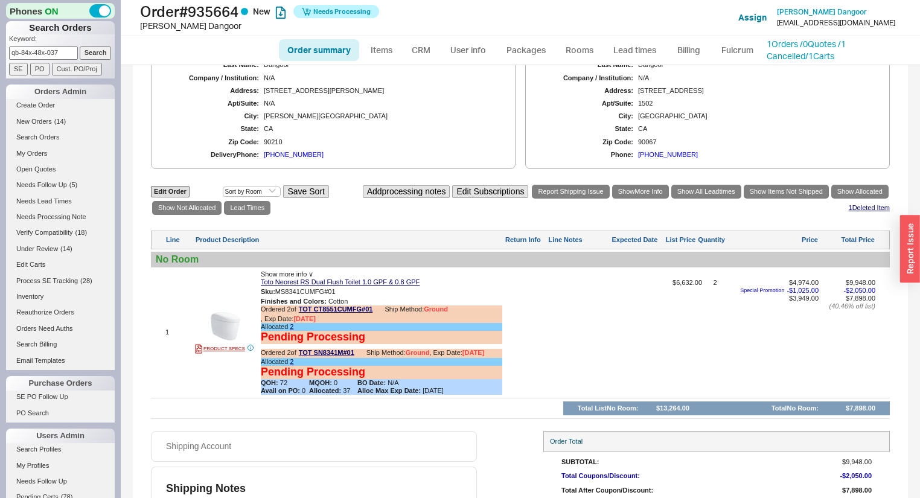
scroll to position [516, 0]
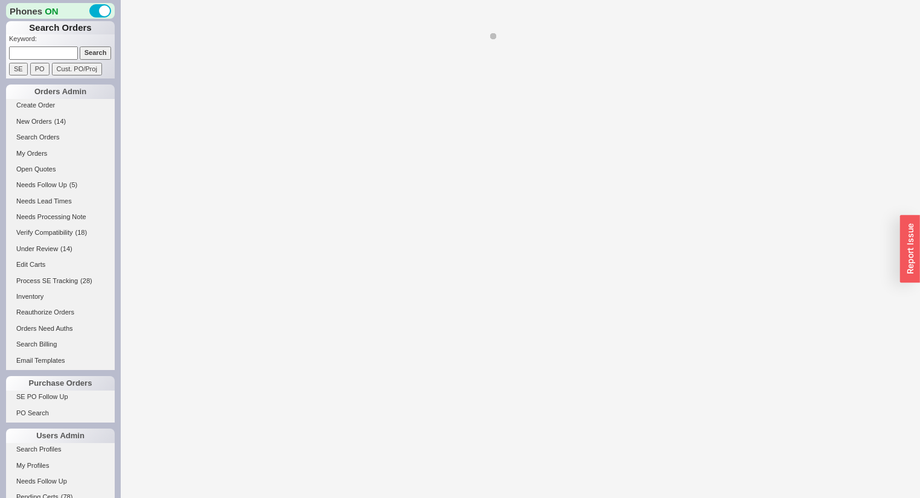
select select "*"
select select "LOW"
select select "3"
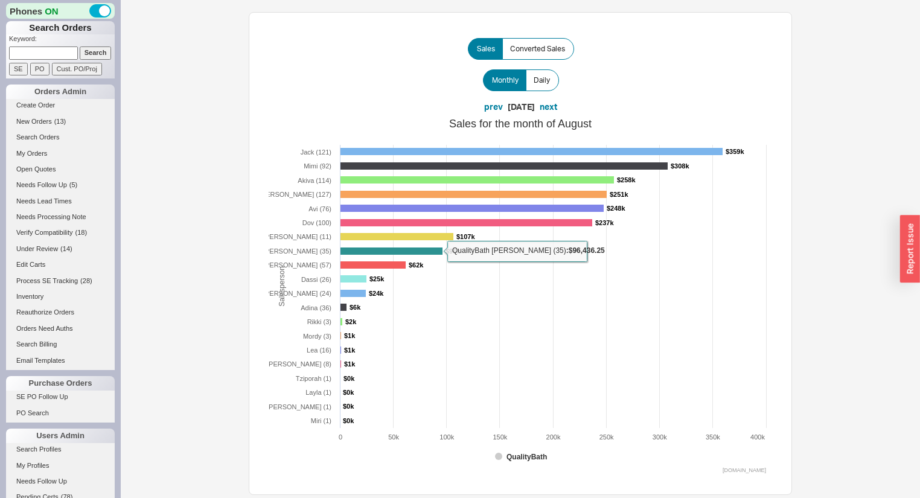
click at [281, 44] on div "Sales Converted Sales" at bounding box center [521, 49] width 504 height 22
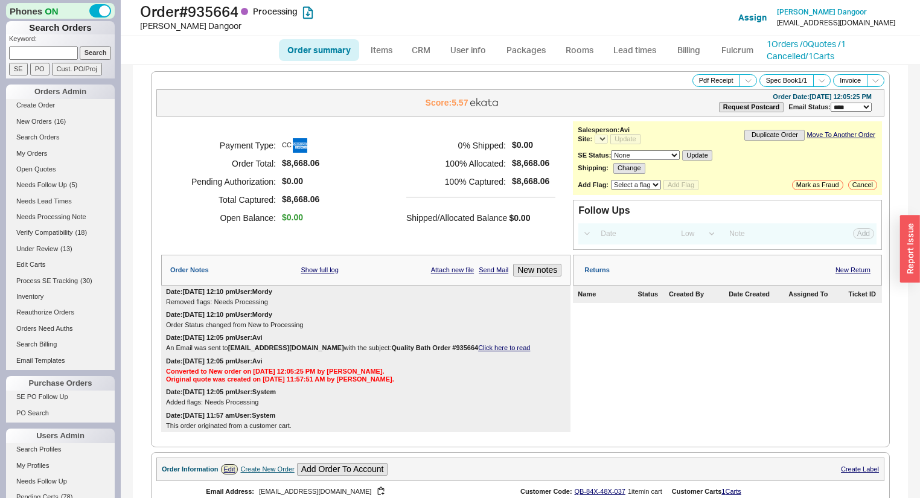
select select "*"
select select "LOW"
select select "3"
select select "*"
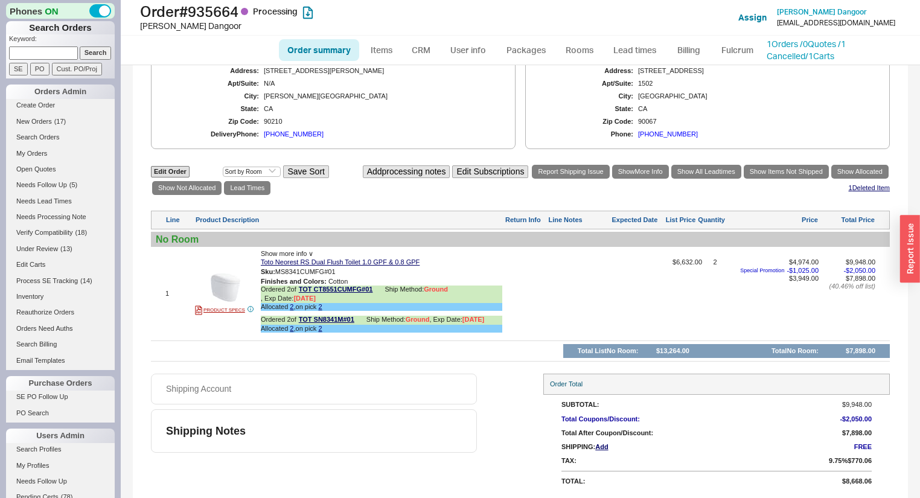
scroll to position [525, 0]
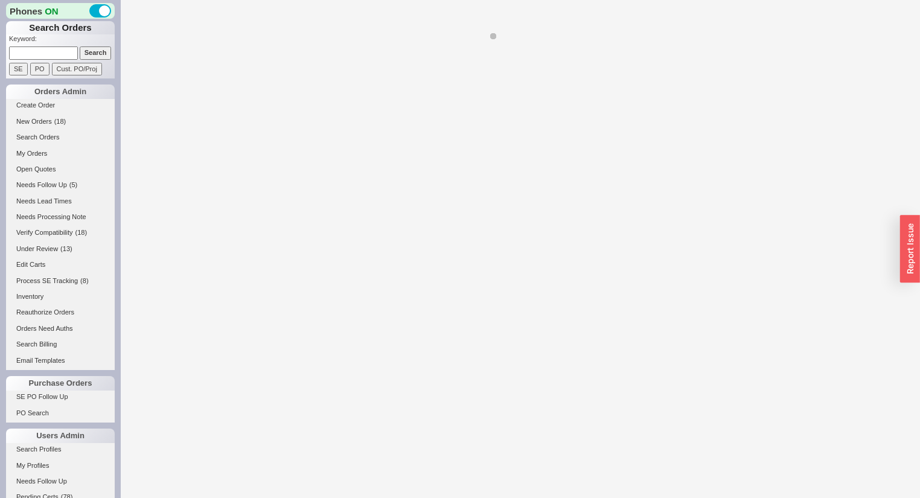
select select "*"
select select "LOW"
select select "3"
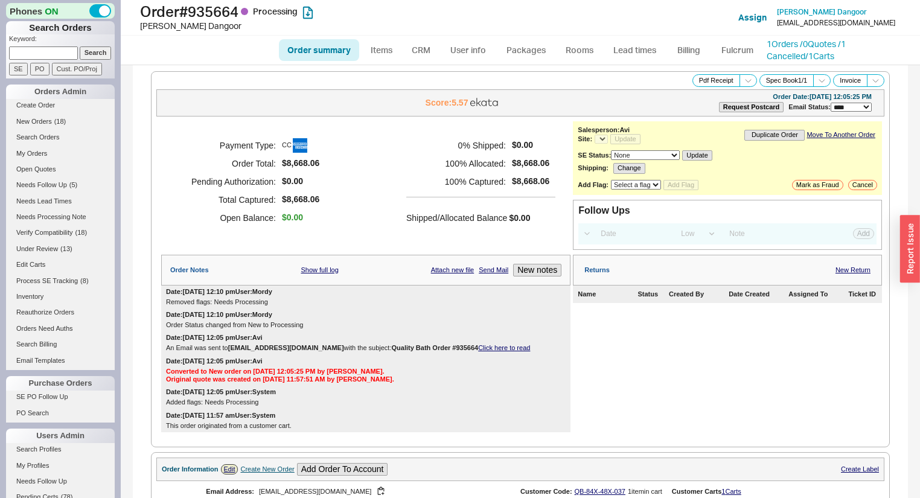
select select "*"
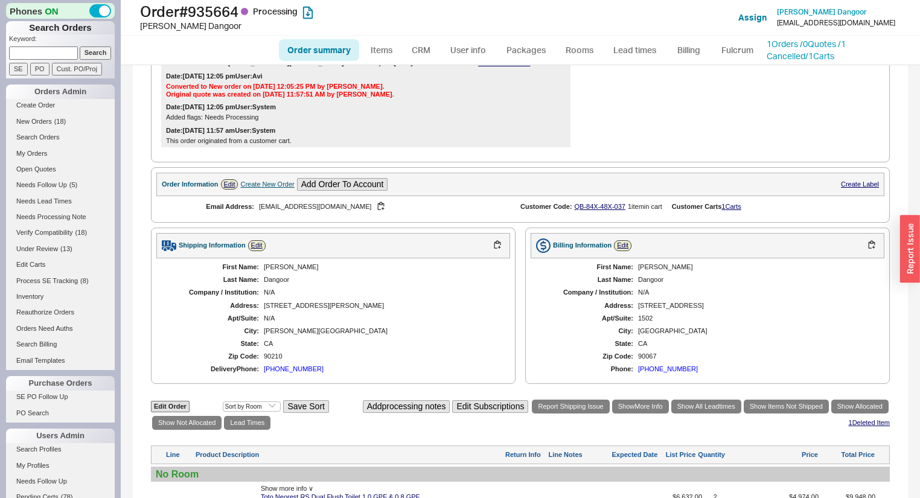
scroll to position [525, 0]
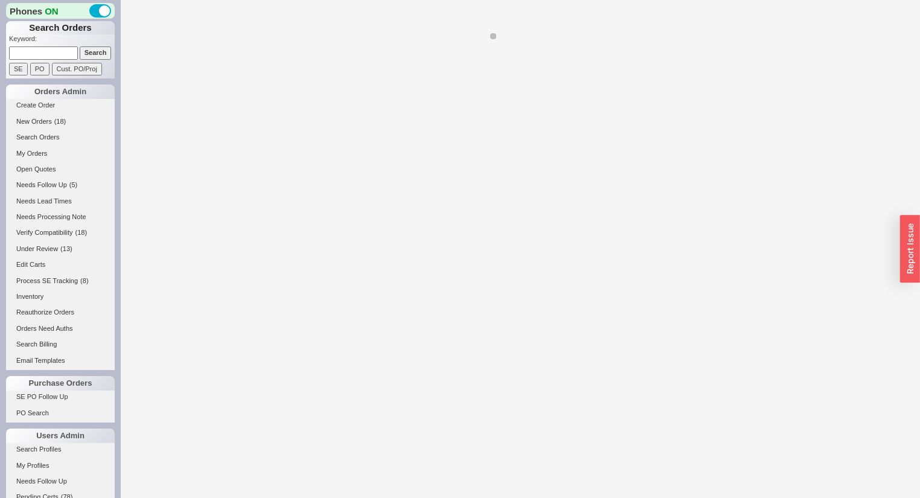
select select "*"
select select "LOW"
select select "3"
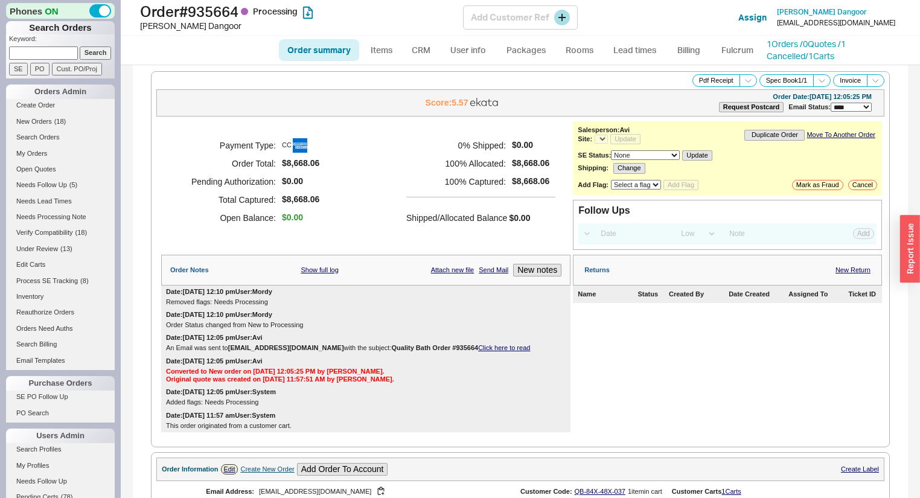
select select "*"
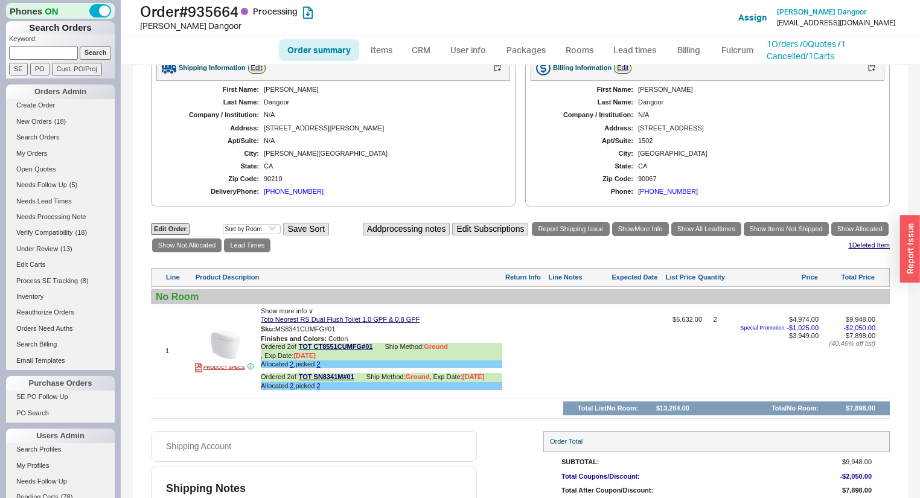
scroll to position [525, 0]
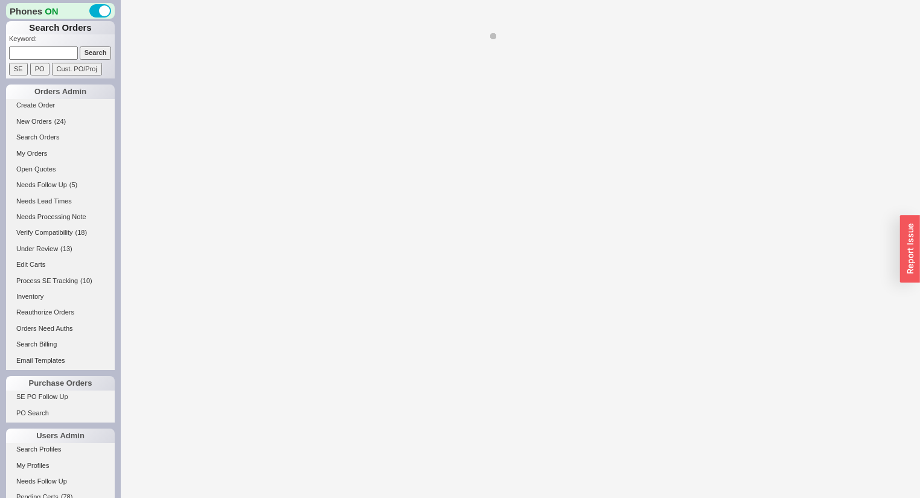
select select "LOW"
select select "3"
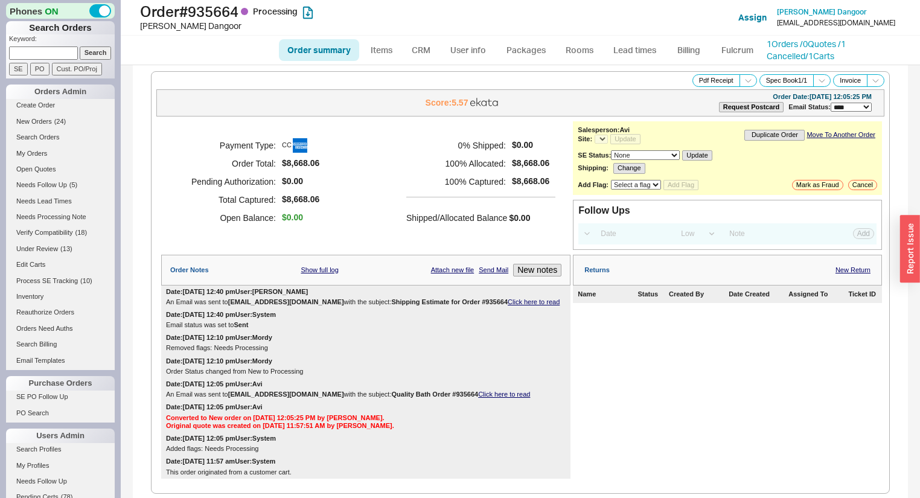
select select "*"
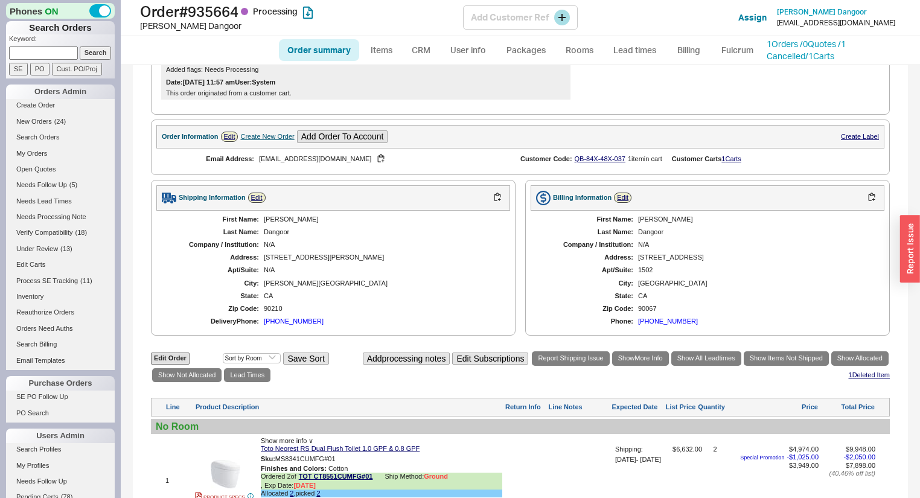
scroll to position [378, 0]
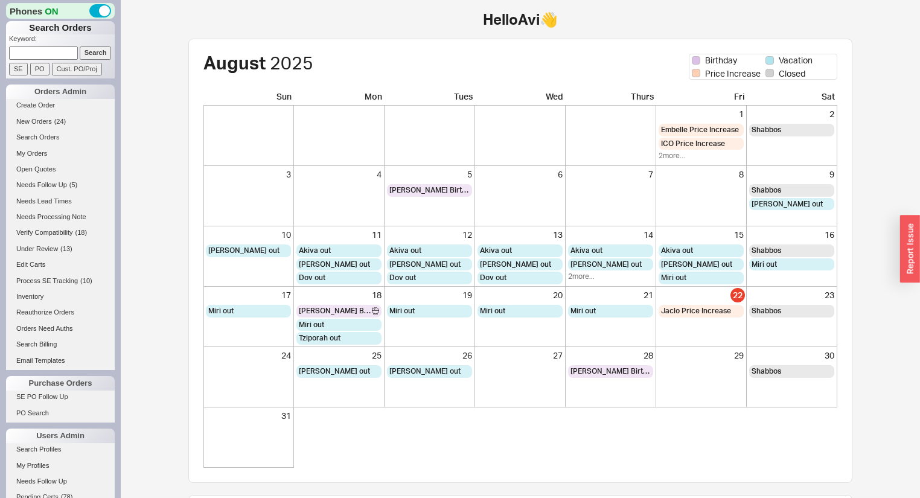
click at [51, 42] on p "Keyword:" at bounding box center [62, 40] width 106 height 12
click at [56, 52] on input at bounding box center [43, 53] width 69 height 13
type input "qb-40l-0w8-lx7"
click at [80, 47] on input "Search" at bounding box center [96, 53] width 32 height 13
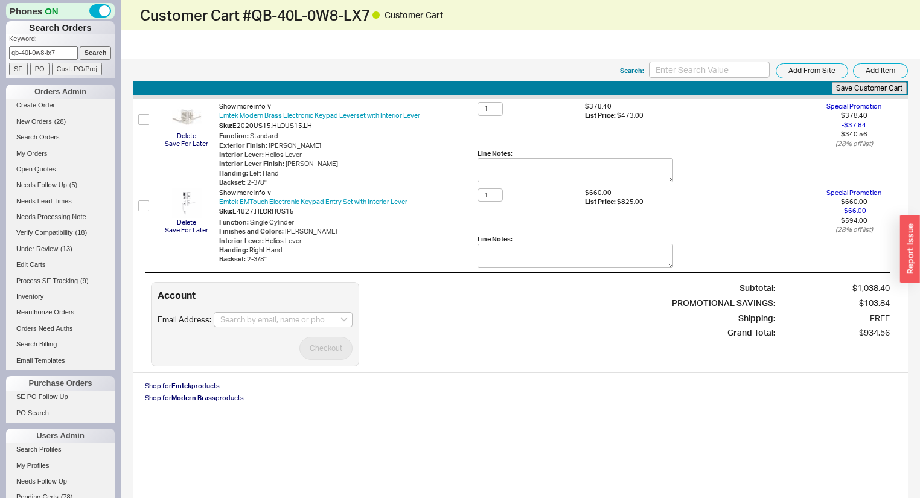
scroll to position [48, 0]
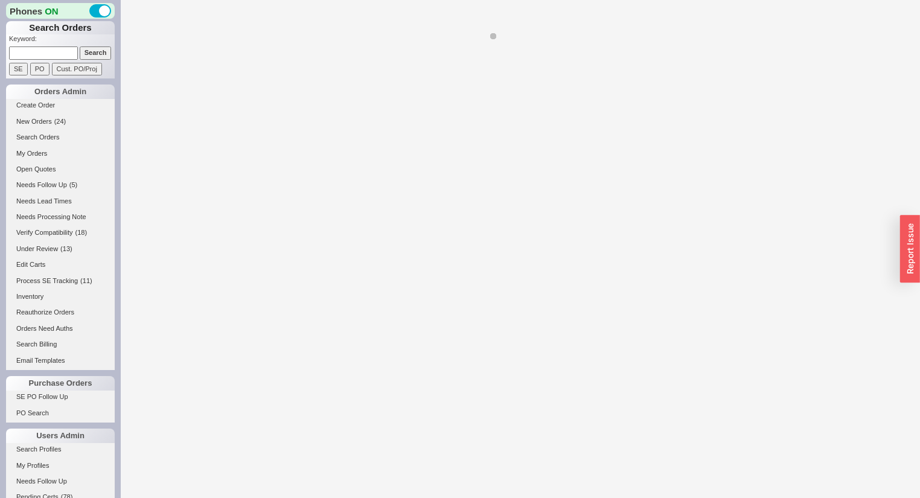
select select "LOW"
select select "3"
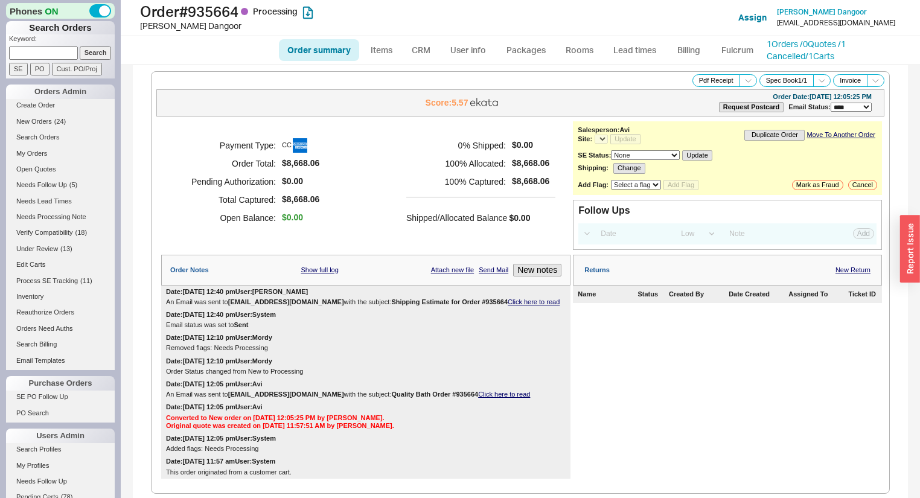
select select "*"
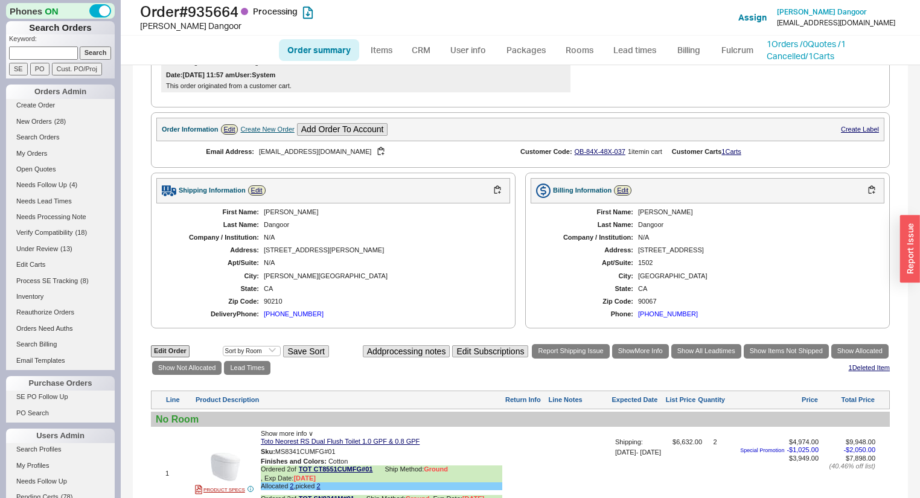
scroll to position [387, 0]
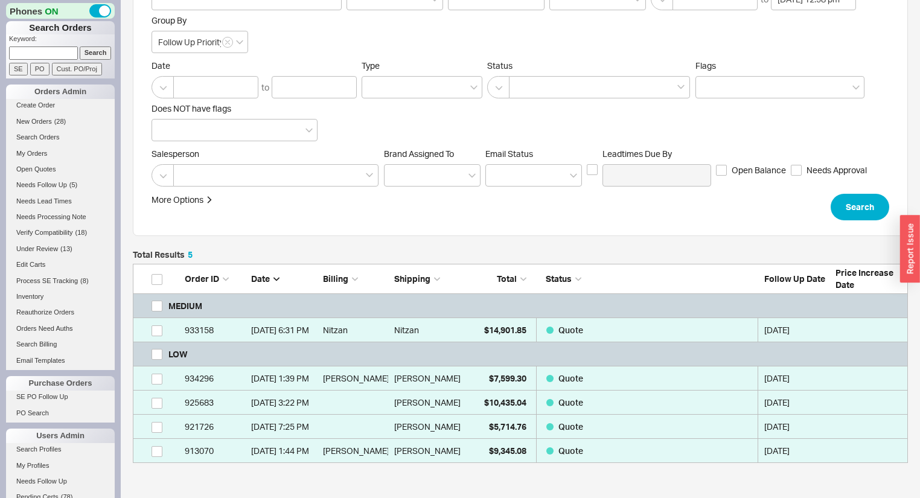
scroll to position [187, 0]
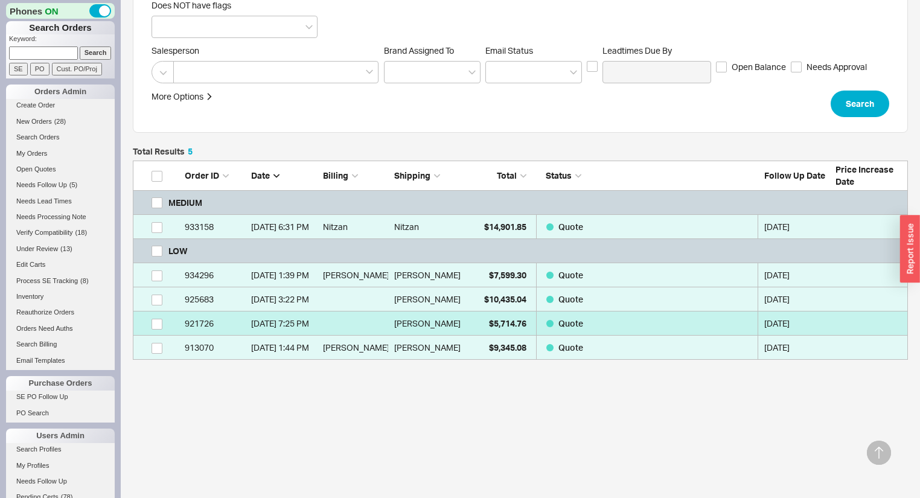
click at [454, 318] on div "Pamela" at bounding box center [427, 324] width 66 height 24
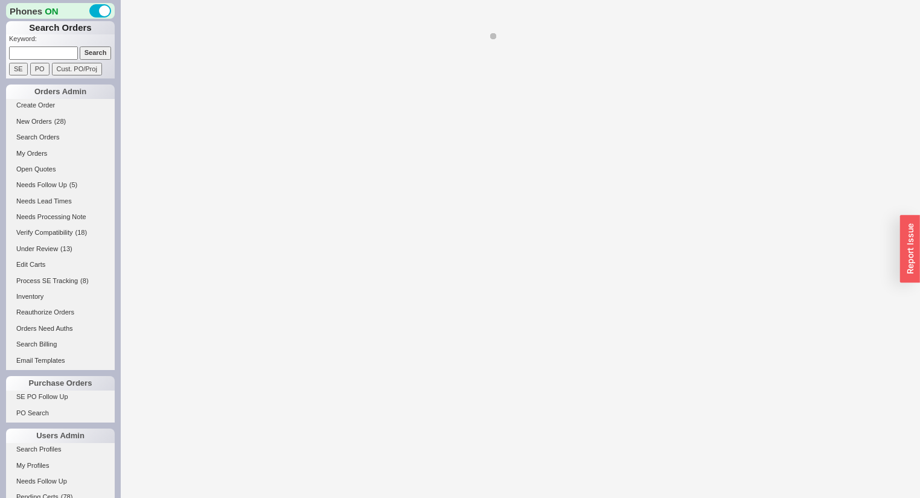
select select "*"
select select "LOW"
select select "3"
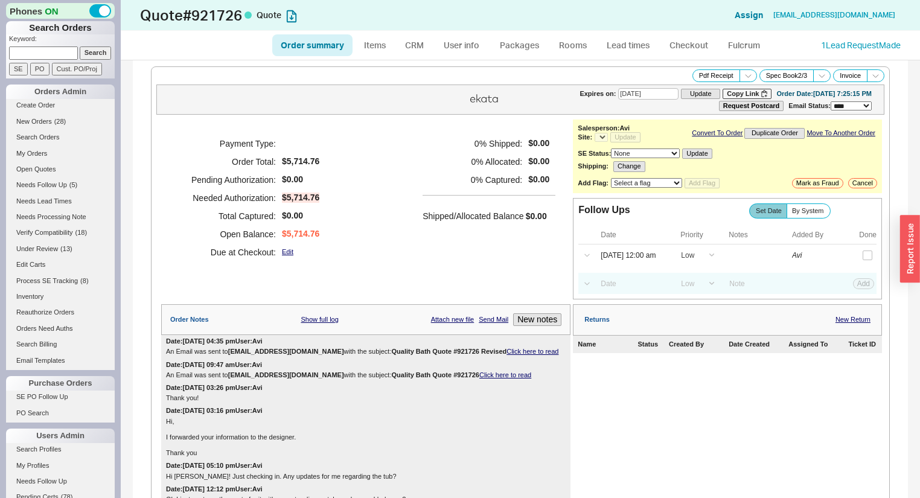
select select "*"
click at [629, 257] on input "08/22/25 12:00 am" at bounding box center [632, 255] width 77 height 16
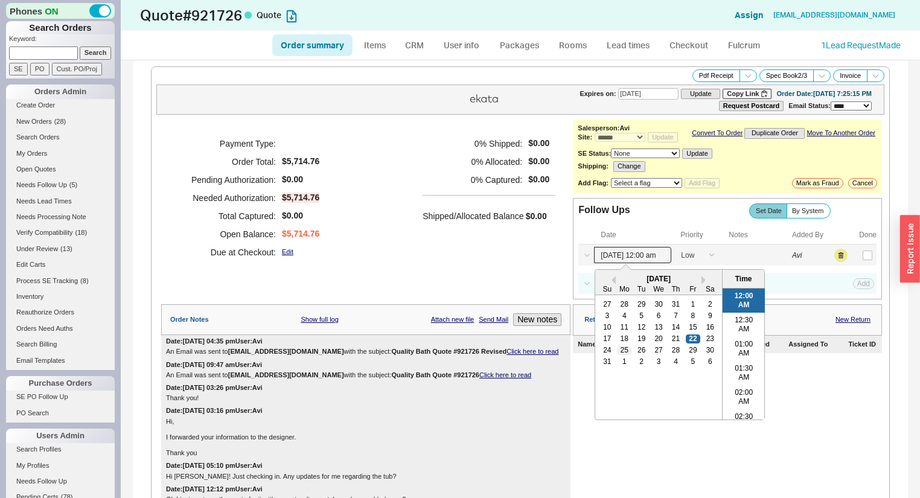
click at [619, 355] on div "25" at bounding box center [625, 351] width 14 height 8
type input "08/25/25 12:00 am"
click at [862, 258] on button "Save" at bounding box center [862, 255] width 25 height 11
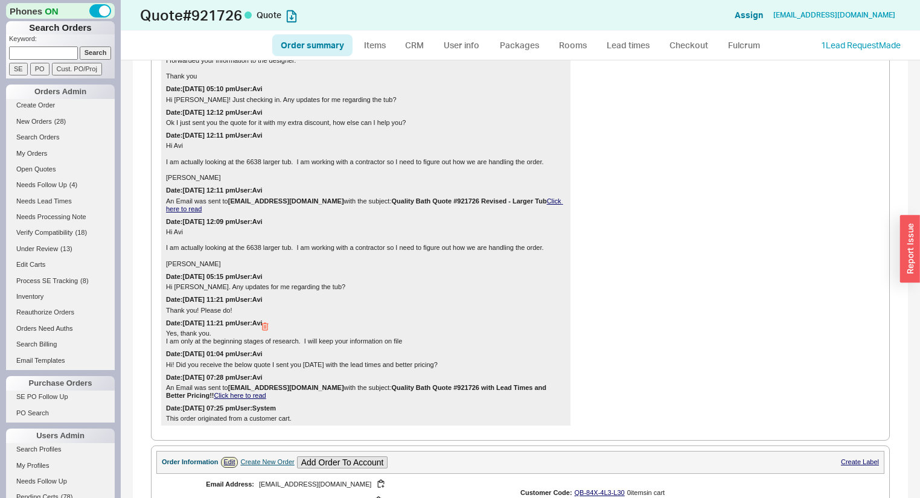
scroll to position [483, 0]
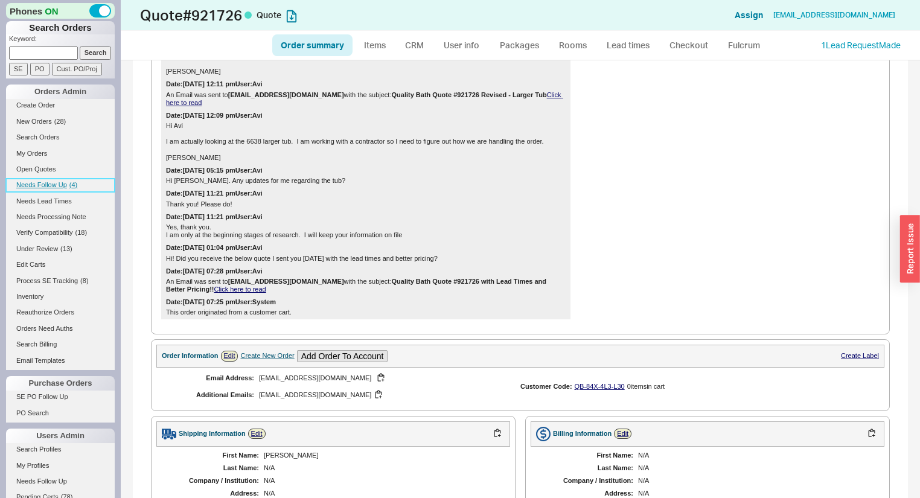
click at [70, 181] on span "( 4 )" at bounding box center [73, 184] width 8 height 7
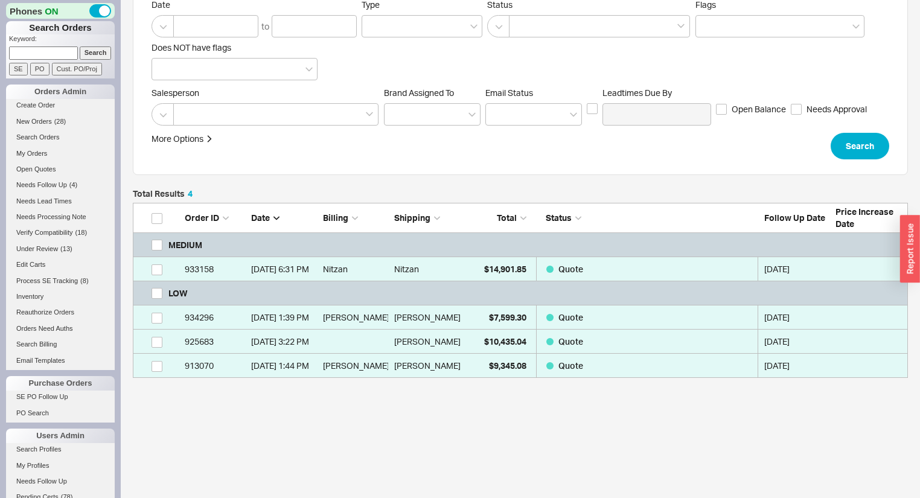
scroll to position [145, 0]
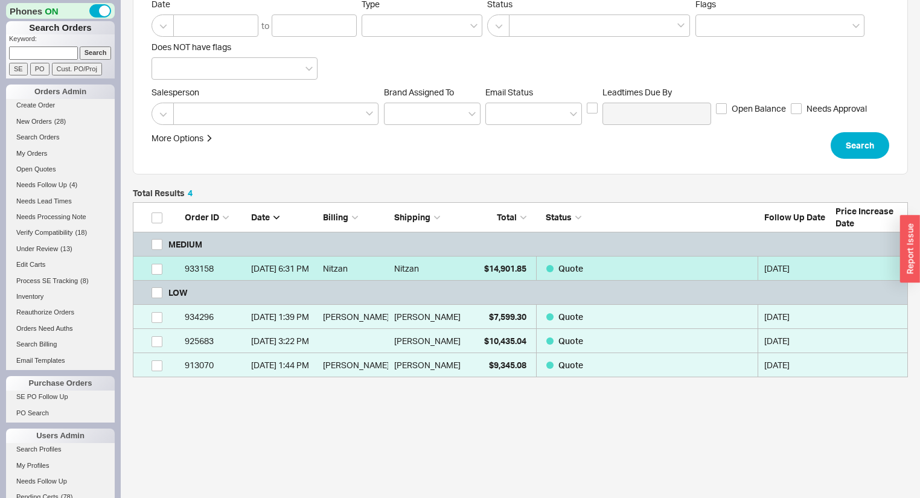
click at [438, 271] on div "Nitzan" at bounding box center [427, 269] width 66 height 24
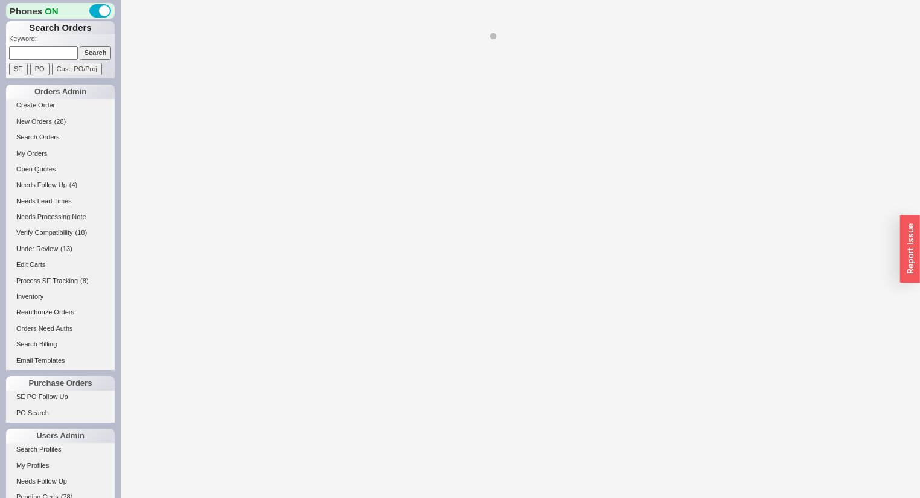
select select "*"
select select "MEDIUM"
select select "LOW"
select select "3"
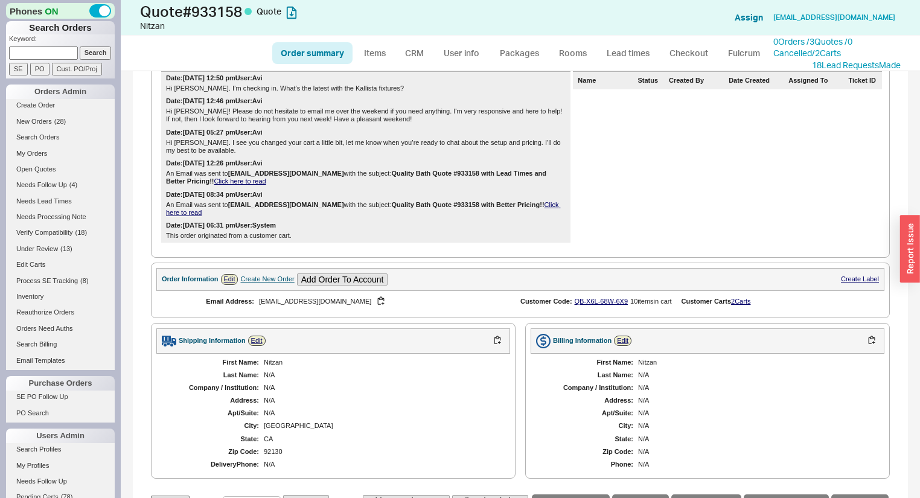
scroll to position [290, 0]
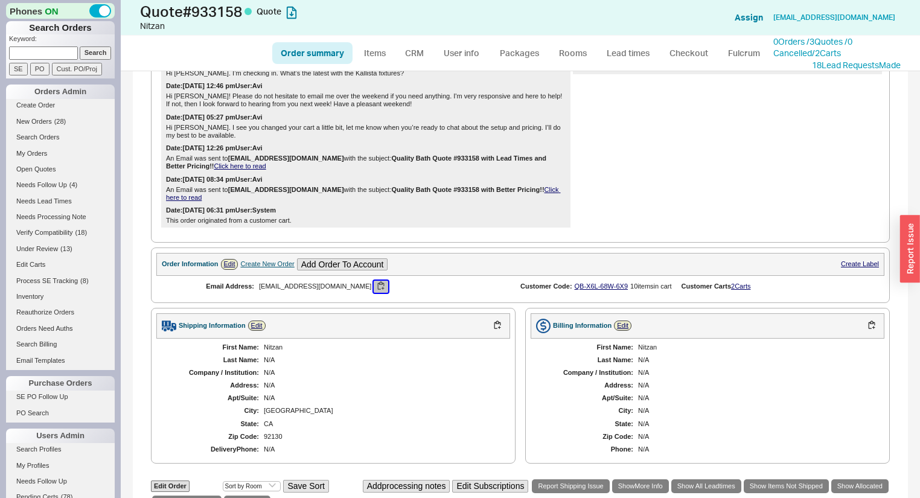
click at [374, 289] on button "button" at bounding box center [381, 286] width 14 height 11
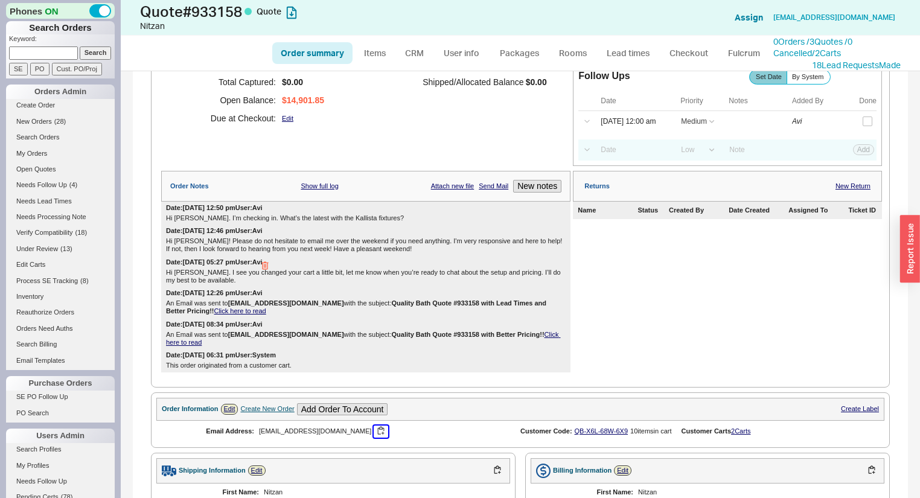
scroll to position [97, 0]
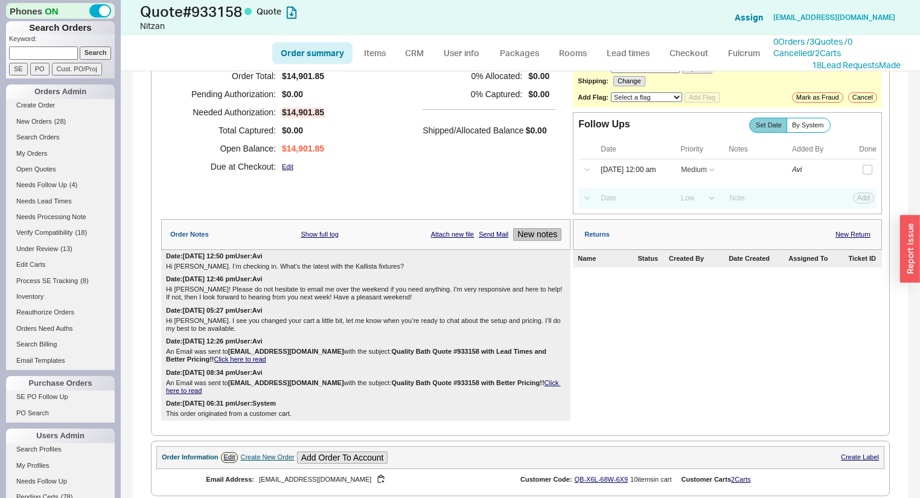
click at [542, 240] on button "New notes" at bounding box center [537, 234] width 48 height 13
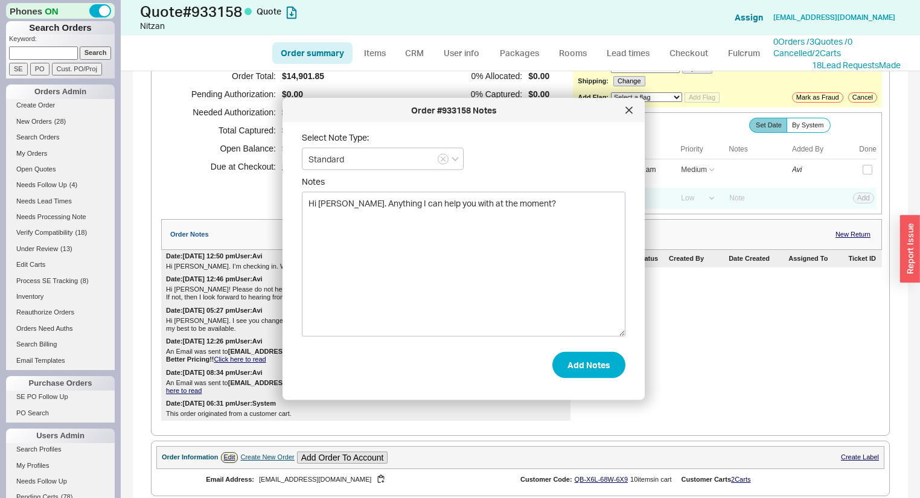
type textarea "Hi Nitzan. Anything I can help you with at the moment?"
click at [574, 349] on form "Select Note Type: Standard Notes Hi Nitzan. Anything I can help you with at the…" at bounding box center [464, 255] width 324 height 246
click at [582, 359] on button "Add Notes" at bounding box center [589, 364] width 73 height 27
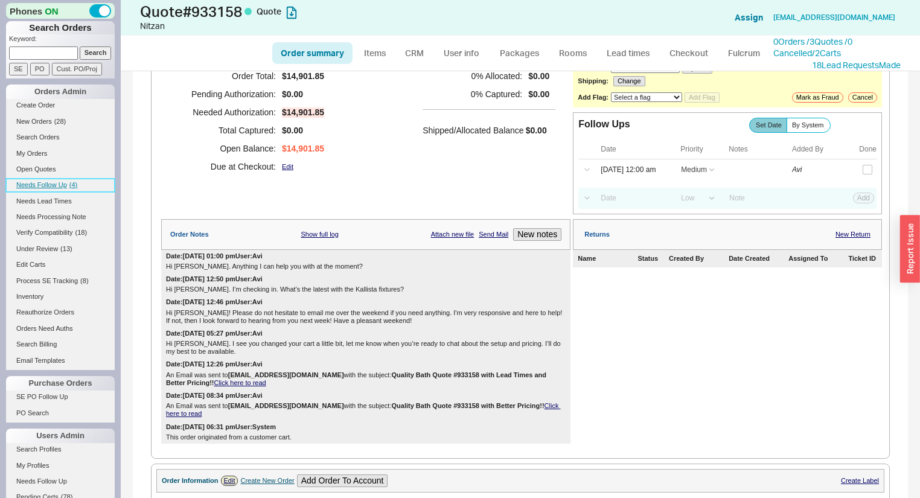
click at [78, 182] on link "Needs Follow Up ( 4 )" at bounding box center [60, 185] width 109 height 13
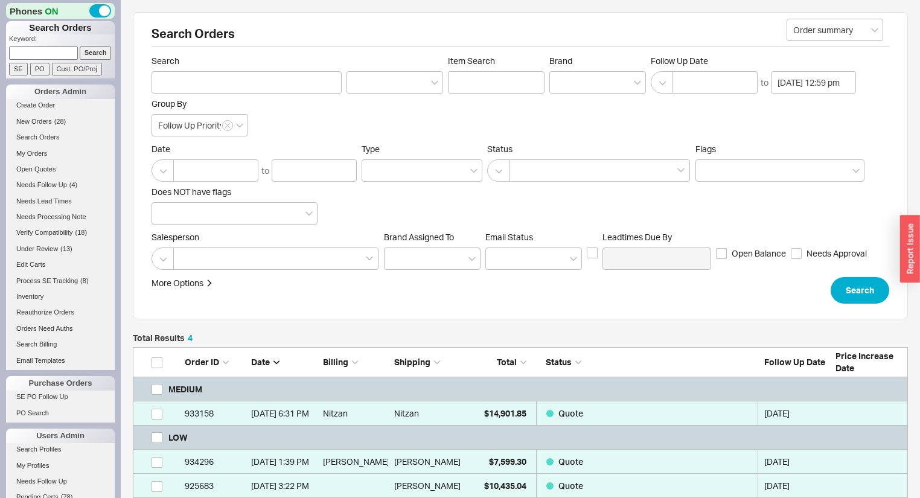
scroll to position [167, 768]
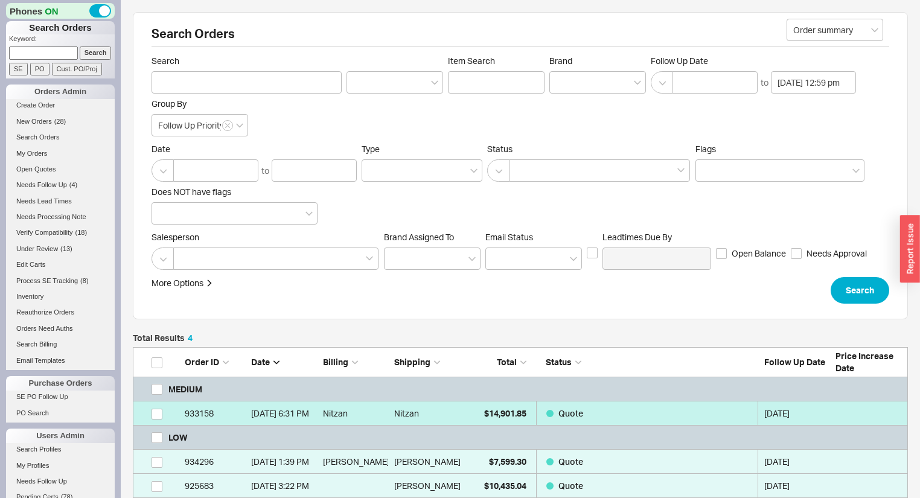
click at [461, 413] on link "933158 8/10/25 6:31 PM Nitzan Nitzan $14,901.85 Quote 08/22/2025" at bounding box center [520, 414] width 775 height 24
select select "*"
select select "MEDIUM"
select select "LOW"
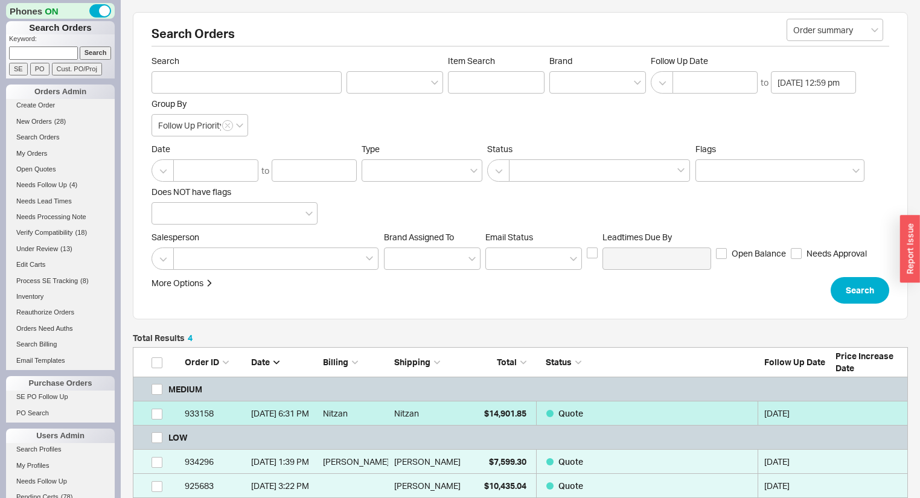
select select "3"
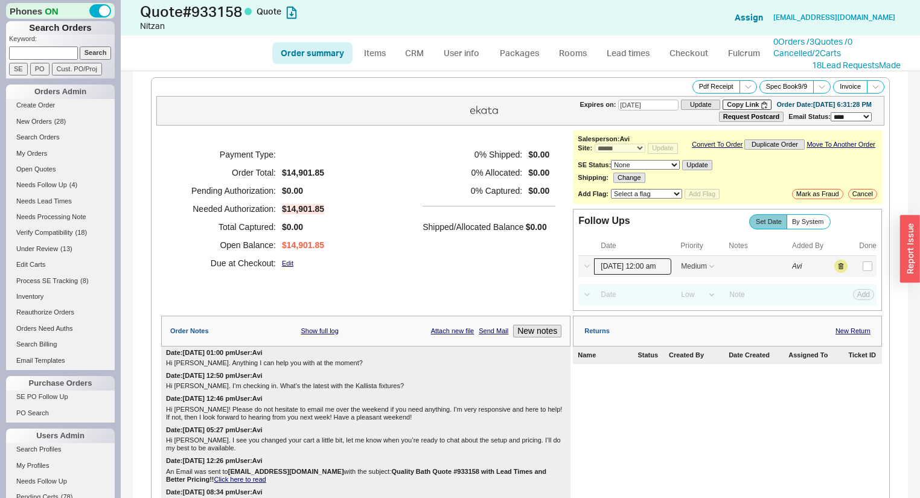
click at [627, 273] on input "08/22/25 12:00 am" at bounding box center [632, 266] width 77 height 16
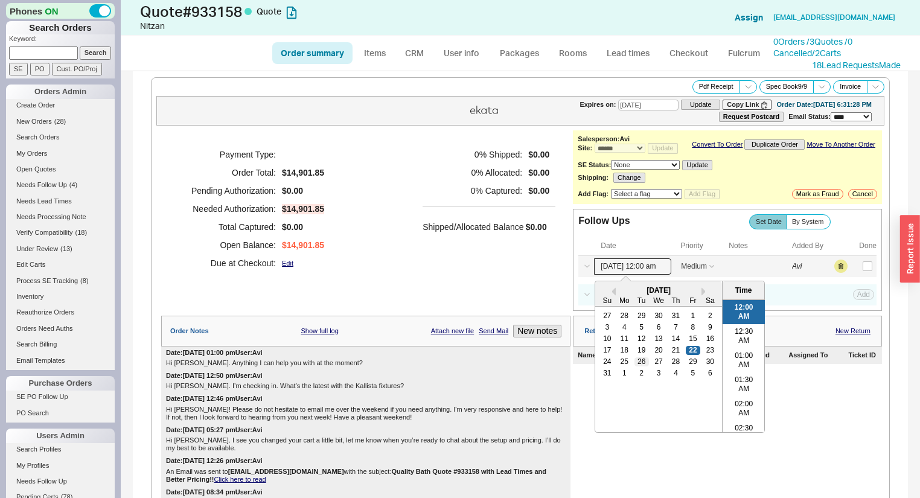
click at [643, 366] on div "26" at bounding box center [642, 362] width 14 height 8
type input "08/26/25 12:00 am"
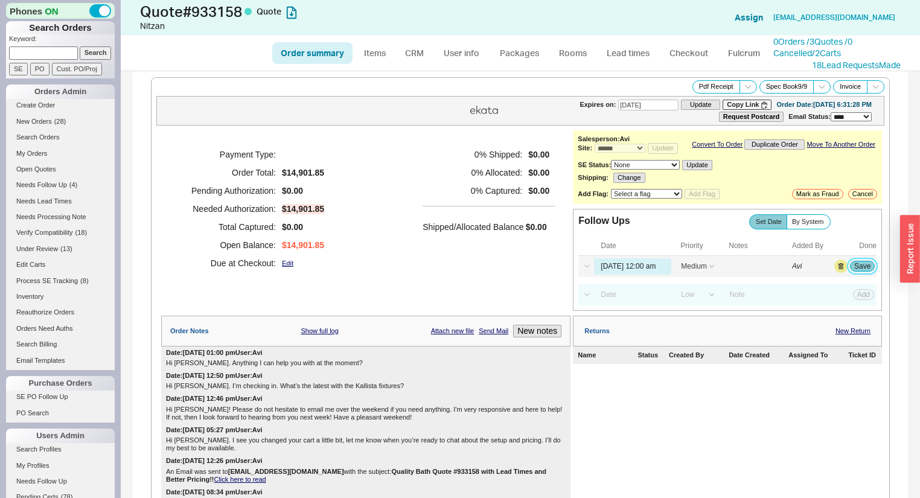
click at [853, 272] on button "Save" at bounding box center [862, 266] width 25 height 11
click at [68, 186] on link "Needs Follow Up ( 3 )" at bounding box center [60, 185] width 109 height 13
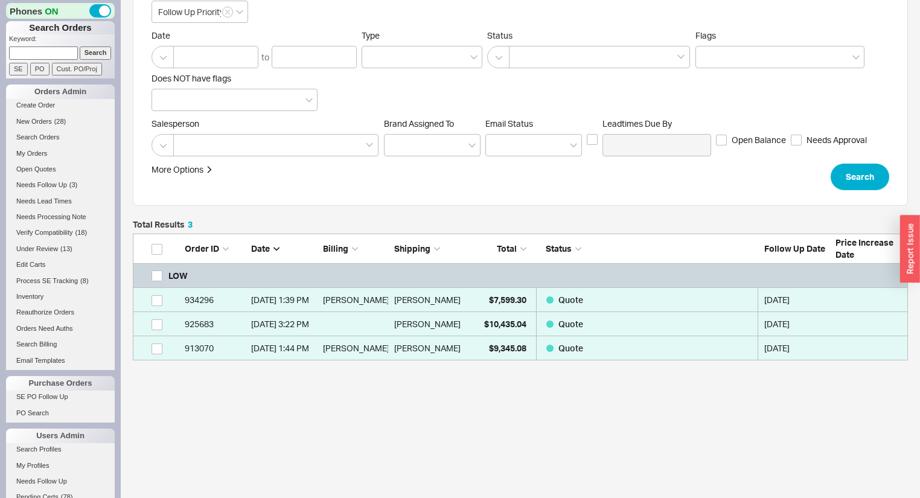
scroll to position [114, 0]
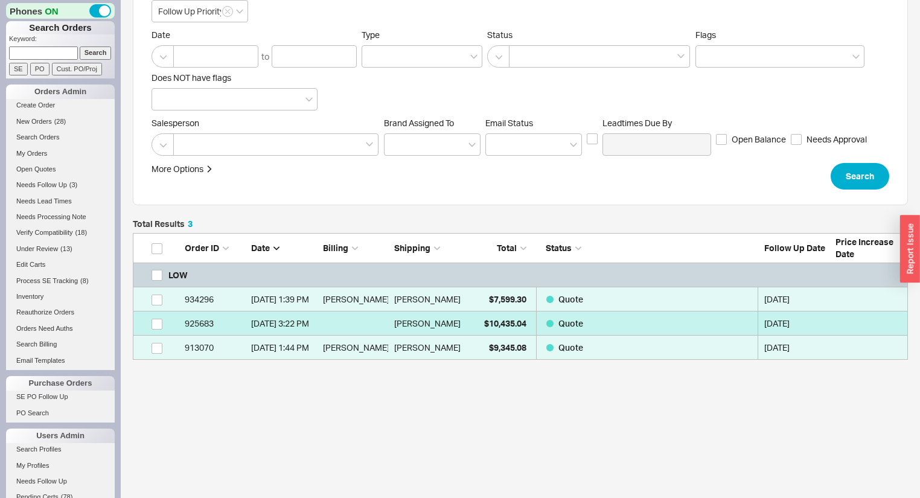
click at [449, 326] on div "[PERSON_NAME]" at bounding box center [427, 324] width 66 height 24
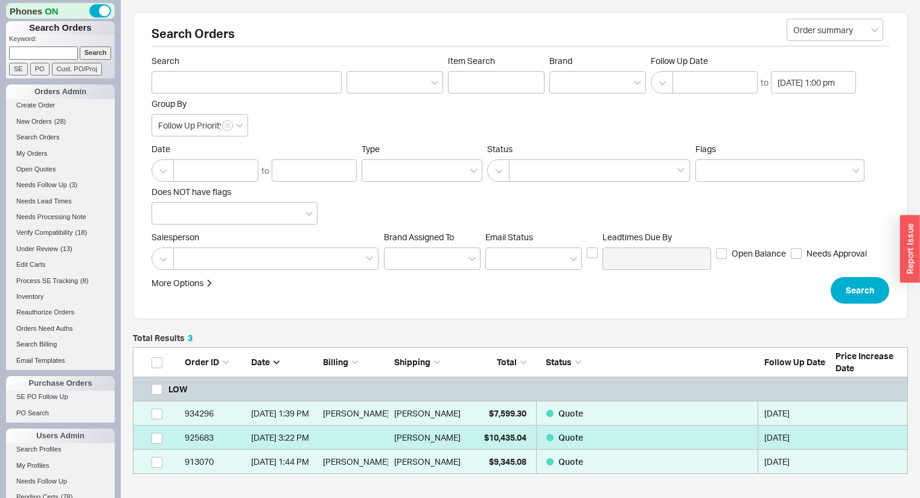
select select "*"
select select "LOW"
select select "3"
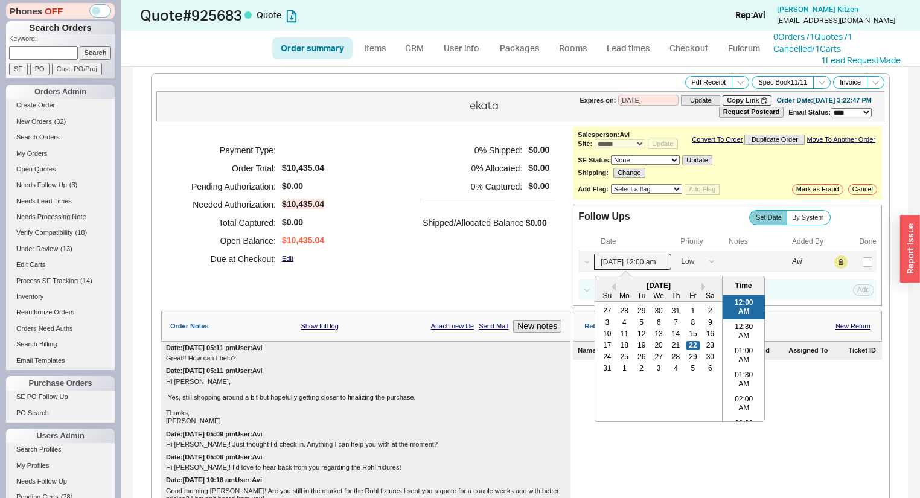
click at [613, 266] on input "08/22/25 12:00 am" at bounding box center [632, 262] width 77 height 16
click at [623, 362] on div "25" at bounding box center [625, 357] width 14 height 8
type input "08/25/25 12:00 am"
click at [852, 263] on button "Save" at bounding box center [862, 261] width 25 height 11
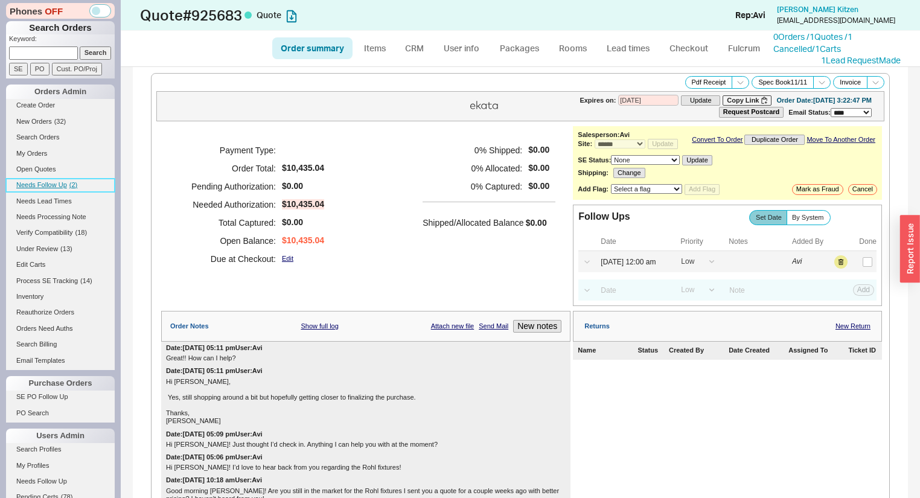
click at [65, 184] on span "Needs Follow Up" at bounding box center [41, 184] width 51 height 7
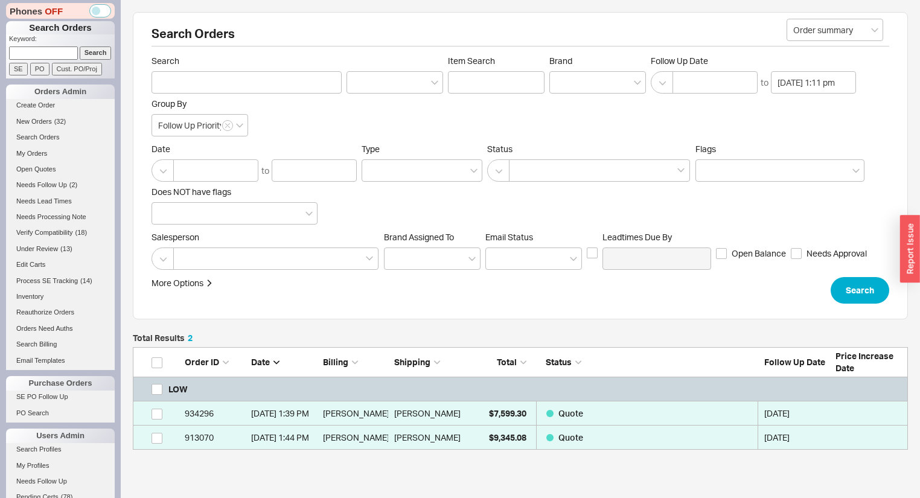
scroll to position [95, 768]
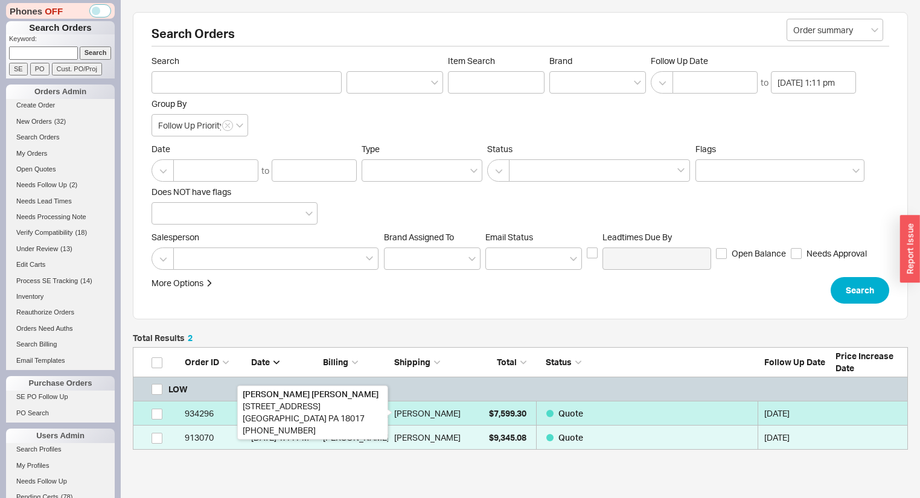
click at [403, 416] on div "[PERSON_NAME]" at bounding box center [427, 414] width 66 height 24
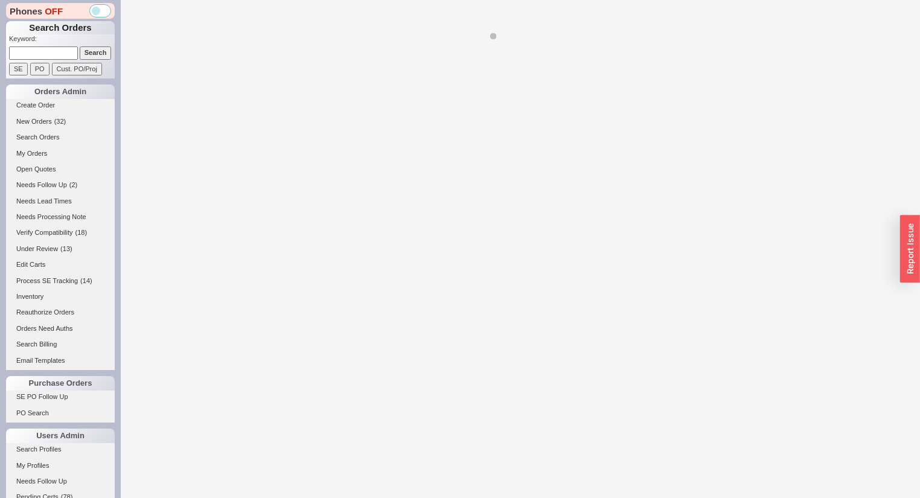
select select "*"
select select "LOW"
select select "3"
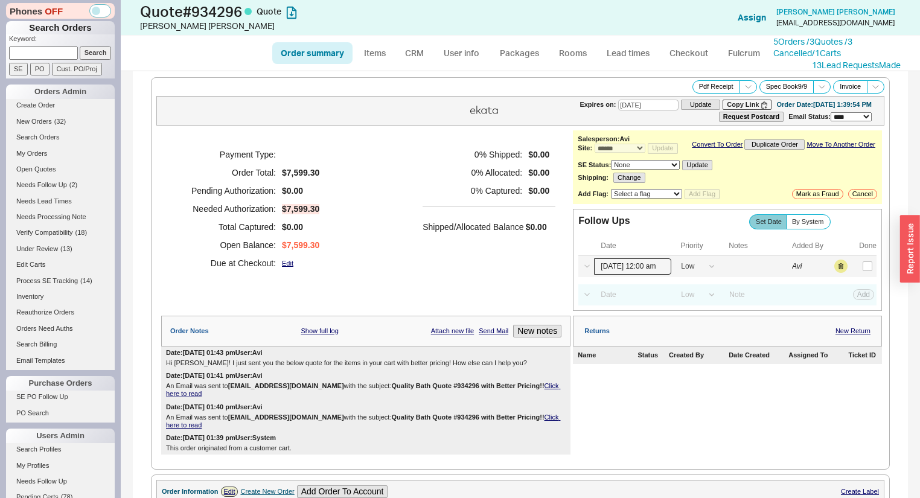
click at [634, 272] on input "08/22/25 12:00 am" at bounding box center [632, 266] width 77 height 16
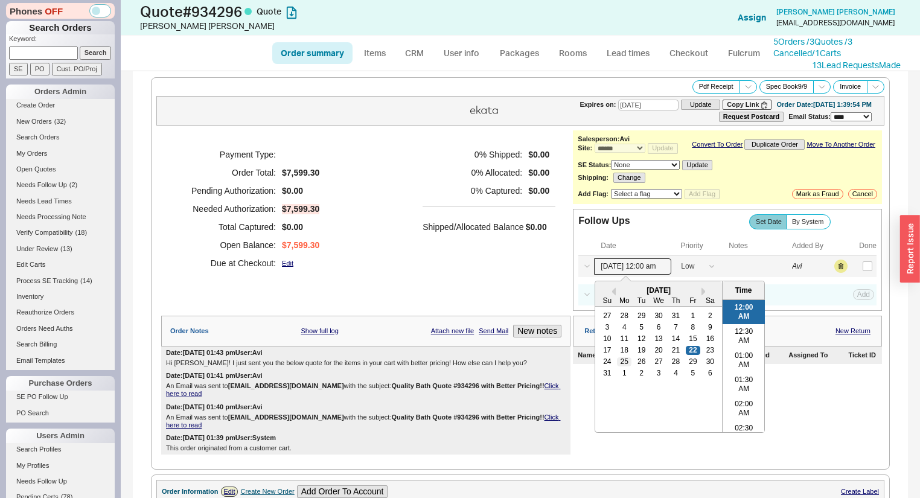
click at [623, 366] on div "25" at bounding box center [625, 362] width 14 height 8
type input "08/25/25 12:00 am"
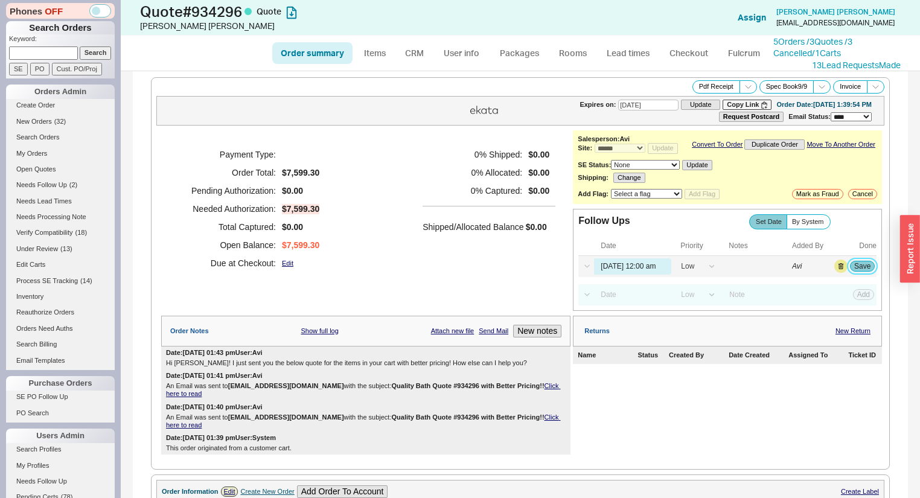
click at [862, 272] on button "Save" at bounding box center [862, 266] width 25 height 11
click at [60, 185] on span "Needs Follow Up" at bounding box center [41, 184] width 51 height 7
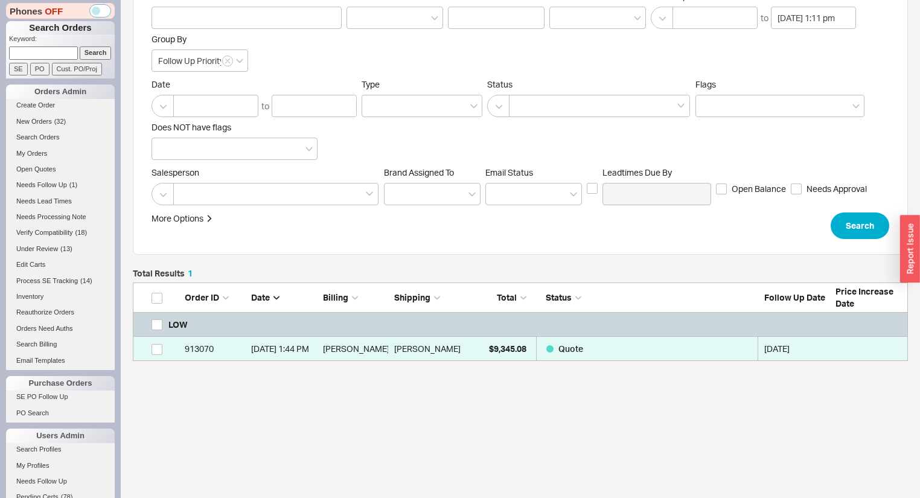
scroll to position [66, 0]
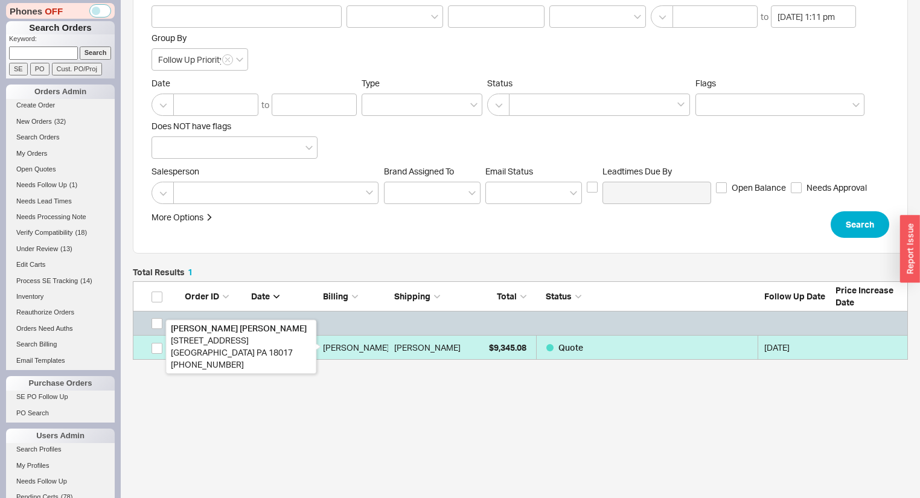
click at [382, 358] on div "[PERSON_NAME]" at bounding box center [356, 348] width 66 height 24
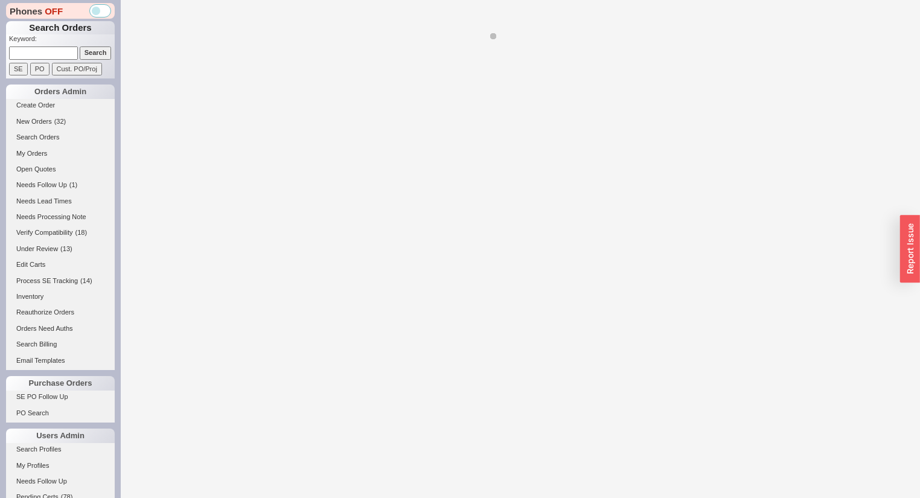
select select "*"
select select "LOW"
select select "3"
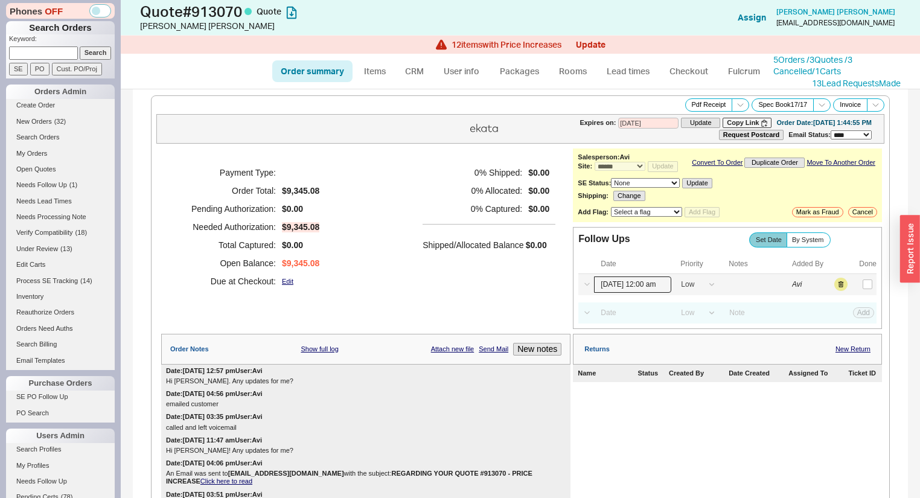
click at [647, 290] on input "08/22/25 12:00 am" at bounding box center [632, 285] width 77 height 16
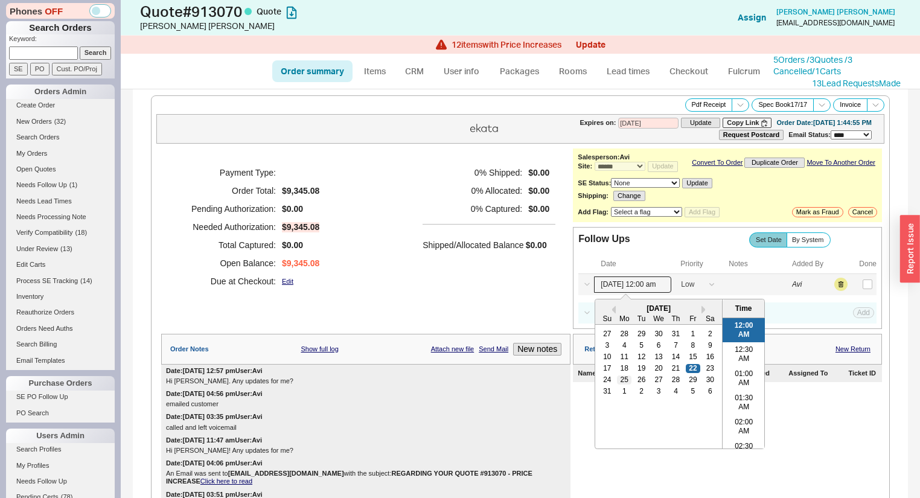
click at [618, 384] on div "25" at bounding box center [625, 380] width 14 height 8
type input "08/25/25 12:00 am"
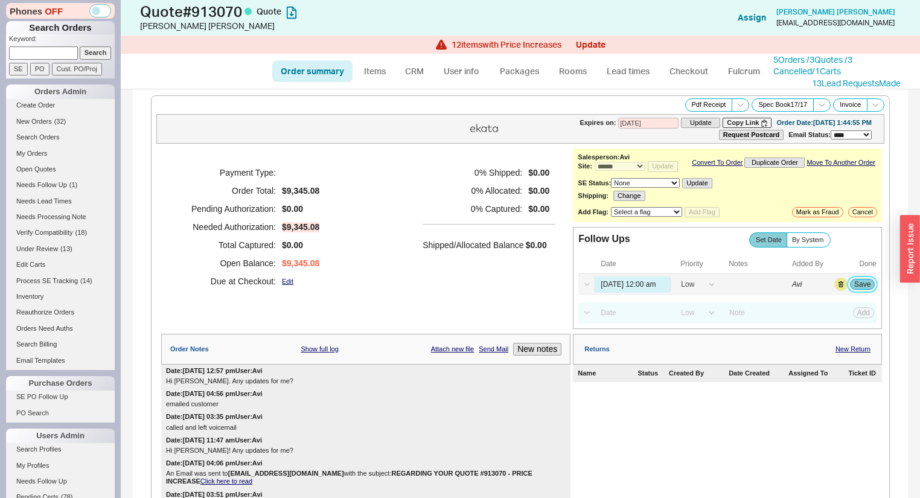
click at [857, 290] on button "Save" at bounding box center [862, 284] width 25 height 11
click at [56, 181] on span "Needs Follow Up" at bounding box center [41, 184] width 51 height 7
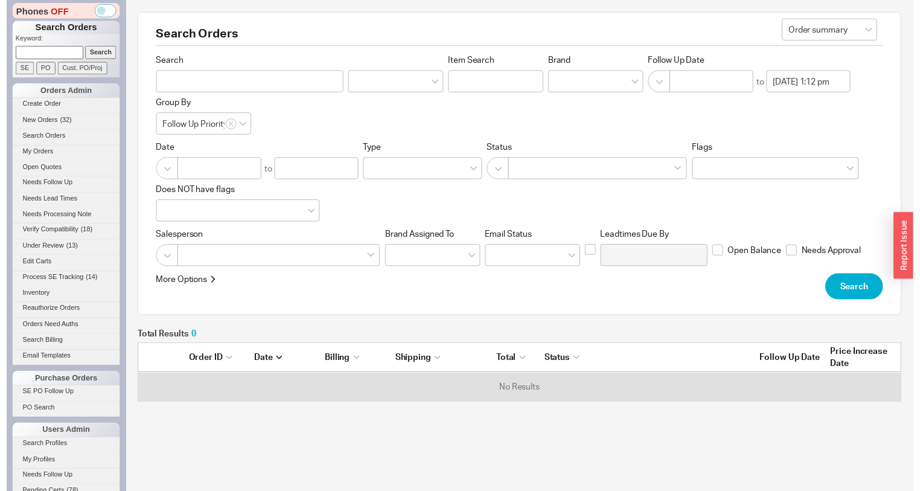
scroll to position [53, 768]
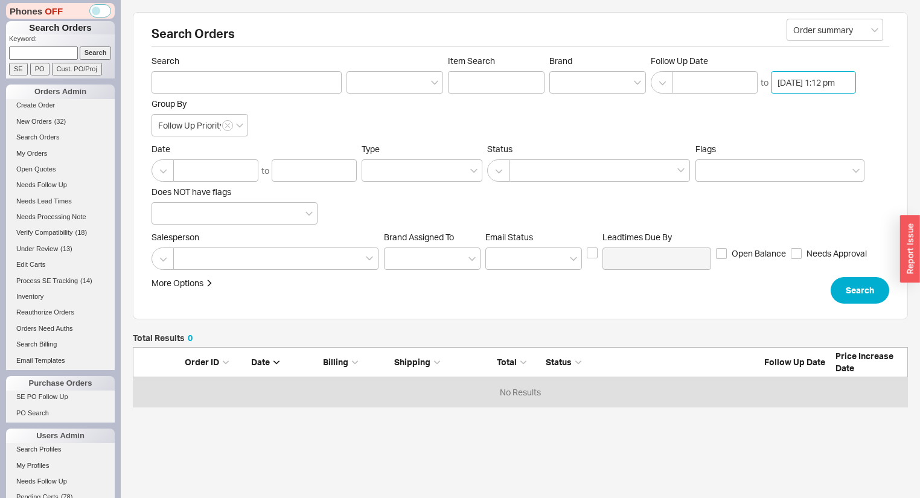
click at [792, 82] on input "08/22/2025 1:12 pm" at bounding box center [813, 82] width 85 height 22
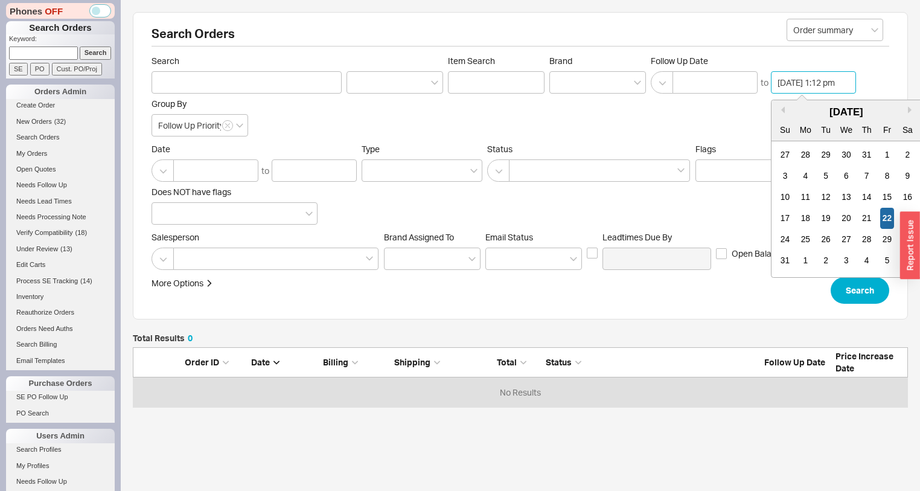
scroll to position [563, 0]
click at [809, 237] on div "25" at bounding box center [805, 239] width 14 height 21
type input "[DATE] 1:12 pm"
click at [844, 281] on div "August 2025 Su Mo Tu We Th Fr Sa 27 28 29 30 31 1 2 3 4 5 6 7 8 9 10 11 12 13 1…" at bounding box center [847, 192] width 150 height 185
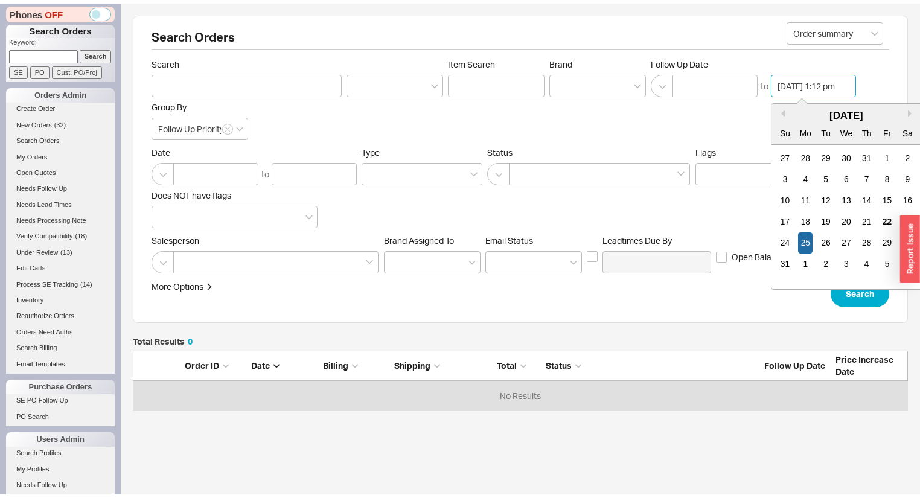
scroll to position [0, 7]
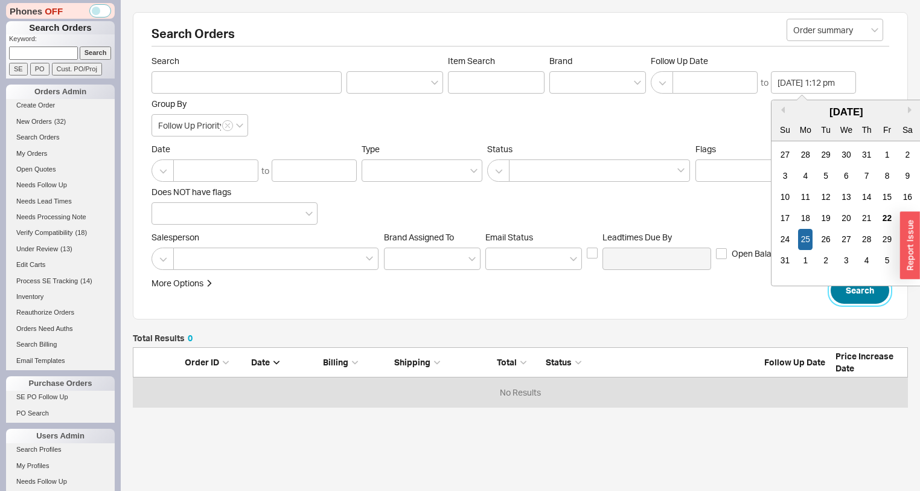
click at [846, 287] on button "Search" at bounding box center [860, 290] width 59 height 27
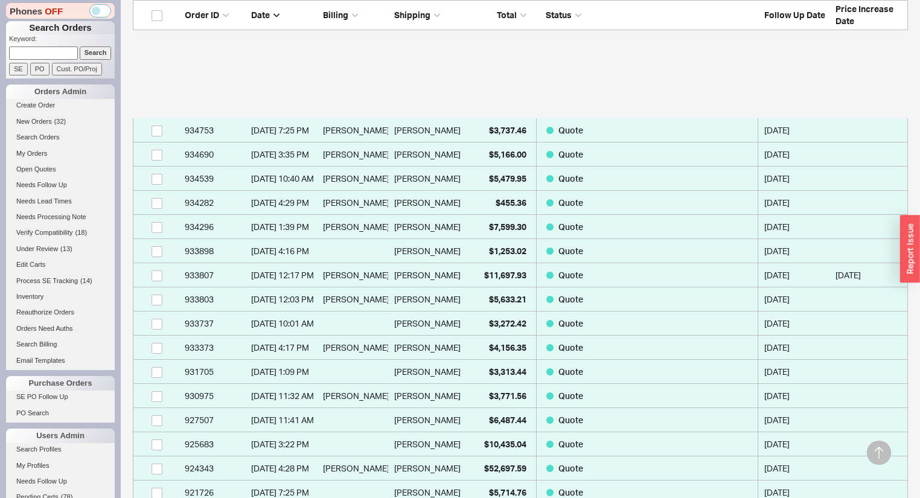
scroll to position [646, 0]
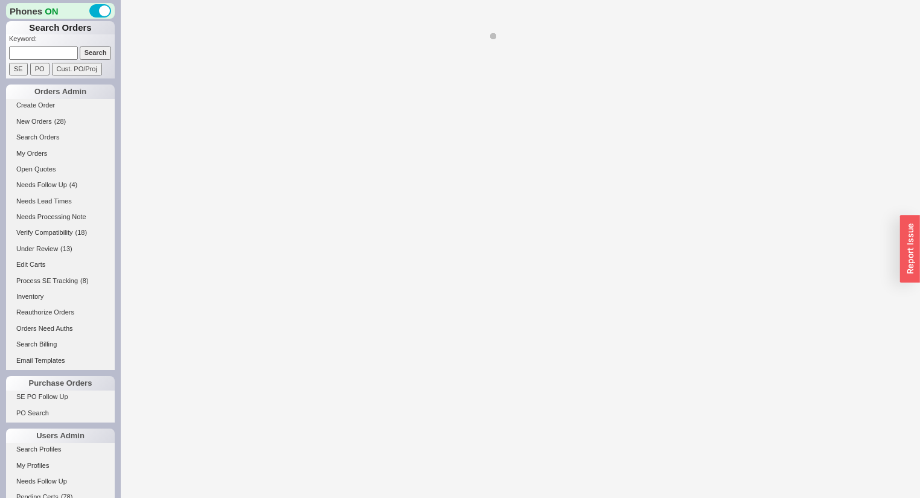
select select "LOW"
select select "3"
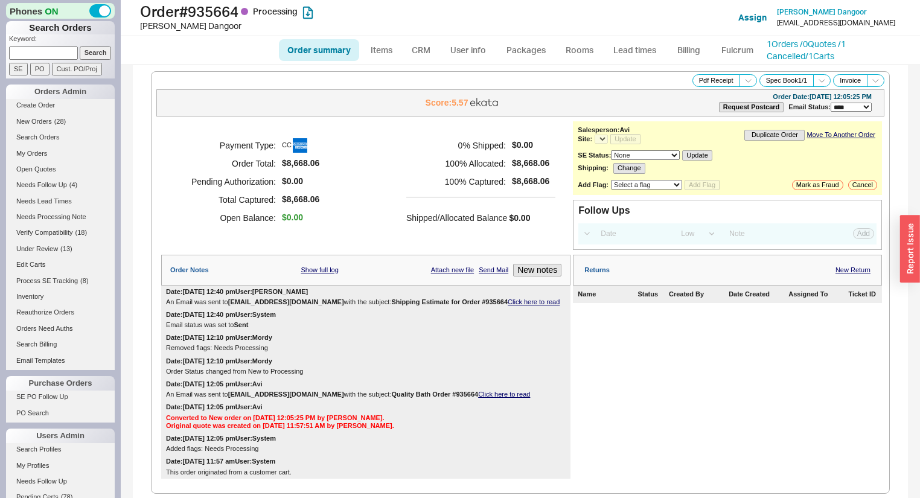
select select "*"
click at [508, 298] on link "Click here to read" at bounding box center [534, 301] width 52 height 7
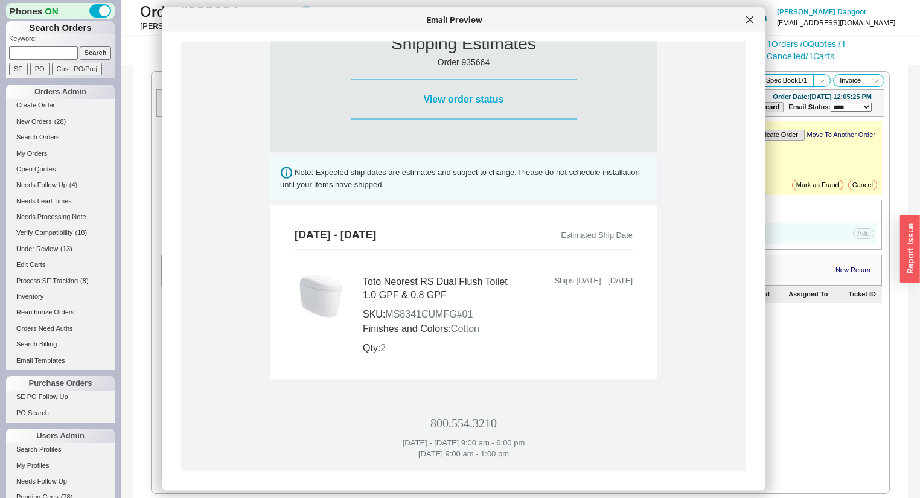
scroll to position [577, 0]
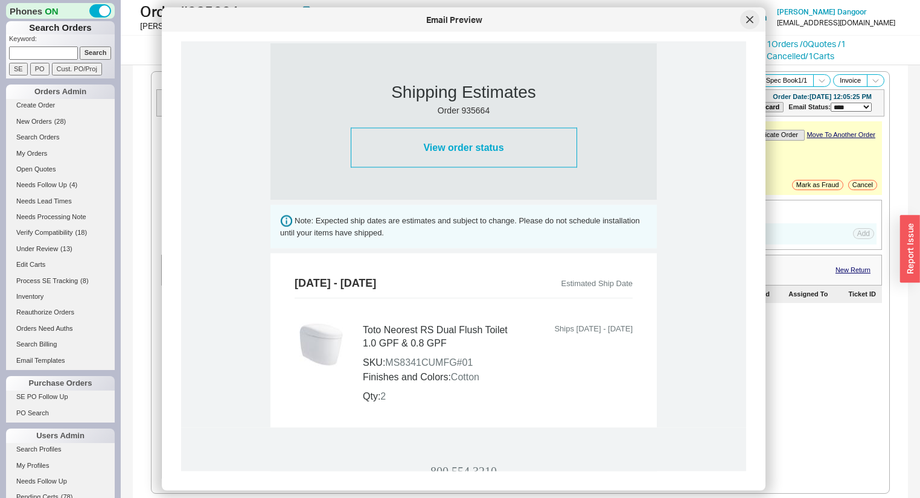
click at [745, 21] on div at bounding box center [749, 19] width 19 height 19
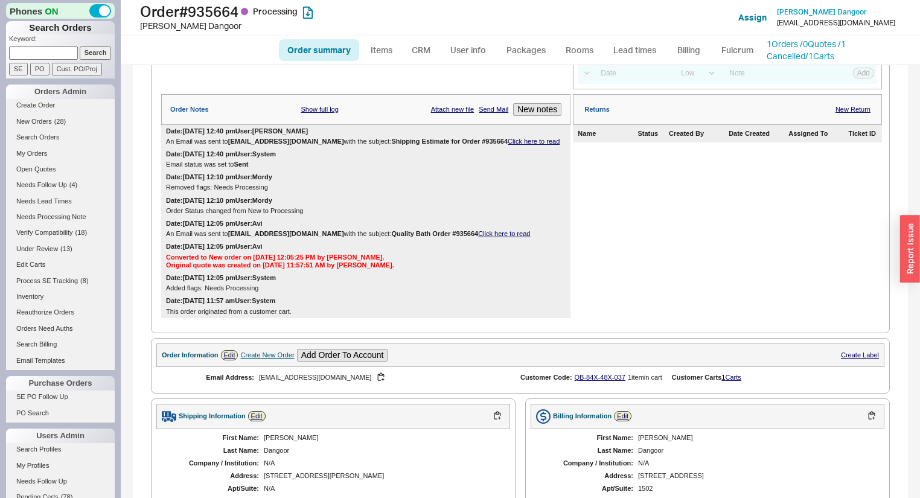
scroll to position [145, 0]
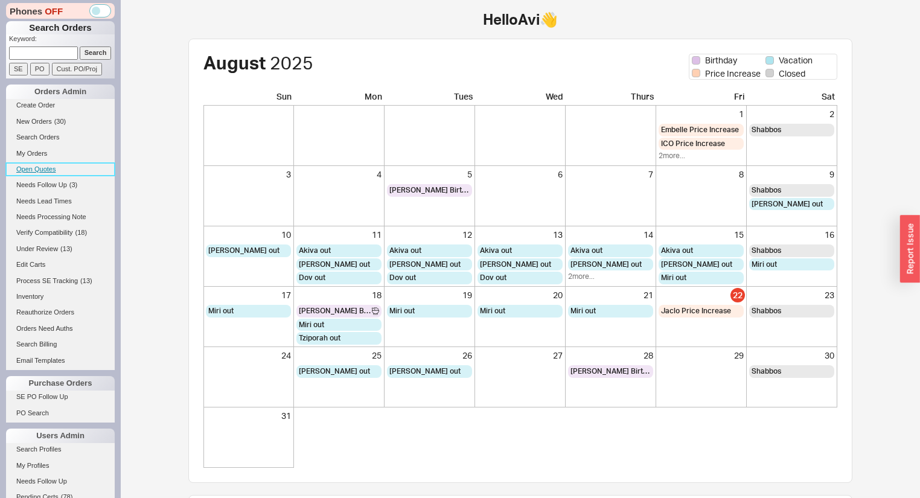
click at [41, 164] on link "Open Quotes" at bounding box center [60, 169] width 109 height 13
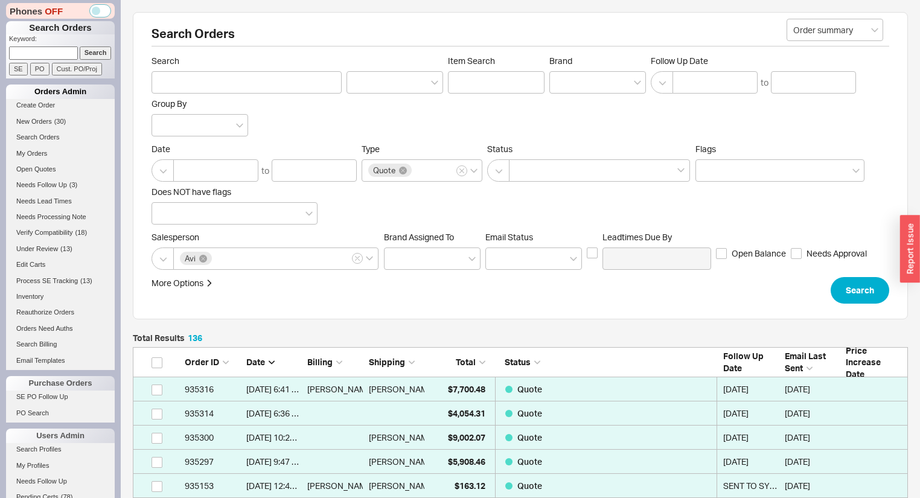
scroll to position [3308, 768]
click at [54, 53] on input at bounding box center [43, 53] width 69 height 13
type input "[PERSON_NAME]"
click at [80, 47] on input "Search" at bounding box center [96, 53] width 32 height 13
type input "randy"
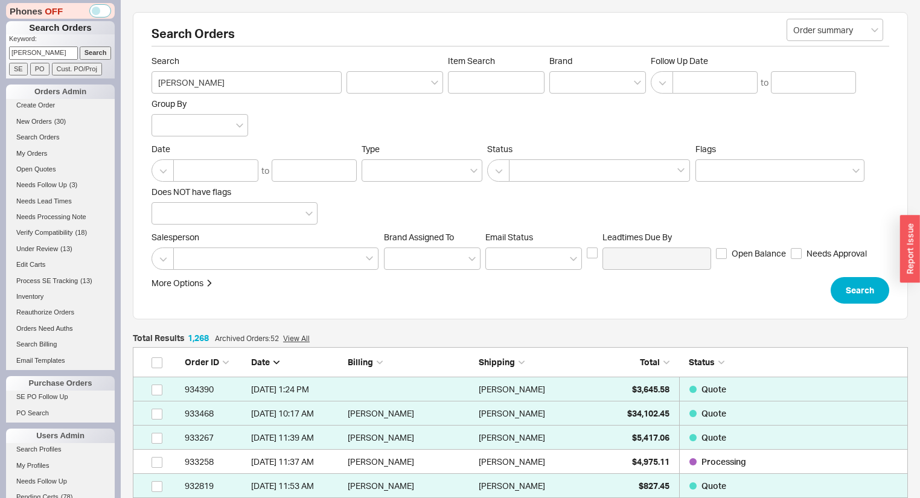
scroll to position [30653, 768]
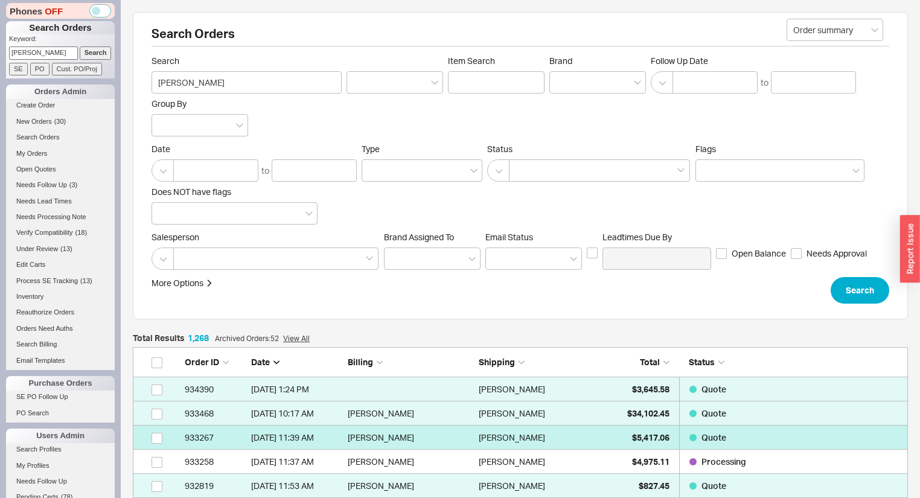
click at [602, 442] on div "Randy Bachman" at bounding box center [541, 438] width 125 height 24
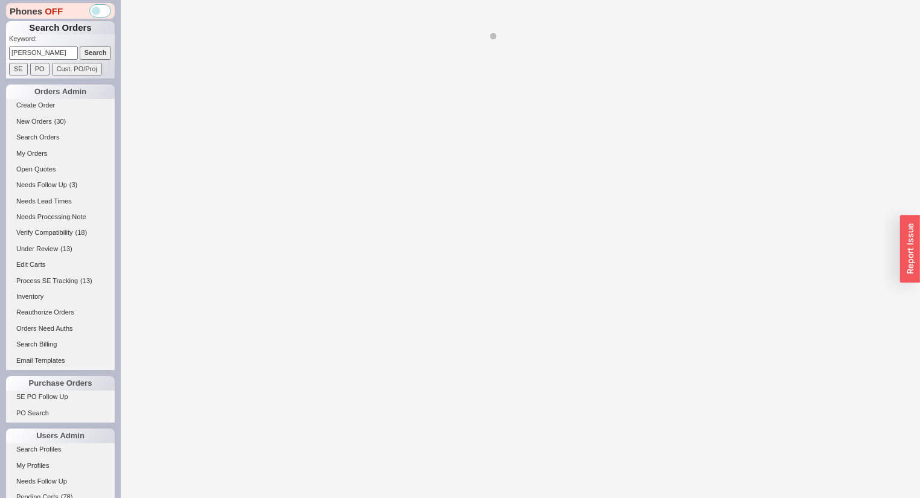
select select "*"
select select "LOW"
select select "3"
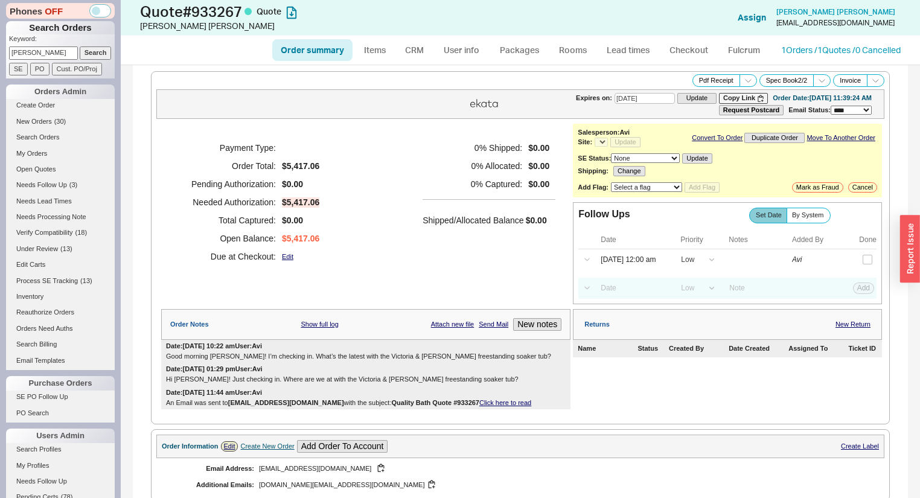
select select "*"
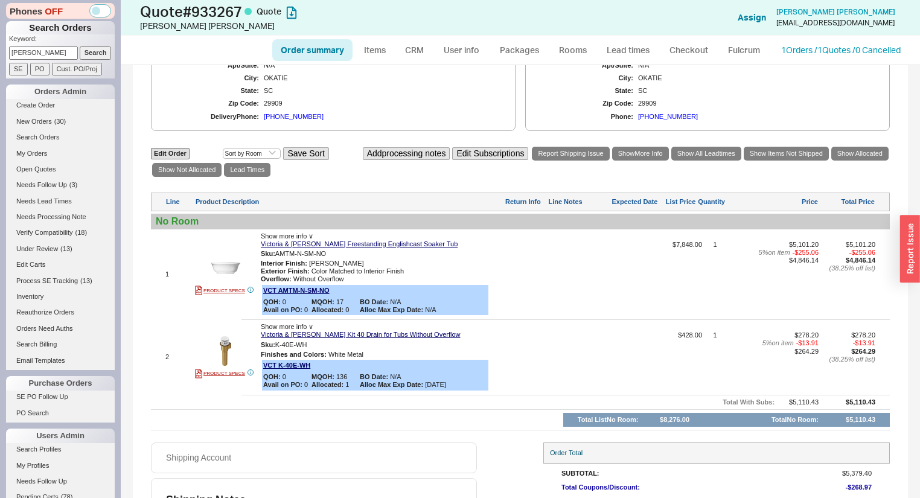
scroll to position [435, 0]
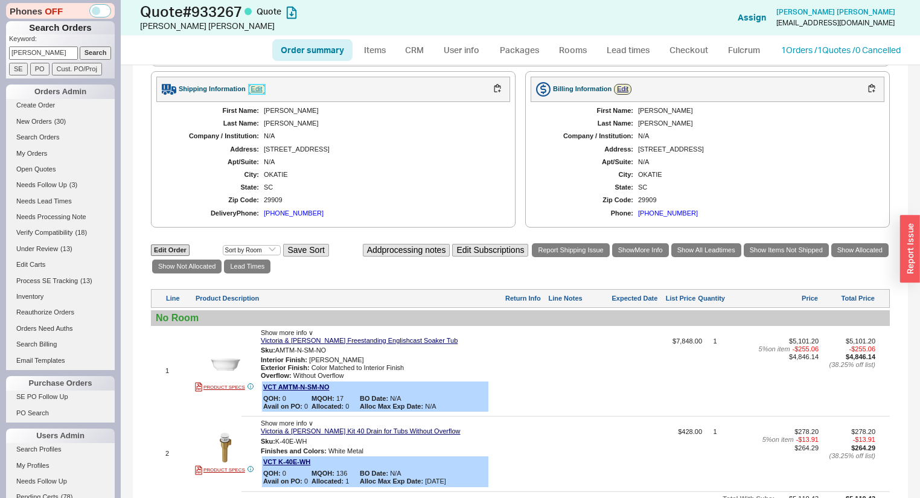
click at [257, 89] on link "Edit" at bounding box center [257, 89] width 18 height 10
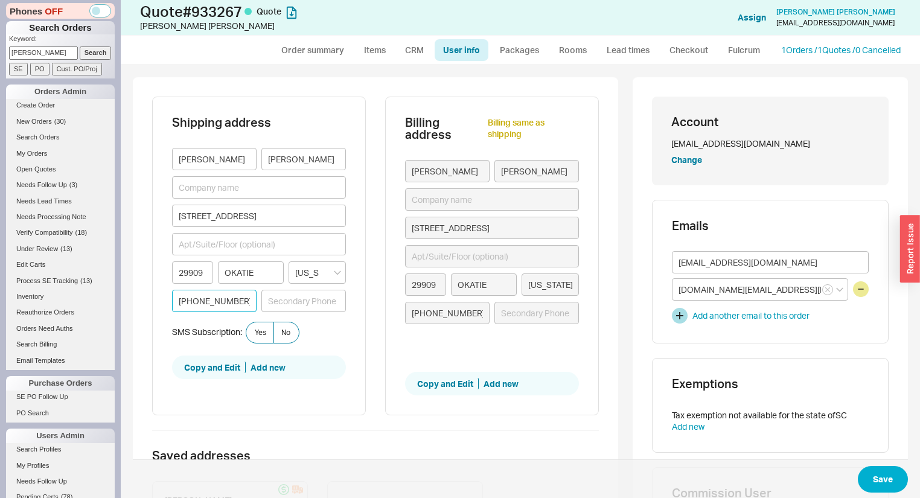
click at [178, 296] on input "770-833-4080" at bounding box center [214, 301] width 85 height 22
type input "D770-833-4080"
type input "De770-833-4080"
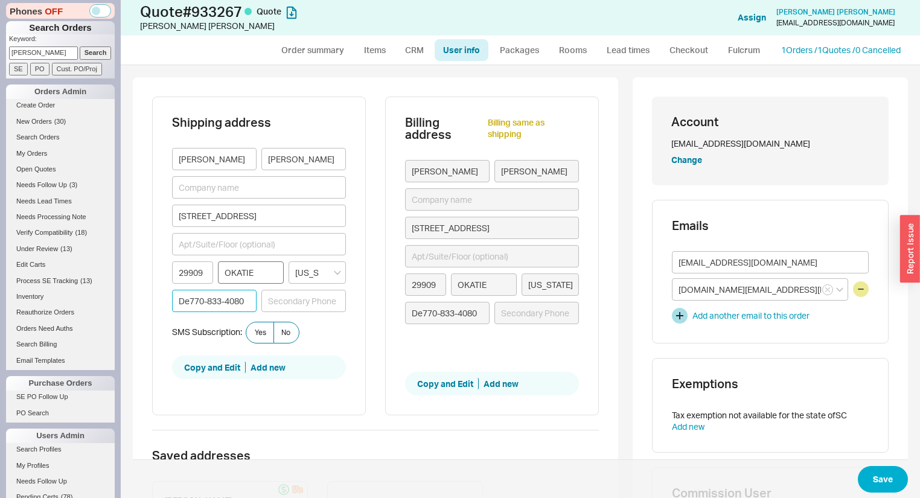
type input "Deb770-833-4080"
type input "Debb770-833-4080"
type input "Debbi770-833-4080"
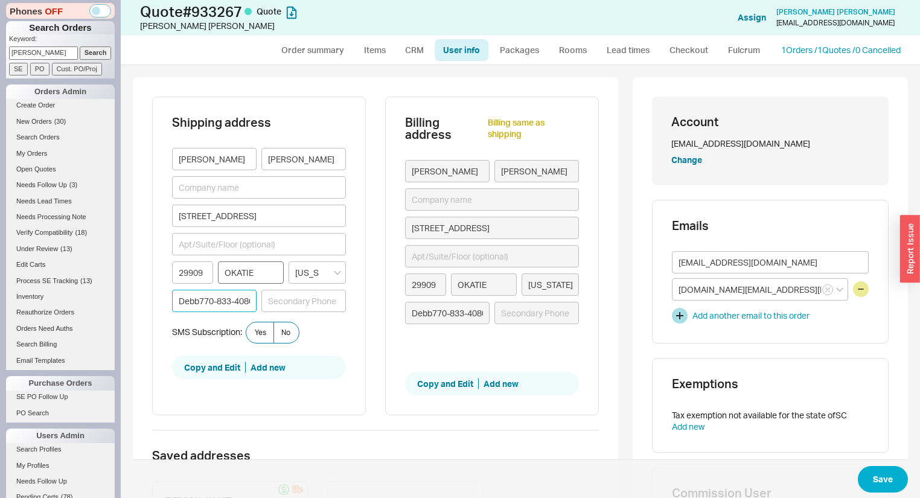
type input "Debbi770-833-4080"
type input "Debbie770-833-4080"
type input "Debbie 770-833-4080"
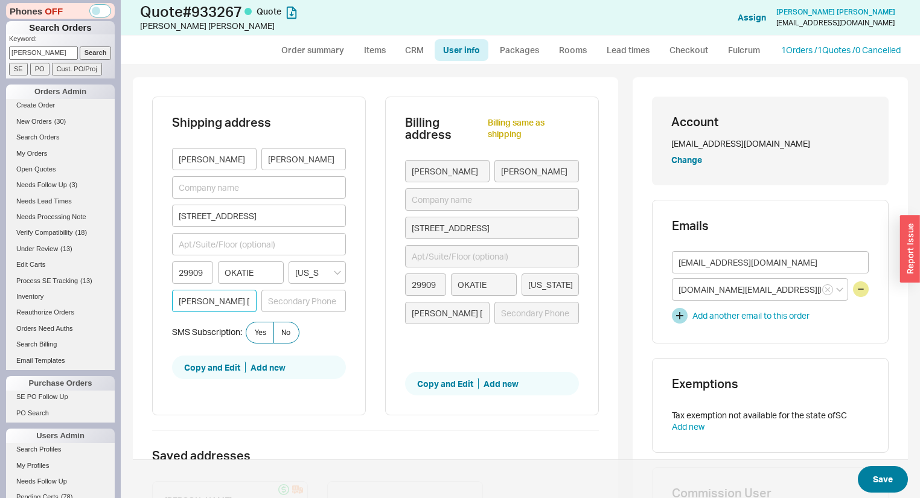
type input "Debbie 770-833-4080"
click at [882, 484] on button "Save" at bounding box center [883, 479] width 50 height 27
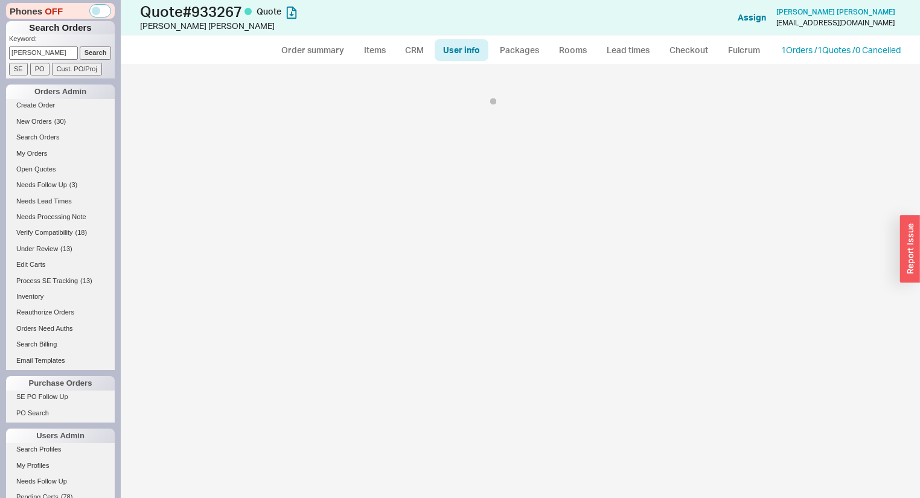
select select "*"
select select "LOW"
select select "3"
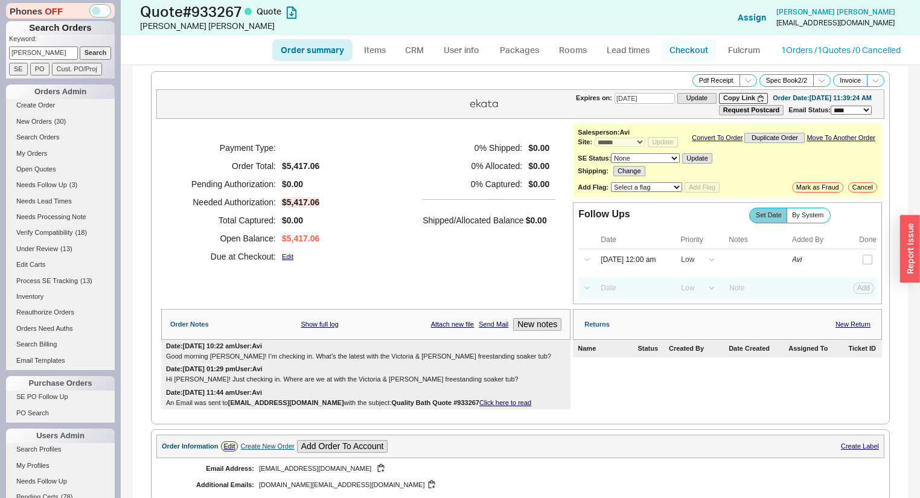
click at [702, 49] on link "Checkout" at bounding box center [689, 50] width 56 height 22
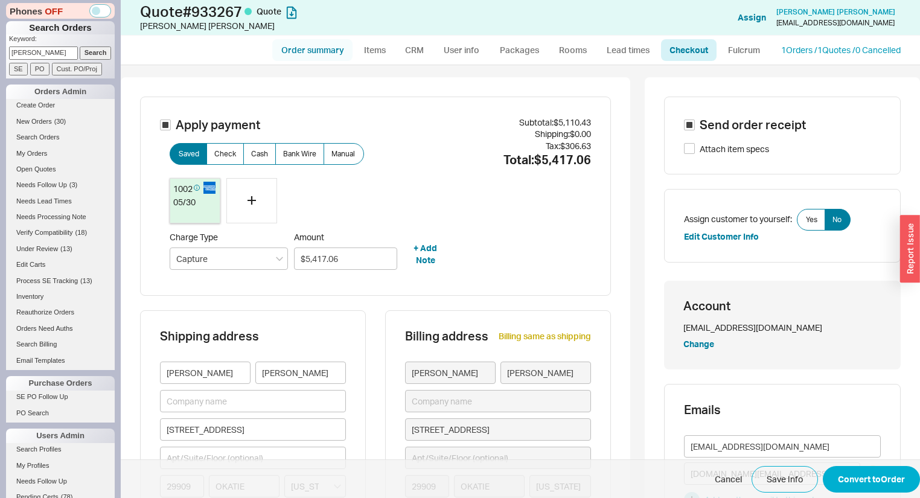
click at [333, 48] on link "Order summary" at bounding box center [312, 50] width 80 height 22
select select "*"
select select "LOW"
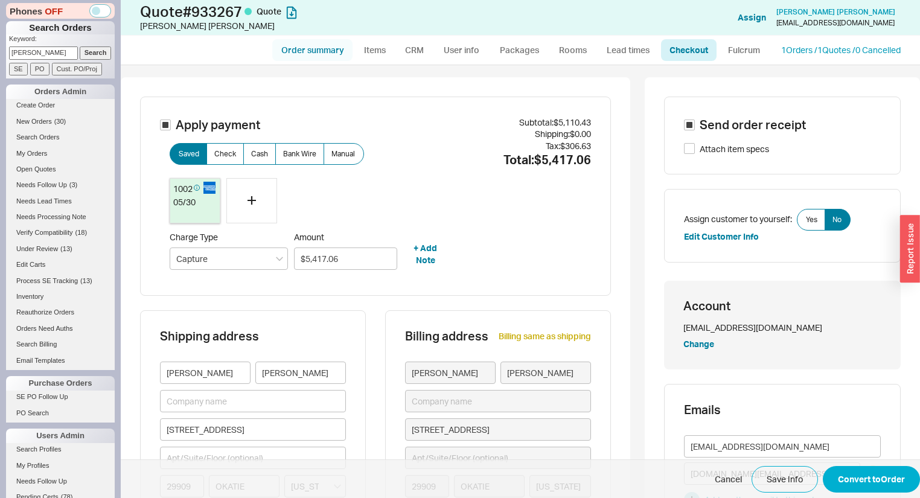
select select "3"
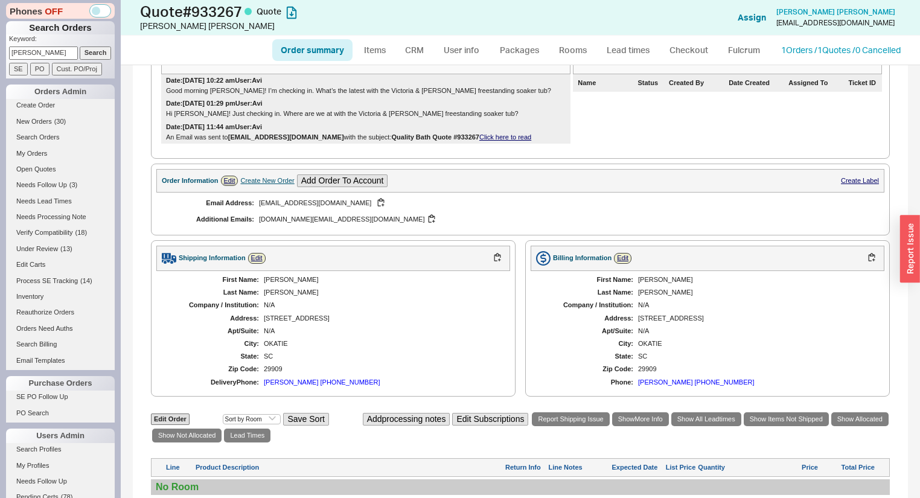
scroll to position [290, 0]
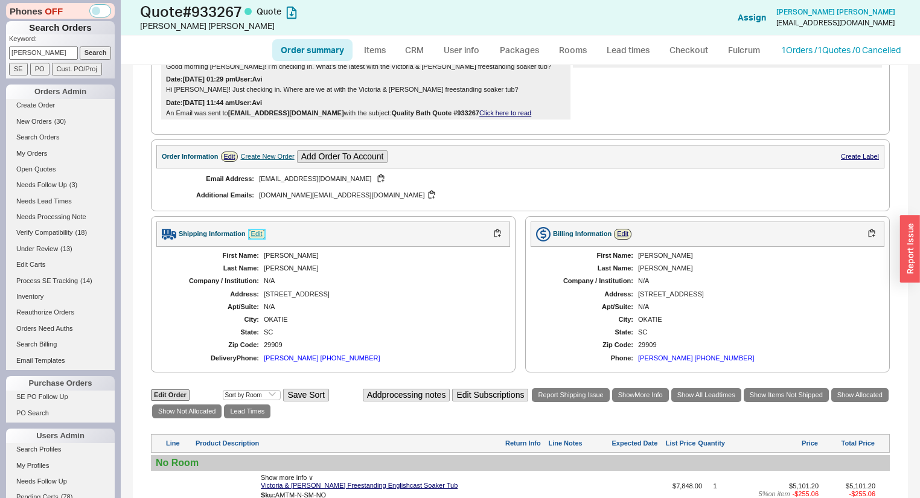
click at [255, 239] on link "Edit" at bounding box center [257, 234] width 18 height 10
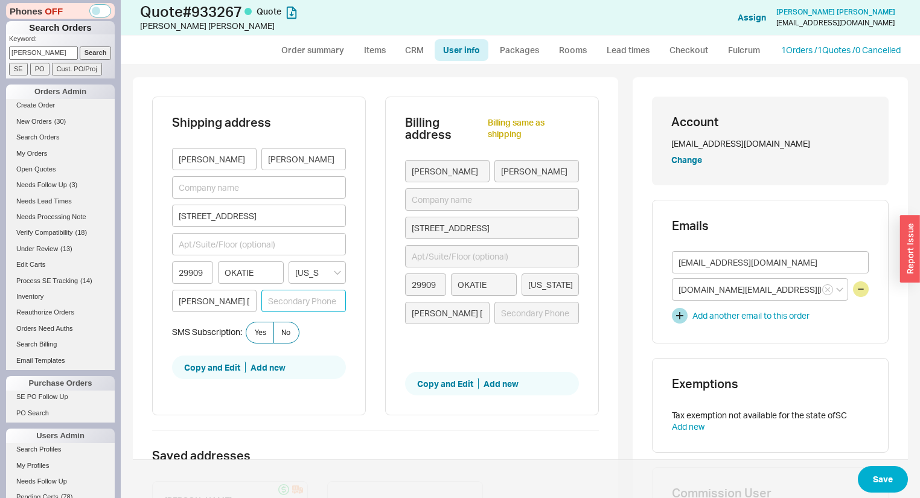
click at [309, 294] on input at bounding box center [303, 301] width 85 height 22
drag, startPoint x: 179, startPoint y: 299, endPoint x: 268, endPoint y: 300, distance: 88.2
click at [269, 297] on div "Debbie 770-833-4080" at bounding box center [259, 301] width 174 height 22
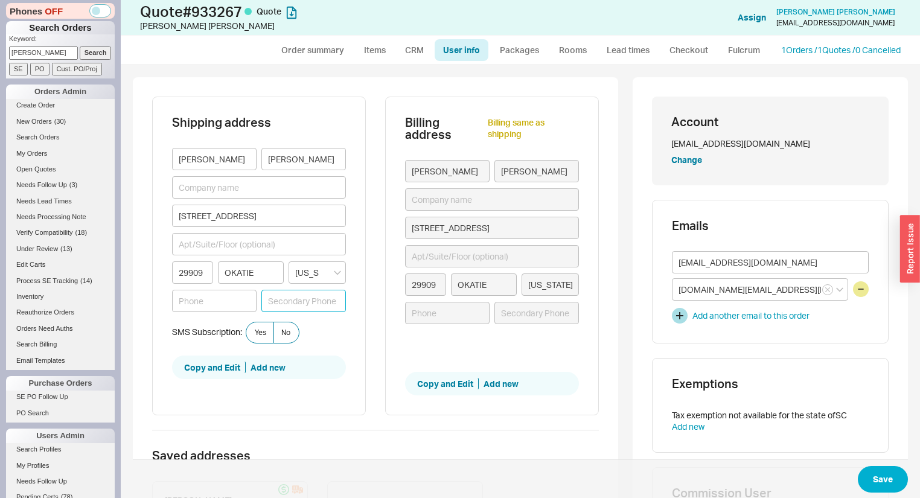
click at [281, 298] on input at bounding box center [303, 301] width 85 height 22
paste input "Debbie 770-833-4080"
type input "Debbie 770-833-4080"
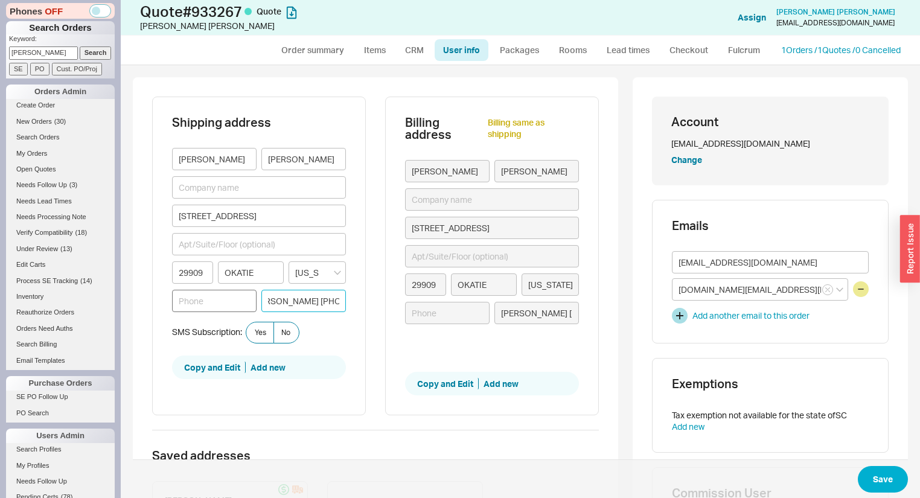
type input "Debbie 770-833-4080"
click at [222, 302] on input at bounding box center [214, 301] width 85 height 22
type input "R"
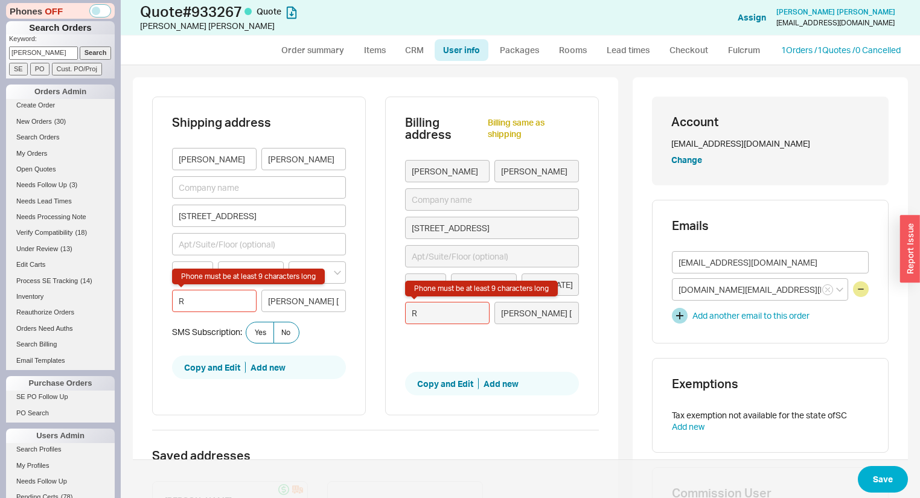
type input "Ra"
type input "Ran"
type input "Rand"
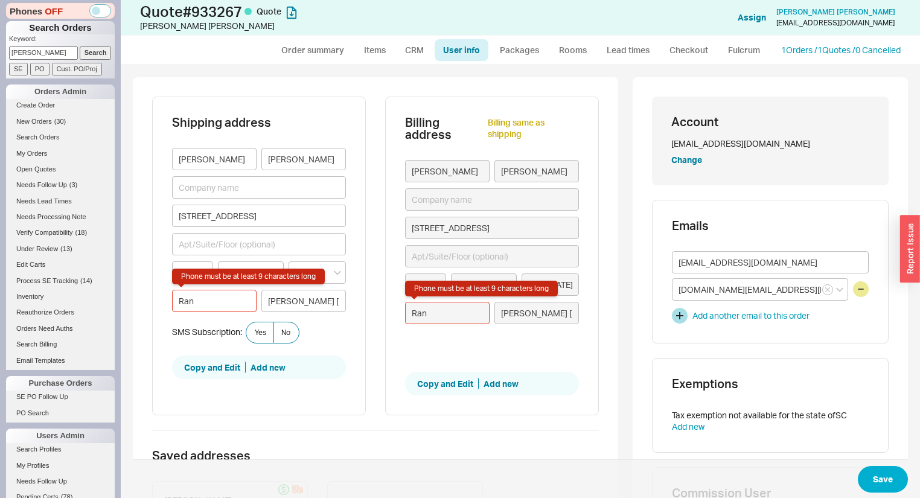
type input "Rand"
type input "Randy"
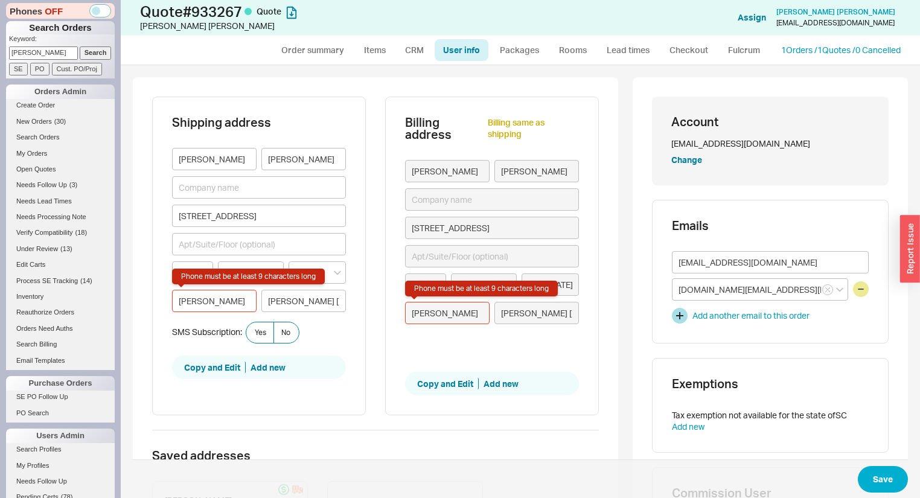
type input "Randy 8"
type input "Randy 84"
type input "Randy 843"
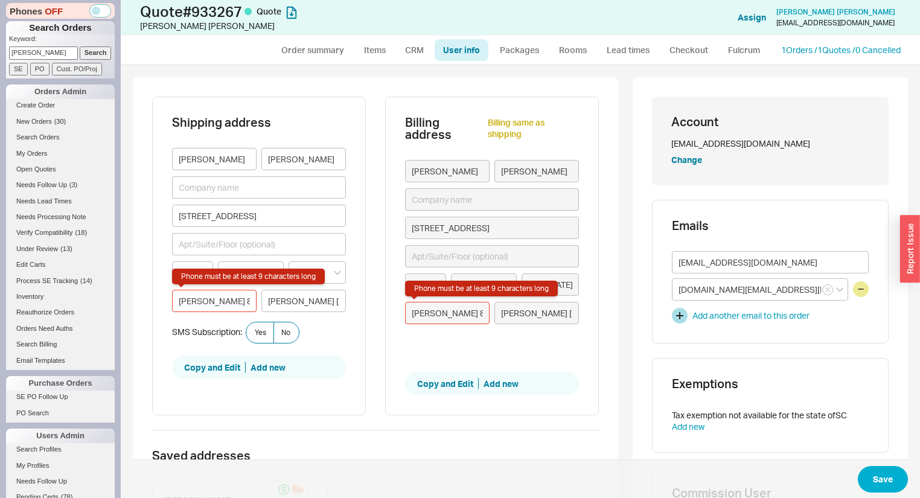
type input "Randy 843"
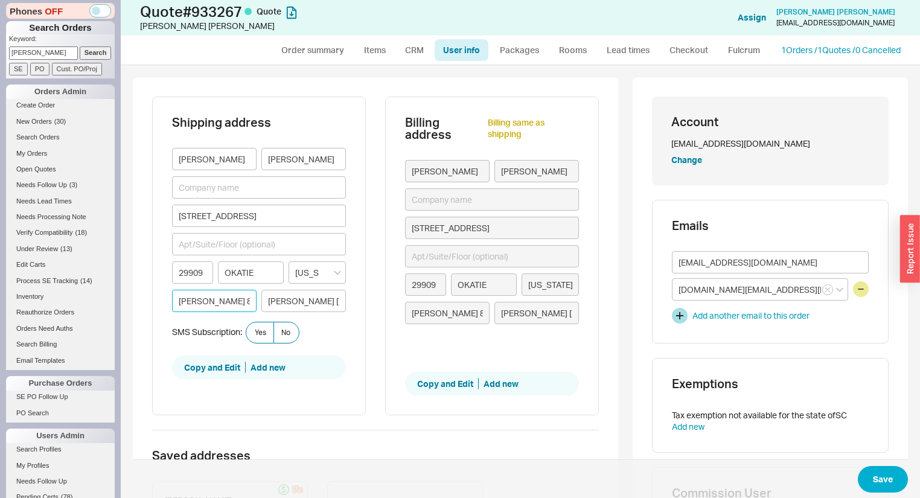
type input "Randy 843-"
type input "Randy 843-4"
type input "Randy 843-42"
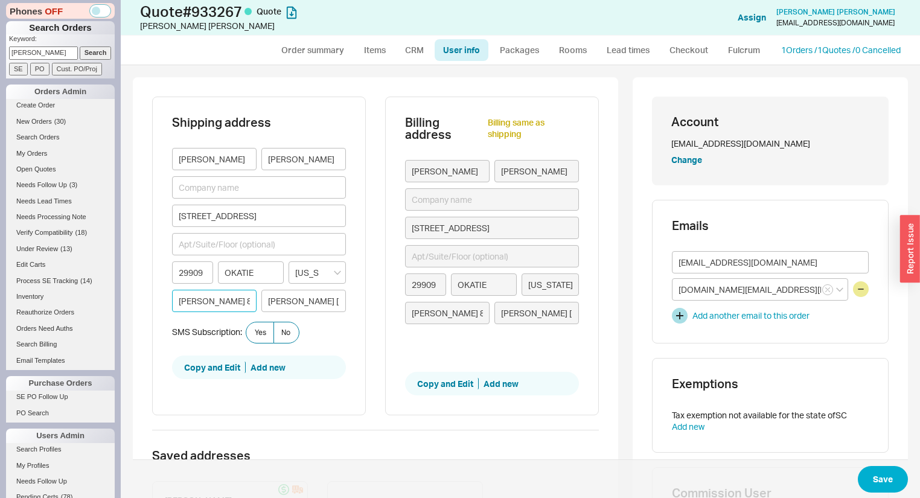
type input "Randy 843-42"
type input "Randy 843-422"
type input "Randy 843-422-"
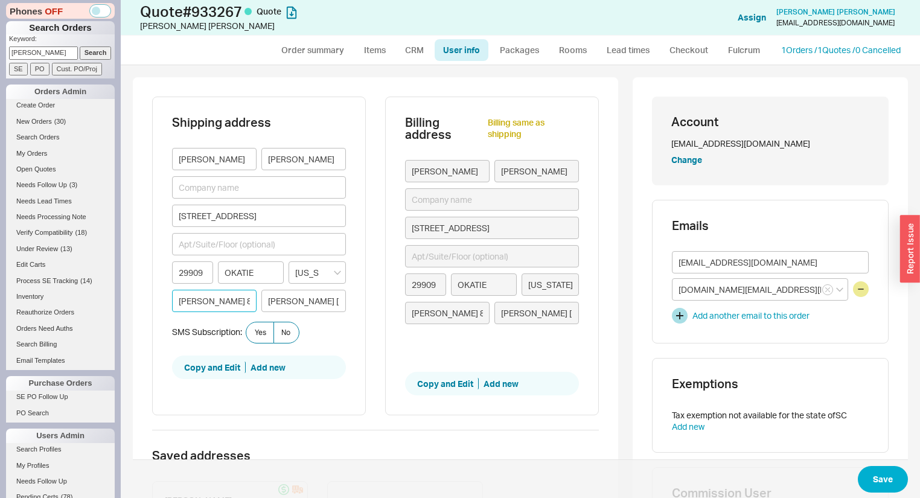
type input "Randy 843-422-7"
type input "Randy 843-422-71"
type input "Randy 843-422-711"
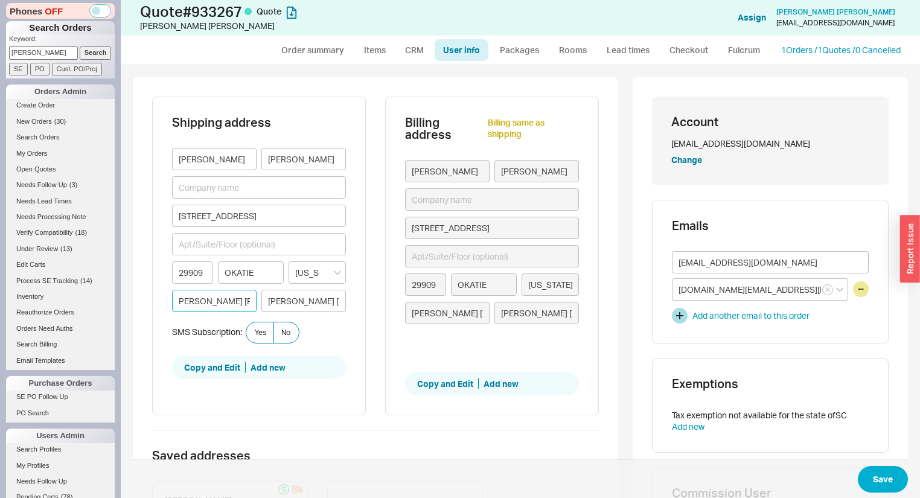
type input "Randy 843-422-711"
type input "Randy 843-422-7114"
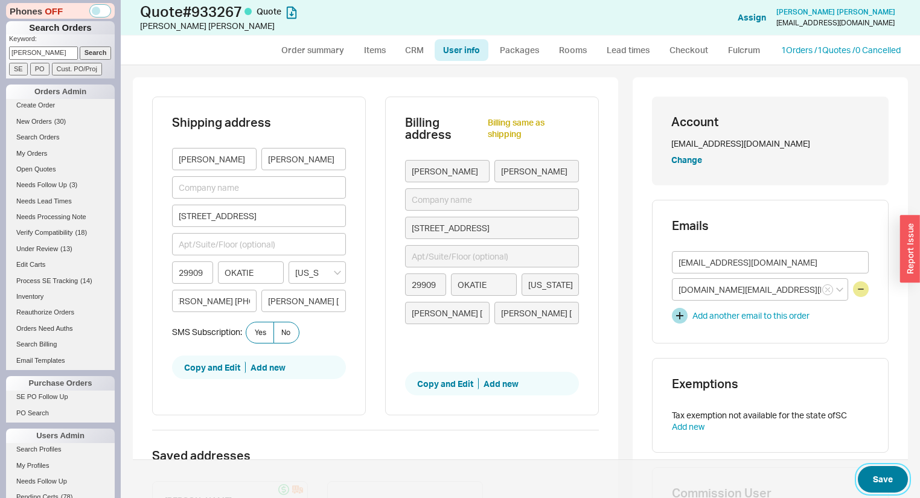
click at [884, 481] on button "Save" at bounding box center [883, 479] width 50 height 27
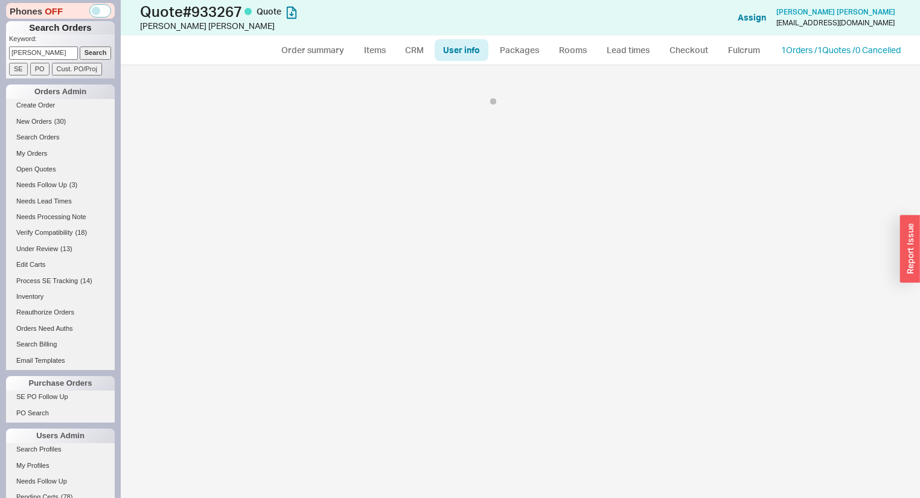
select select "*"
select select "LOW"
select select "3"
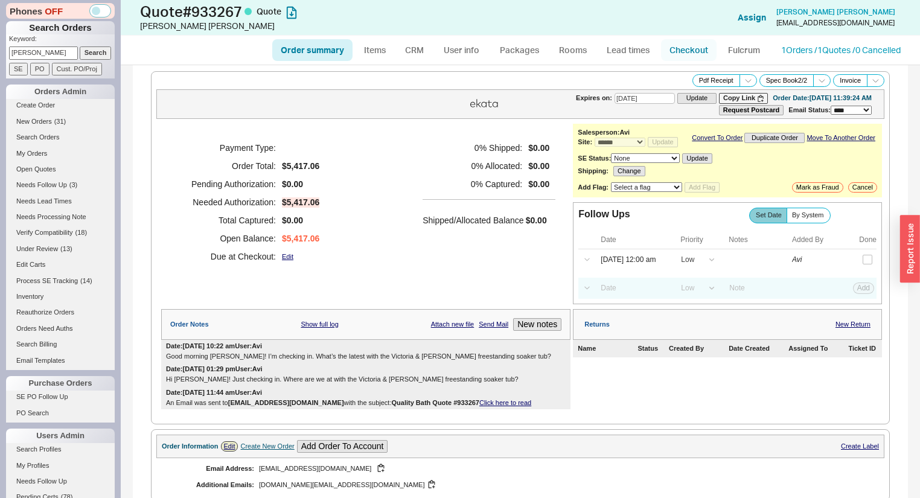
click at [686, 53] on link "Checkout" at bounding box center [689, 50] width 56 height 22
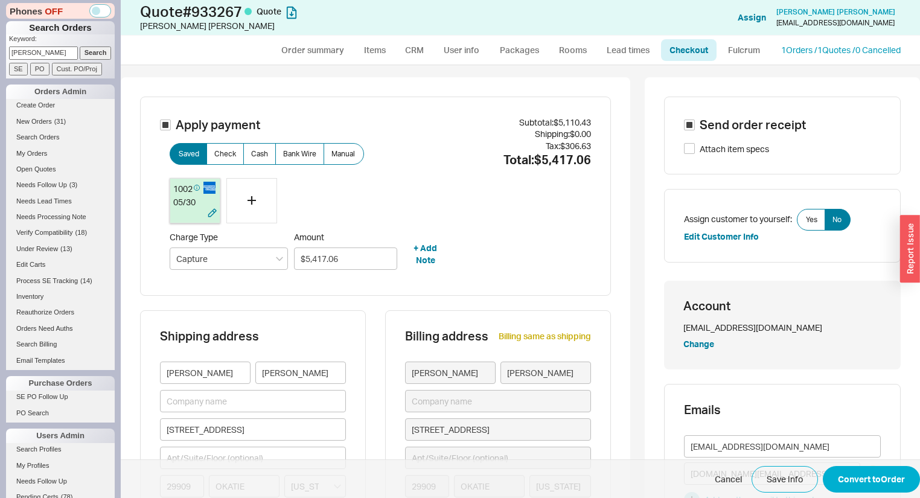
click at [185, 197] on div "05 / 30" at bounding box center [194, 202] width 43 height 12
click at [889, 476] on button "Convert to Order" at bounding box center [871, 479] width 97 height 27
click at [684, 125] on input "Send order receipt" at bounding box center [689, 125] width 11 height 11
checkbox input "false"
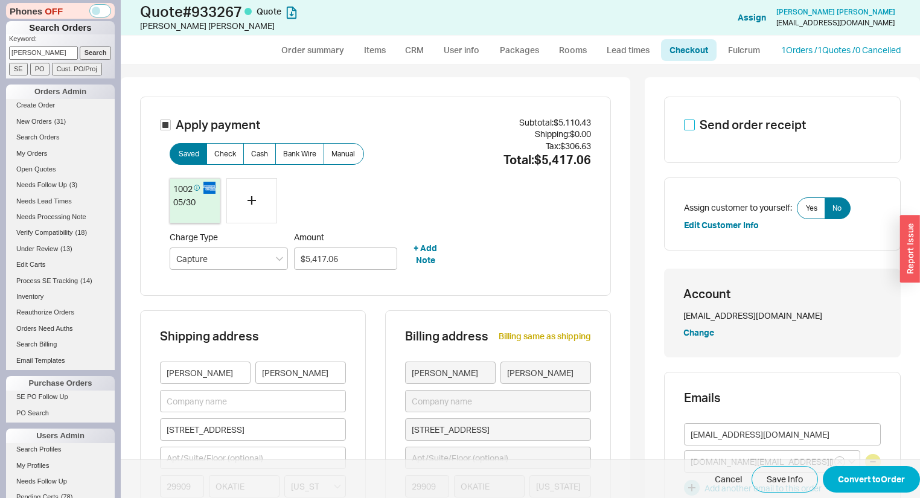
scroll to position [338, 0]
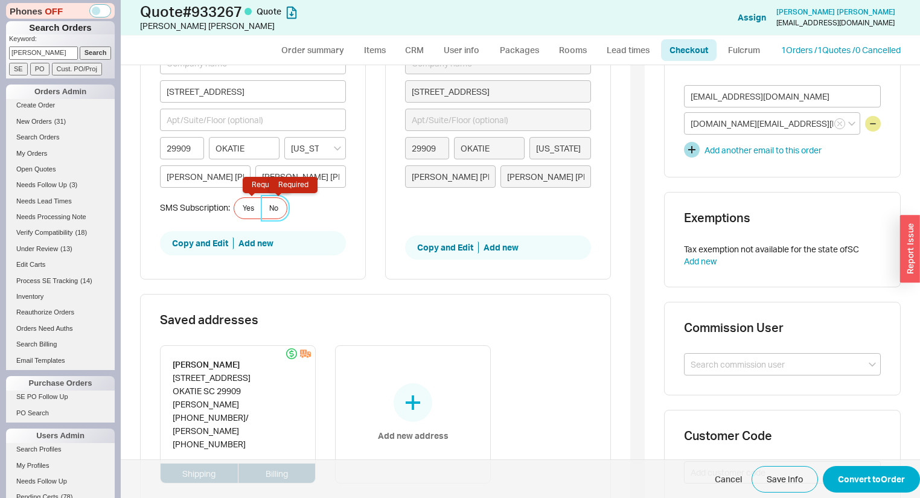
click at [273, 207] on span "No Required" at bounding box center [273, 209] width 9 height 10
click at [0, 0] on input "No Required" at bounding box center [0, 0] width 0 height 0
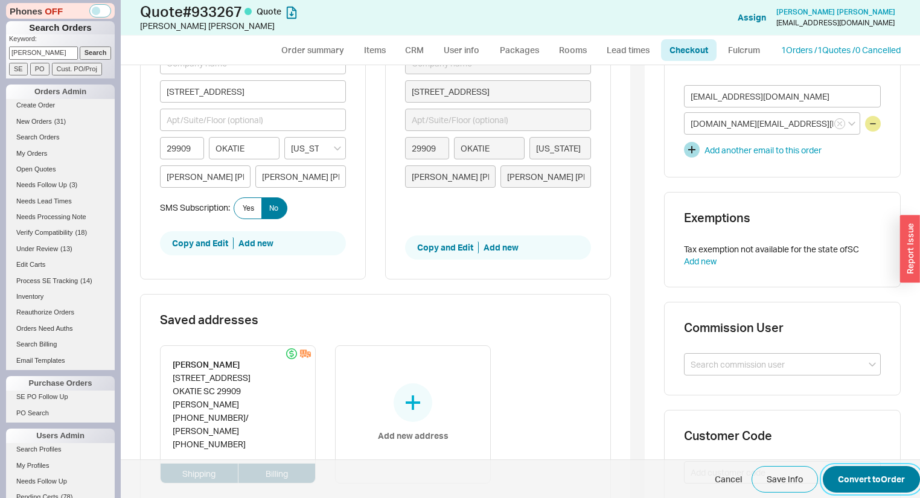
click at [856, 481] on button "Convert to Order" at bounding box center [871, 479] width 97 height 27
select select "*"
select select "LOW"
select select "3"
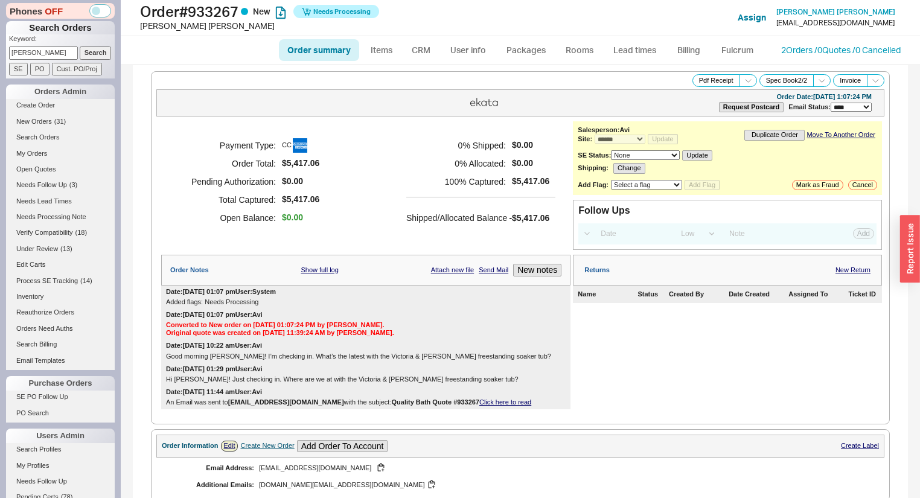
click at [655, 153] on select "None On Hold Call Before Ship Hold for Balance Hold For Payment Wait For Cust. …" at bounding box center [645, 155] width 69 height 10
select select "On Hold"
click at [611, 150] on select "None On Hold Call Before Ship Hold for Balance Hold For Payment Wait For Cust. …" at bounding box center [645, 155] width 69 height 10
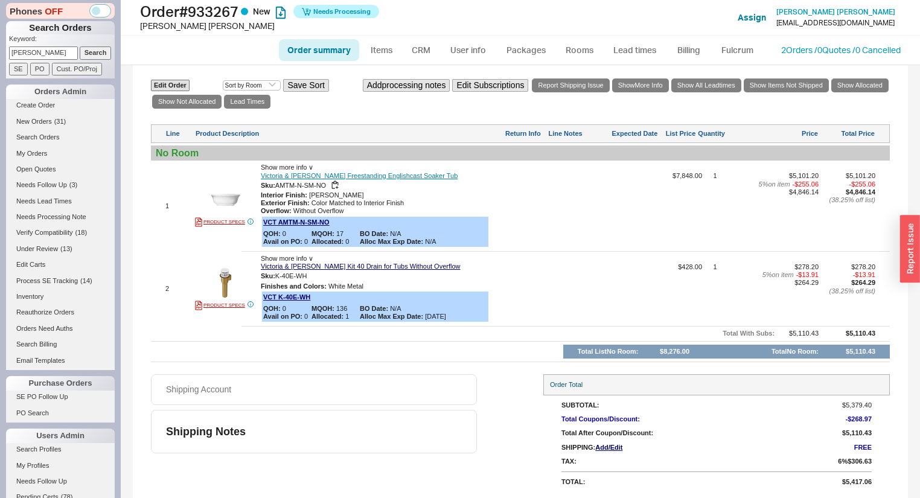
scroll to position [324, 0]
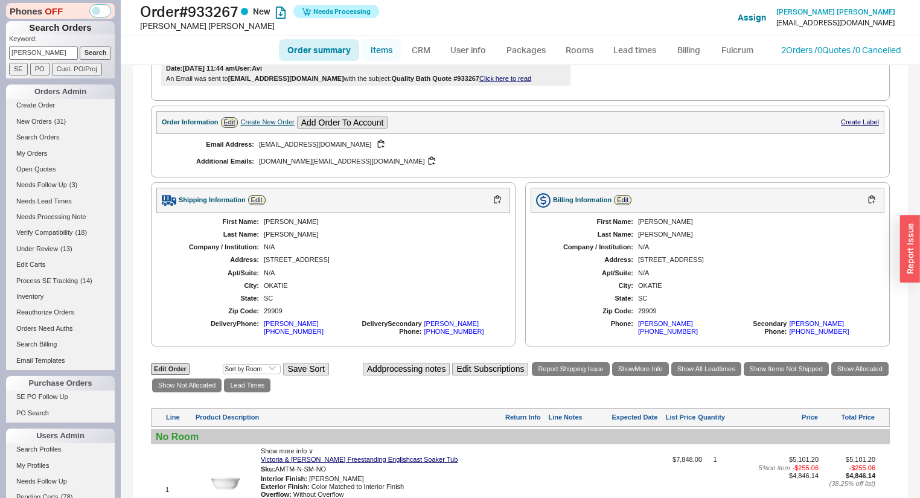
click at [380, 46] on link "Items" at bounding box center [381, 50] width 39 height 22
select select "3"
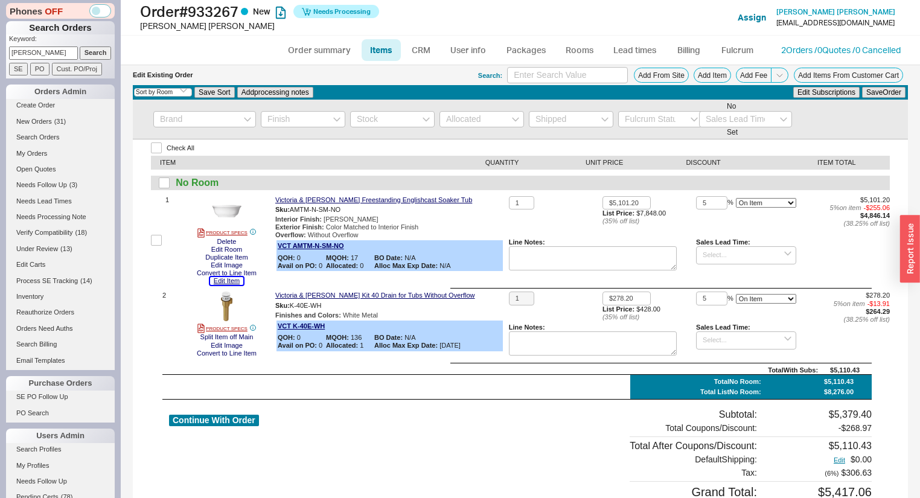
click at [231, 281] on button "Edit Item" at bounding box center [226, 281] width 33 height 8
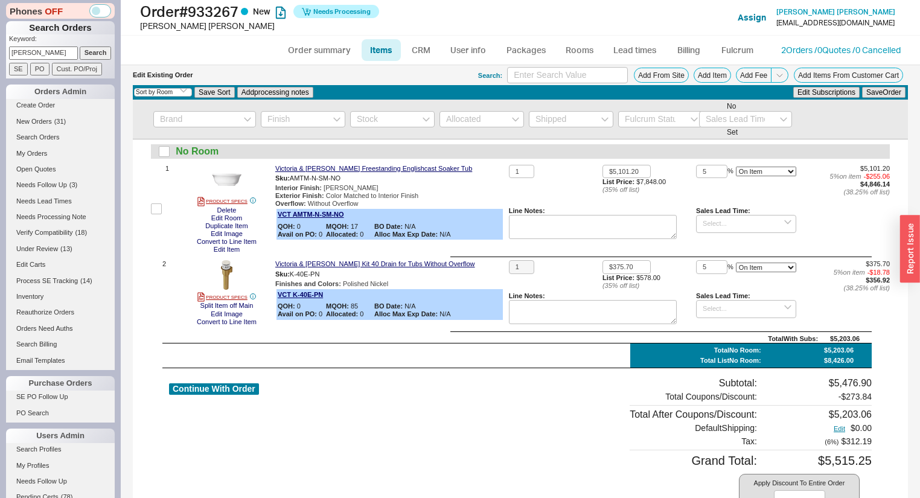
scroll to position [48, 0]
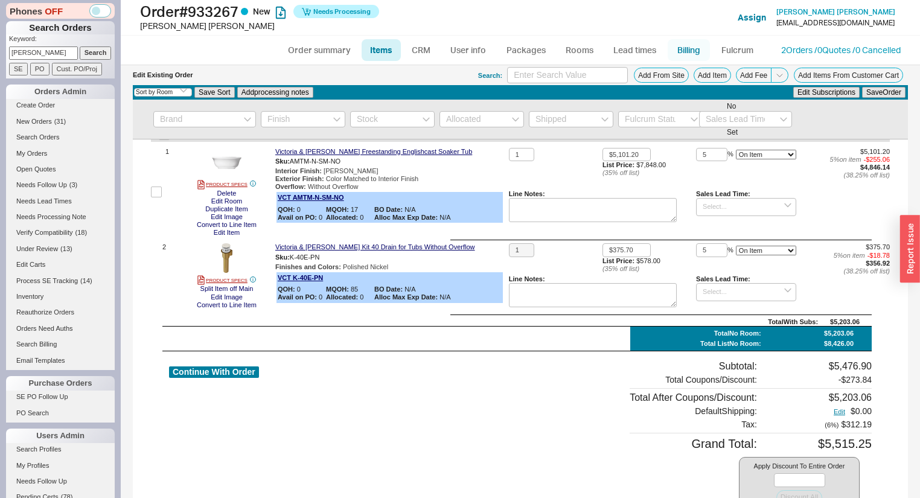
click at [693, 47] on link "Billing" at bounding box center [689, 50] width 42 height 22
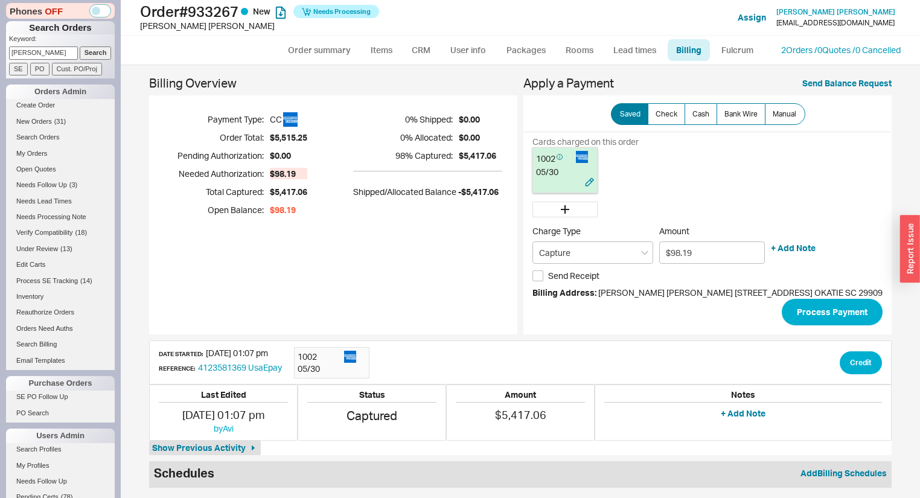
click at [553, 172] on div "05 / 30" at bounding box center [565, 172] width 58 height 12
click at [804, 316] on button "Process Payment" at bounding box center [832, 312] width 101 height 27
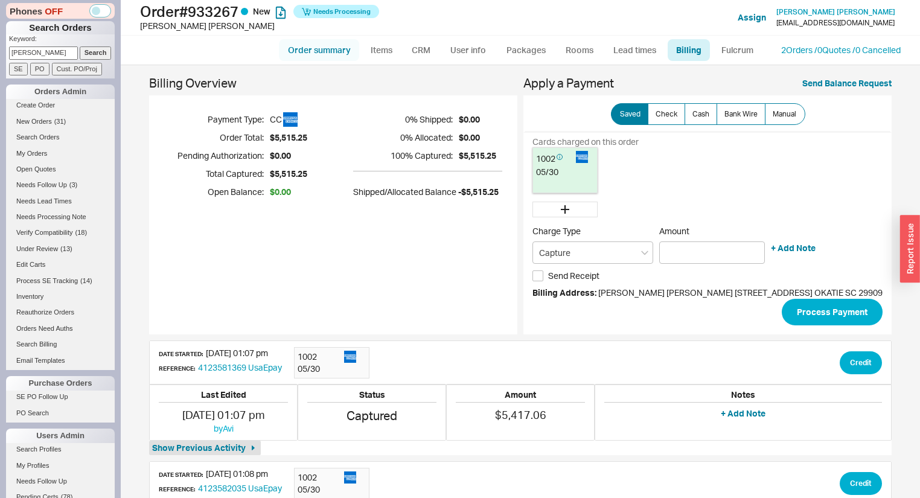
click at [317, 48] on link "Order summary" at bounding box center [319, 50] width 80 height 22
select select "*"
select select "LOW"
select select "3"
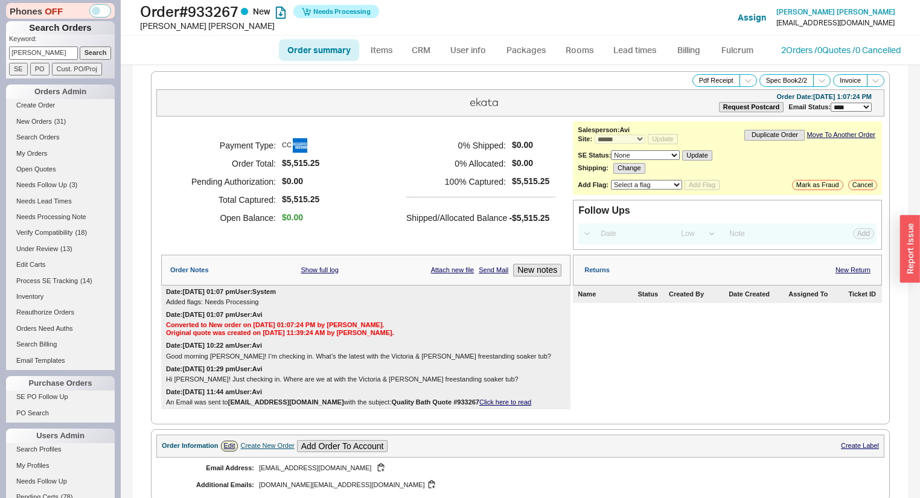
scroll to position [48, 0]
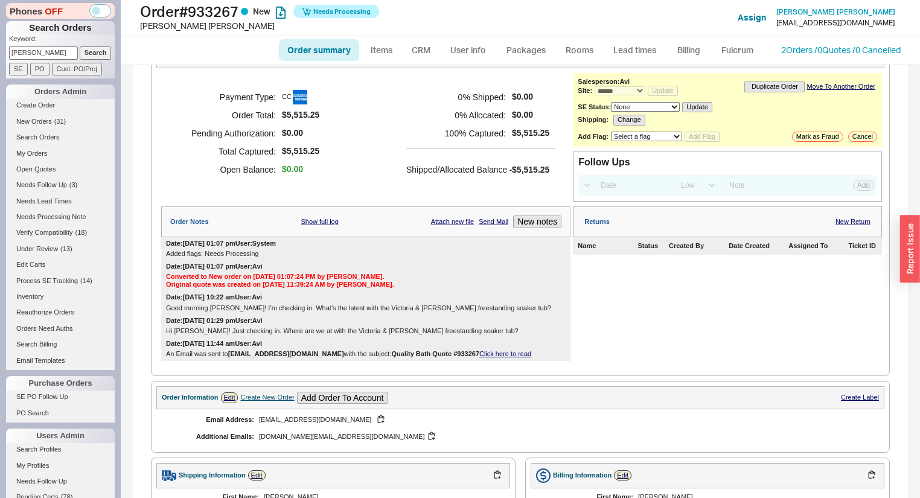
click at [646, 107] on select "None On Hold Call Before Ship Hold for Balance Hold For Payment Wait For Cust. …" at bounding box center [645, 107] width 69 height 10
select select "On Hold"
click at [611, 102] on select "None On Hold Call Before Ship Hold for Balance Hold For Payment Wait For Cust. …" at bounding box center [645, 107] width 69 height 10
click at [705, 106] on button "Update" at bounding box center [701, 107] width 30 height 10
drag, startPoint x: 847, startPoint y: 43, endPoint x: 844, endPoint y: 51, distance: 8.4
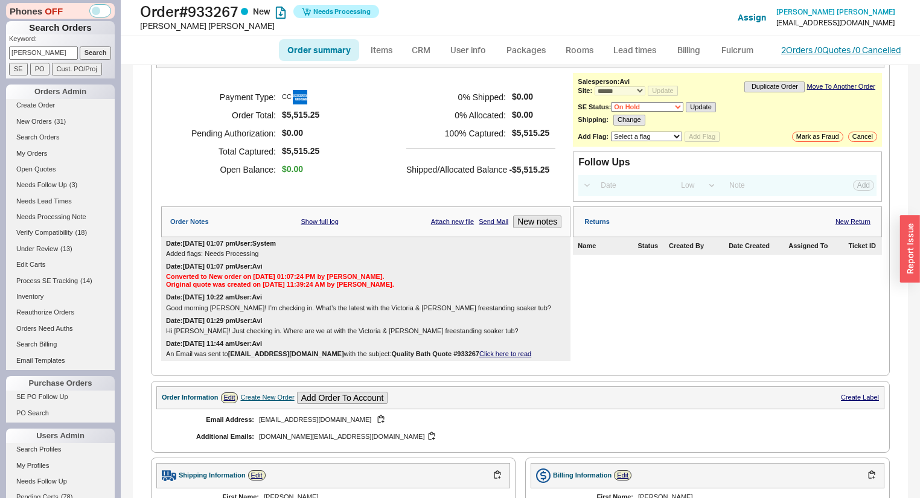
click at [847, 45] on div "Order summary Items CRM User info Packages Rooms Lead times Billing Fulcrum 2 O…" at bounding box center [521, 50] width 800 height 29
click at [844, 51] on link "2 Orders / 0 Quotes / 0 Cancelled" at bounding box center [841, 50] width 120 height 10
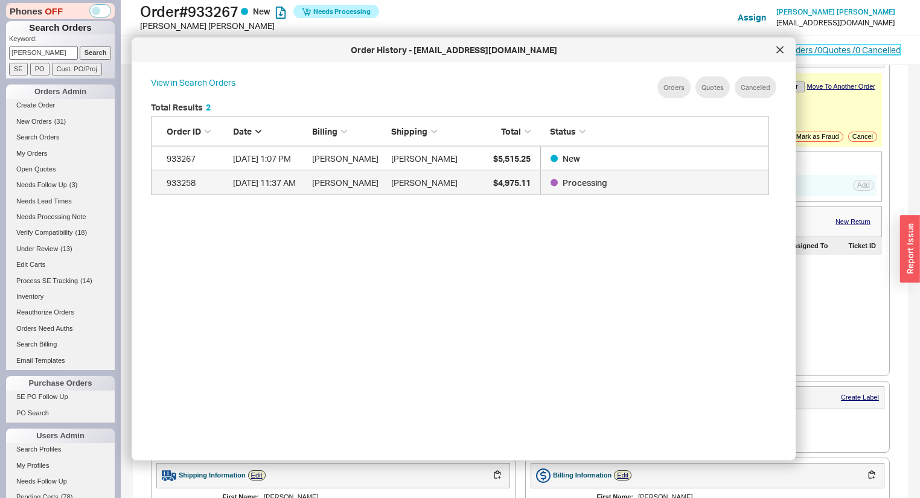
scroll to position [362, 630]
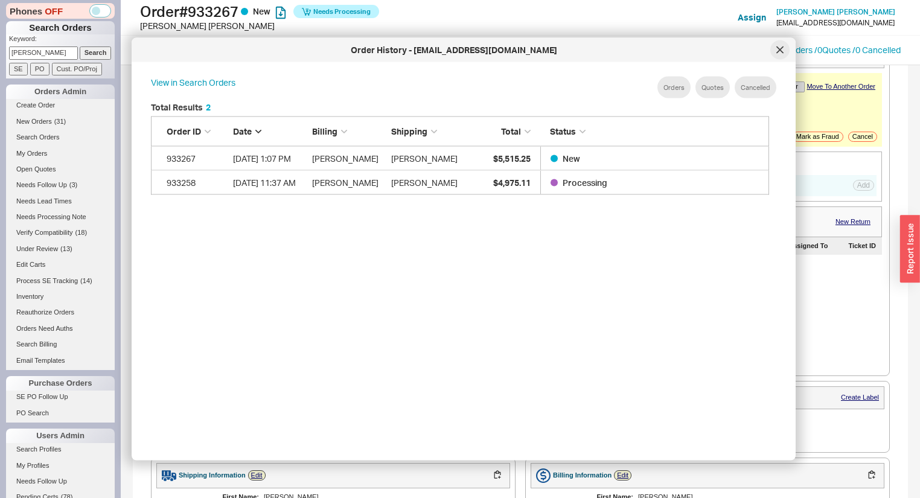
click at [780, 53] on icon at bounding box center [780, 50] width 7 height 7
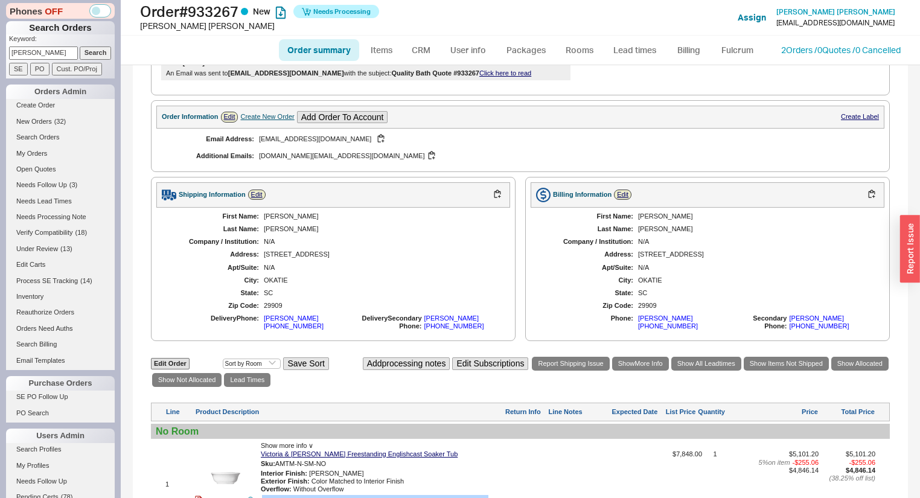
scroll to position [0, 0]
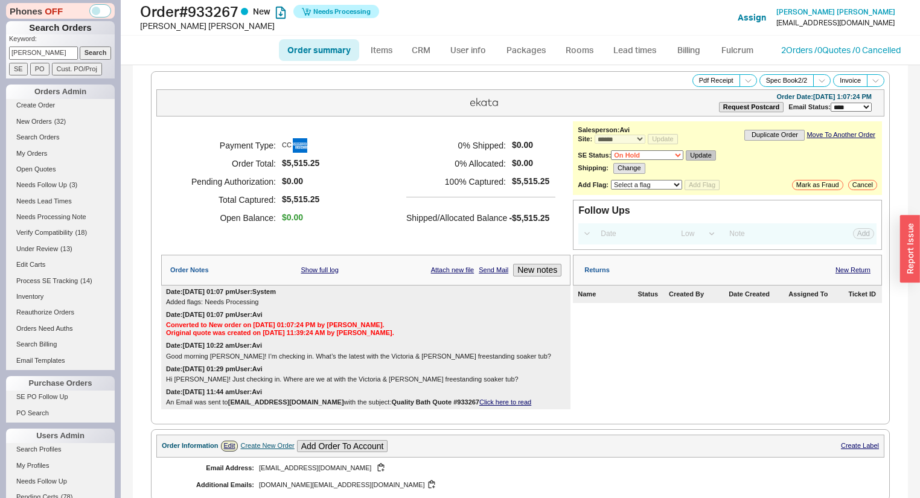
click at [710, 154] on button "Update" at bounding box center [701, 155] width 30 height 10
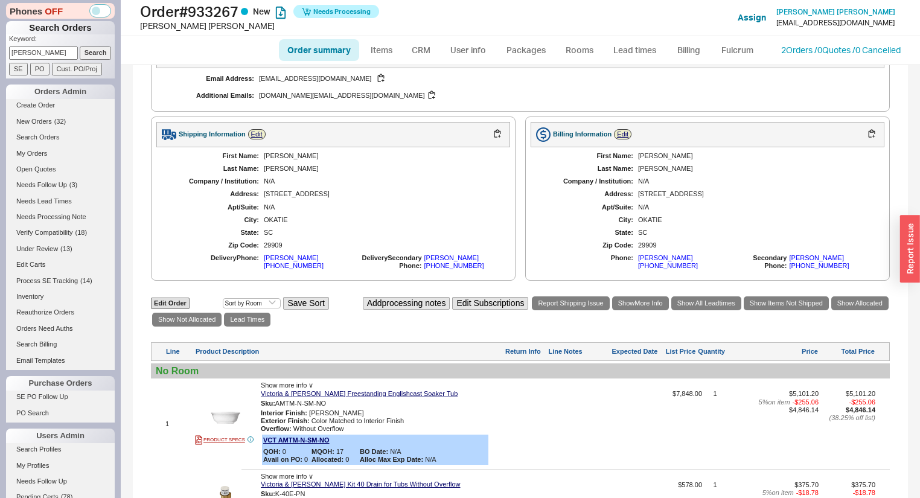
scroll to position [531, 0]
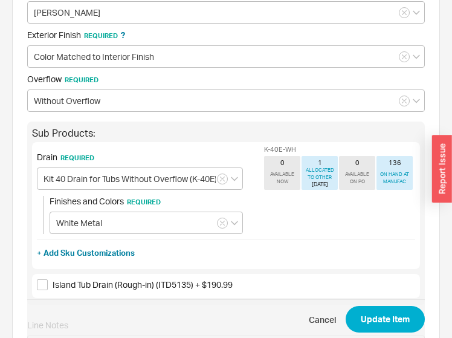
scroll to position [290, 0]
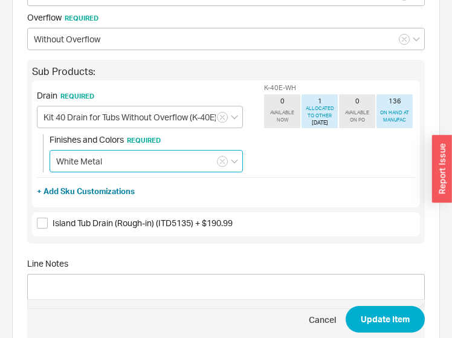
click at [89, 152] on input "White Metal" at bounding box center [146, 161] width 193 height 22
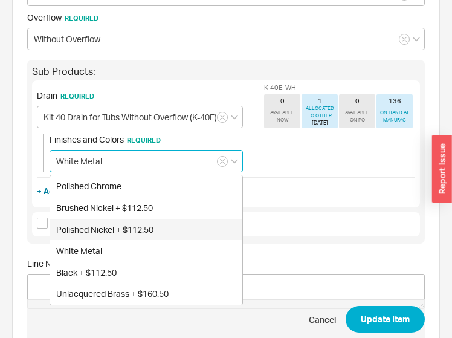
click at [96, 228] on div "Polished Nickel + $112.50" at bounding box center [146, 230] width 192 height 22
type input "Polished Nickel + $112.50"
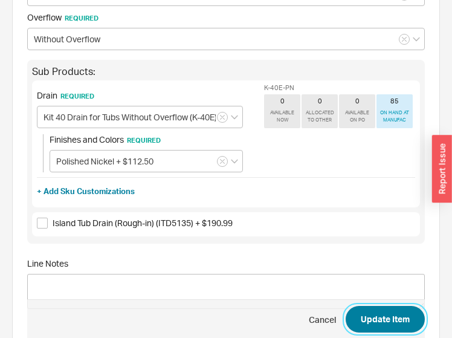
click at [391, 312] on button "Update Item" at bounding box center [384, 319] width 79 height 27
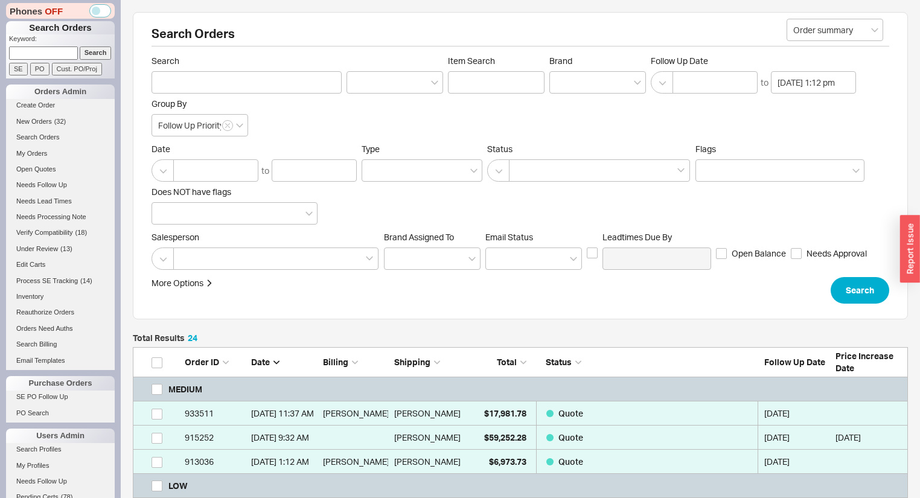
scroll to position [650, 768]
click at [19, 184] on span "Needs Follow Up" at bounding box center [41, 184] width 51 height 7
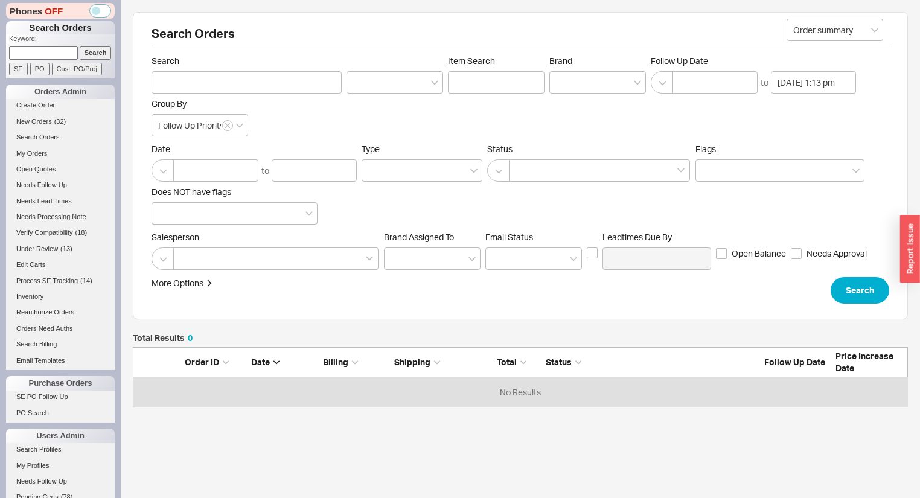
scroll to position [53, 768]
